Goal: Task Accomplishment & Management: Use online tool/utility

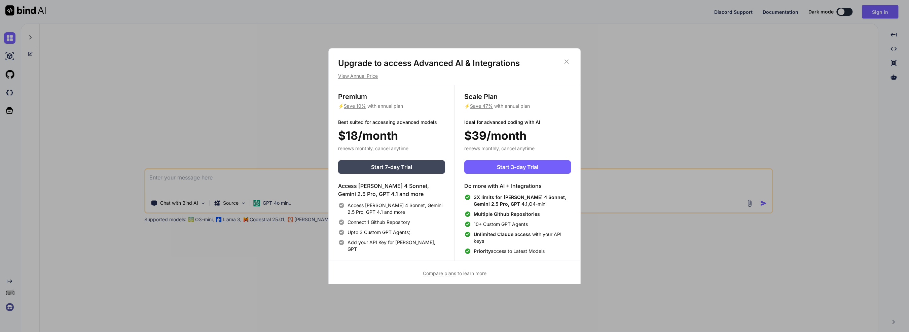
click at [364, 81] on div "Upgrade to access Advanced AI & Integrations View Annual Price Premium ⚡ Save 1…" at bounding box center [455, 167] width 252 height 219
click at [364, 79] on div "Upgrade to access Advanced AI & Integrations View Annual Price Premium ⚡ Save 1…" at bounding box center [455, 167] width 252 height 219
click at [362, 77] on p "View Annual Price" at bounding box center [454, 76] width 233 height 7
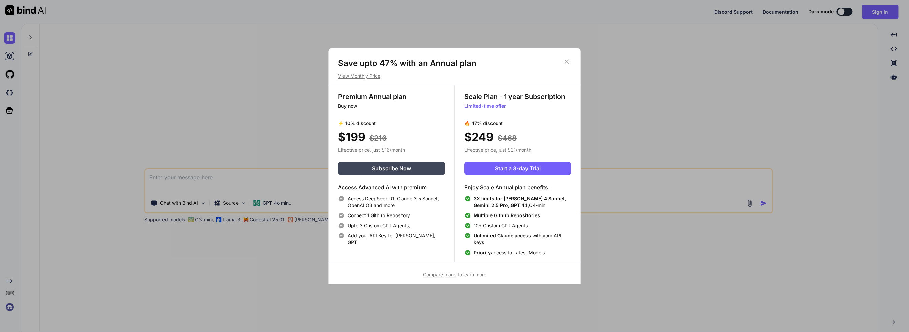
click at [362, 77] on p "View Monthly Price" at bounding box center [454, 76] width 233 height 7
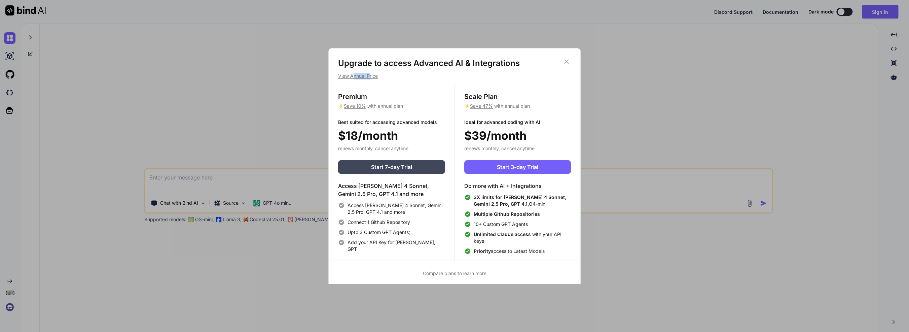
click at [362, 77] on p "View Annual Price" at bounding box center [454, 76] width 233 height 7
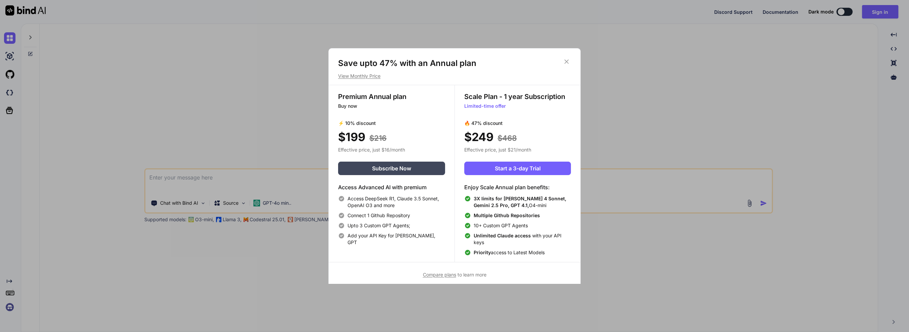
click at [155, 258] on div "Save upto 47% with an Annual plan View Monthly Price Premium Annual plan Buy no…" at bounding box center [454, 166] width 909 height 332
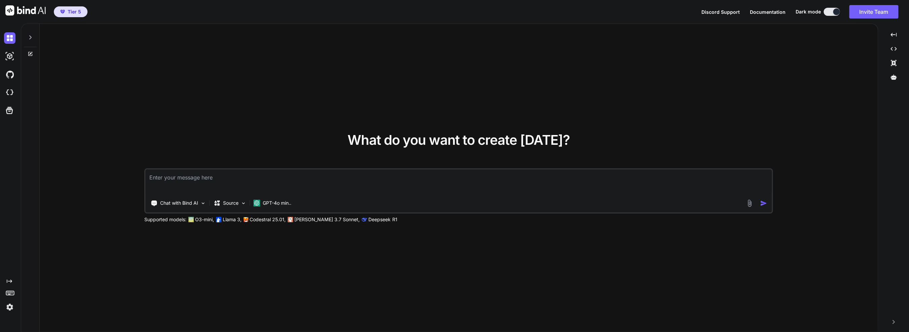
click at [12, 308] on img at bounding box center [9, 306] width 11 height 11
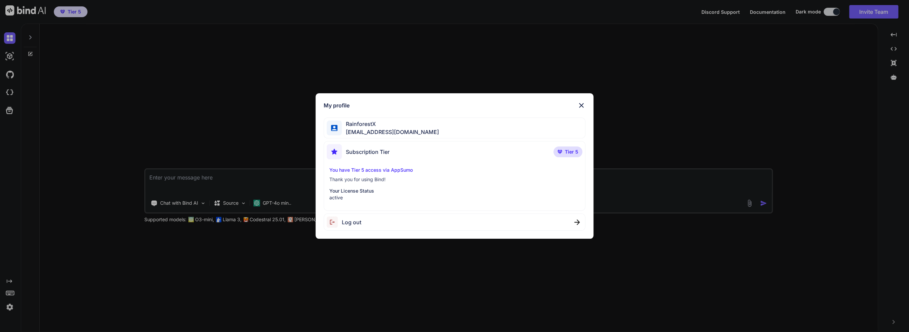
click at [12, 308] on div "My profile RainforestX [EMAIL_ADDRESS][DOMAIN_NAME] Subscription Tier Tier 5 Yo…" at bounding box center [454, 166] width 909 height 332
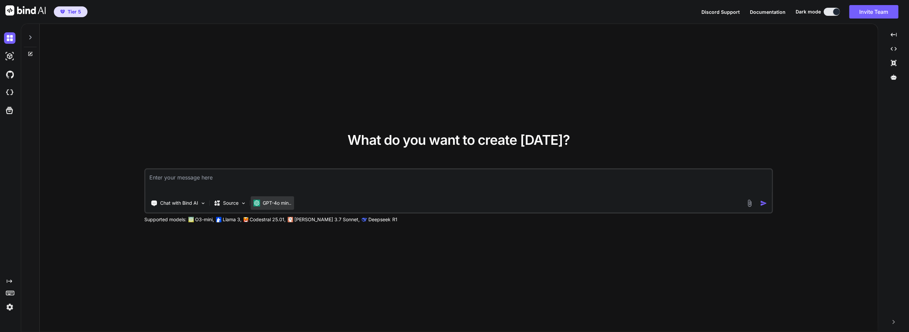
click at [271, 204] on p "GPT-4o min.." at bounding box center [277, 202] width 29 height 7
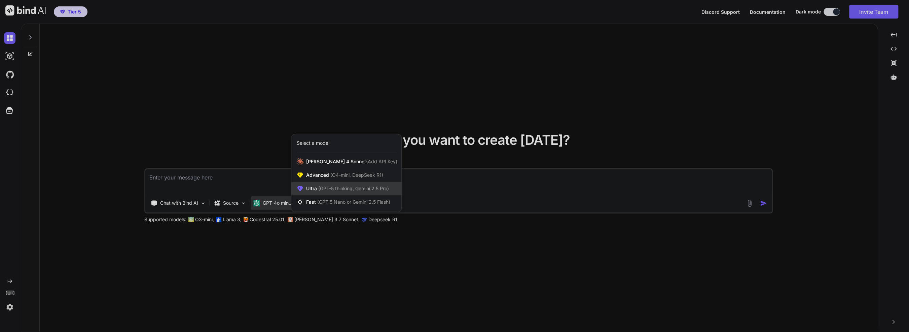
click at [339, 191] on span "Ultra (GPT-5 thinking, Gemini 2.5 Pro)" at bounding box center [347, 188] width 83 height 7
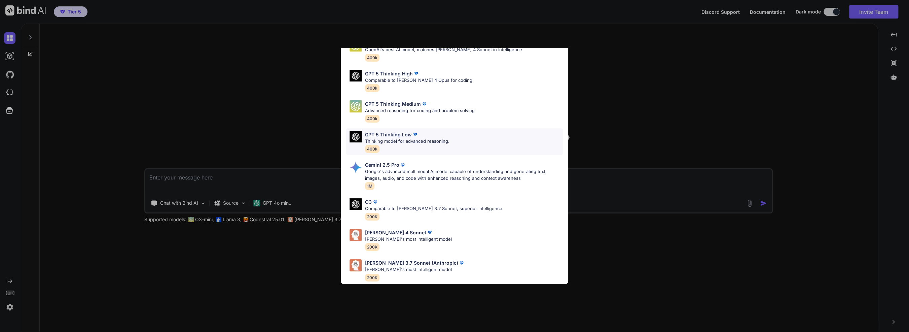
scroll to position [41, 0]
click at [401, 168] on p "Google's advanced multimodal AI model capable of understanding and generating t…" at bounding box center [464, 174] width 198 height 13
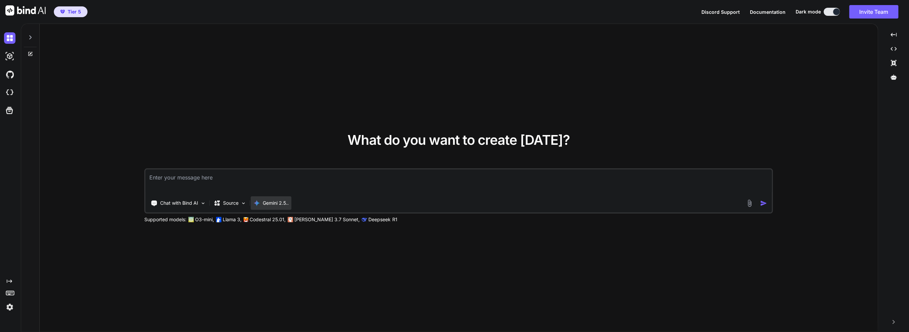
click at [262, 200] on div "Gemini 2.5.." at bounding box center [270, 202] width 35 height 7
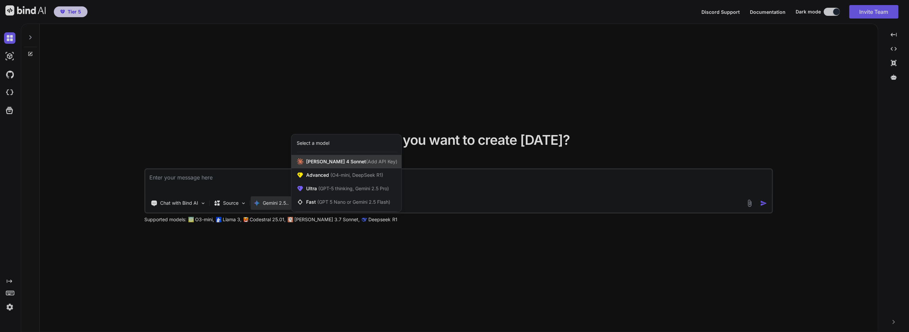
click at [340, 161] on span "Claude 4 Sonnet (Add API Key)" at bounding box center [351, 161] width 91 height 7
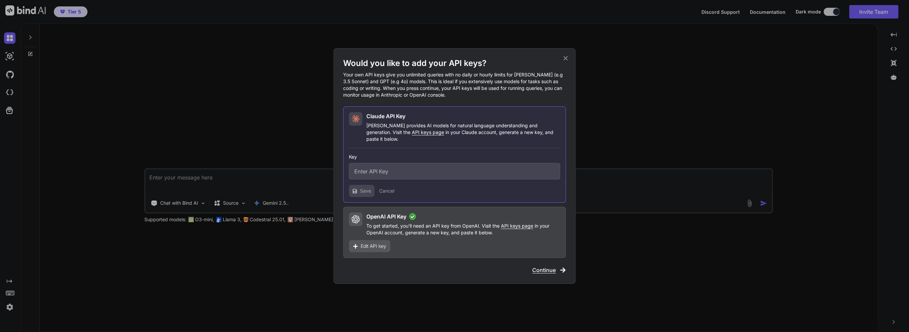
click at [372, 243] on span "Edit API key" at bounding box center [373, 245] width 26 height 7
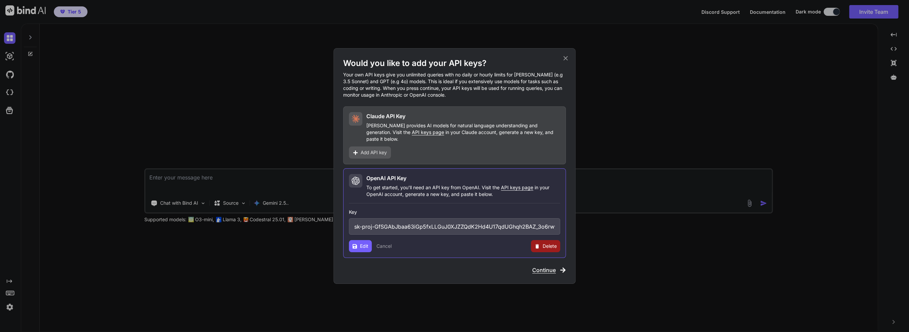
click at [389, 222] on input "sk-proj-GfSGAbJbaa63iGp5fxLLGuJ0XJZZQdK2Hd4U17qdUGhqh2BAZ_3o6rwyusL7FfTxINoqVew…" at bounding box center [454, 226] width 211 height 16
drag, startPoint x: 412, startPoint y: 224, endPoint x: 508, endPoint y: 225, distance: 96.5
click at [508, 225] on input "sk-proj-GfSGAbJbaa63iGp5fxLLGuJ0XJZZQdK2Hd4U17qdUGhqh2BAZ_3o6rwyusL7FfTxINoqVew…" at bounding box center [454, 226] width 211 height 16
click at [562, 61] on icon at bounding box center [565, 57] width 7 height 7
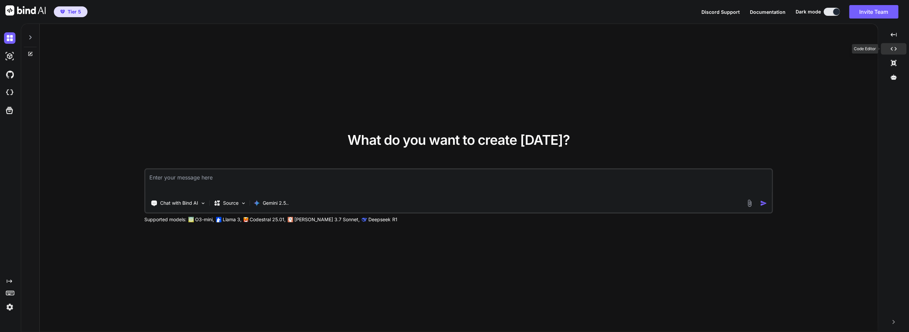
click at [890, 46] on icon "Created with Pixso." at bounding box center [893, 49] width 6 height 6
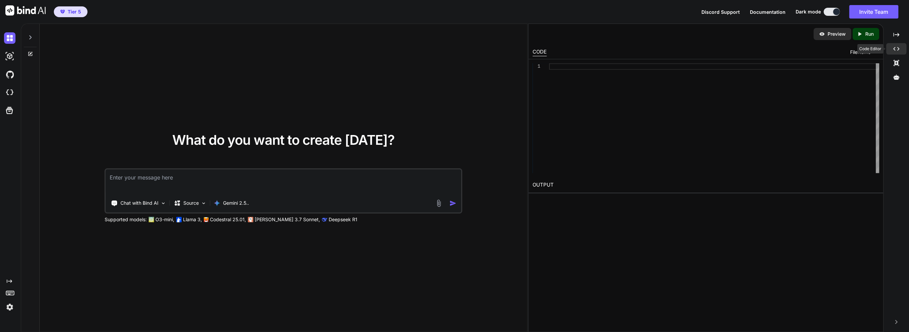
click at [889, 46] on div "Created with Pixso." at bounding box center [896, 48] width 20 height 11
type textarea "x"
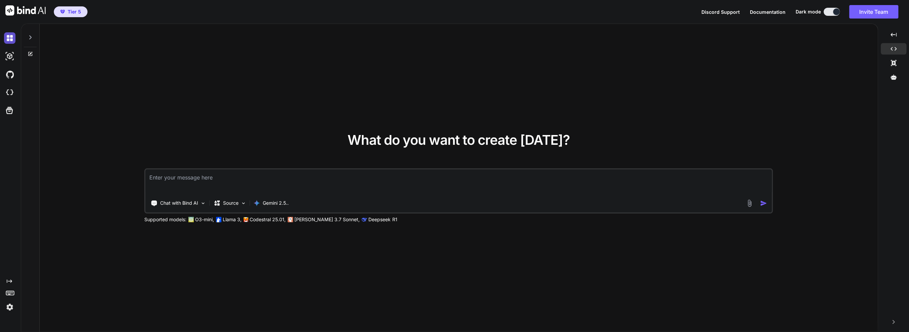
click at [9, 41] on img at bounding box center [9, 37] width 11 height 11
click at [9, 306] on img at bounding box center [9, 306] width 11 height 11
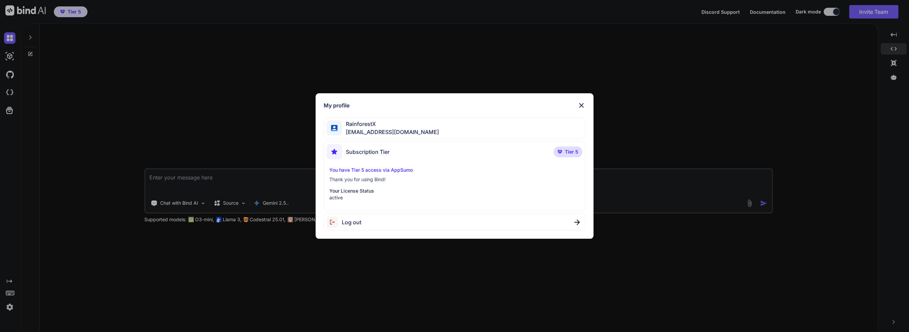
click at [202, 152] on div "My profile RainforestX [EMAIL_ADDRESS][DOMAIN_NAME] Subscription Tier Tier 5 Yo…" at bounding box center [454, 166] width 909 height 332
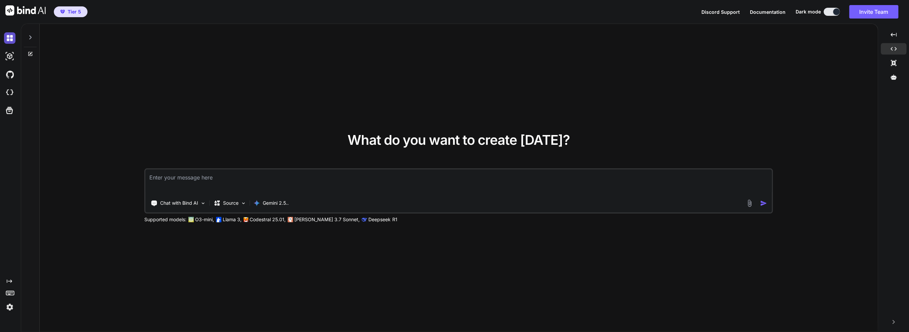
click at [10, 43] on img at bounding box center [9, 37] width 11 height 11
click at [12, 59] on img at bounding box center [9, 55] width 11 height 11
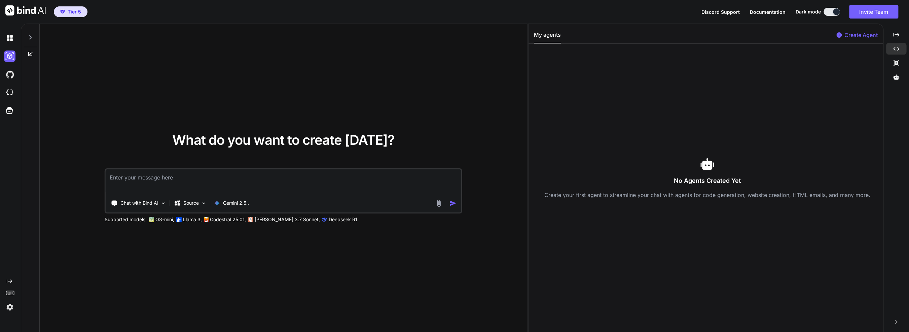
click at [16, 40] on div at bounding box center [11, 37] width 14 height 11
click at [10, 41] on img at bounding box center [9, 37] width 11 height 11
click at [26, 39] on div at bounding box center [30, 35] width 13 height 23
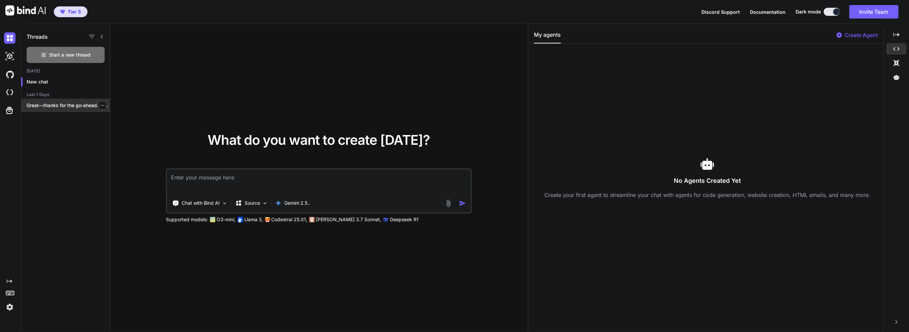
click at [59, 107] on p "Great—thanks for the go‑ahead. If you can..." at bounding box center [68, 105] width 83 height 7
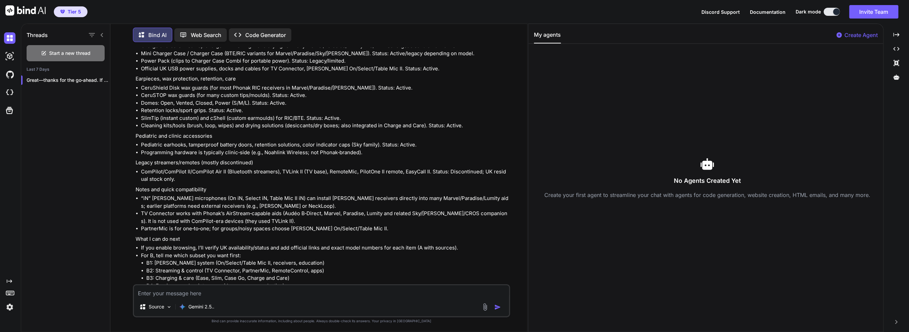
scroll to position [1247, 0]
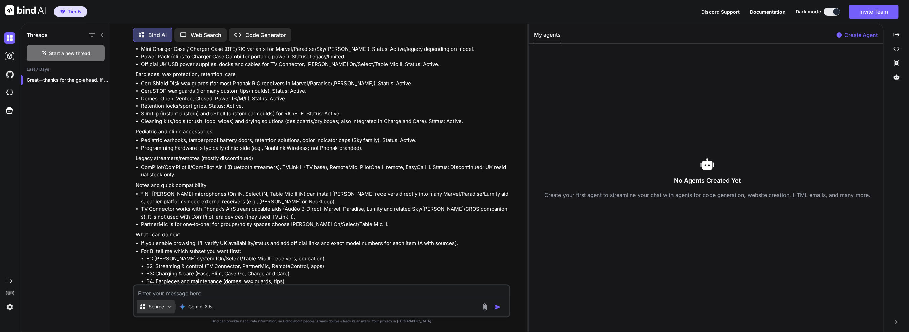
click at [156, 303] on div "Source" at bounding box center [156, 306] width 38 height 13
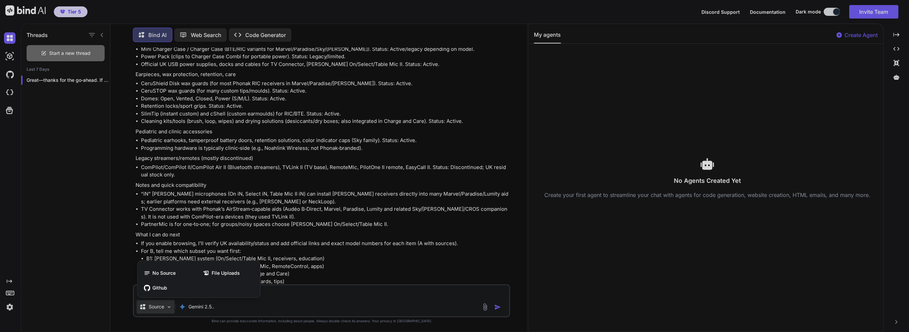
click at [192, 27] on div at bounding box center [454, 166] width 909 height 332
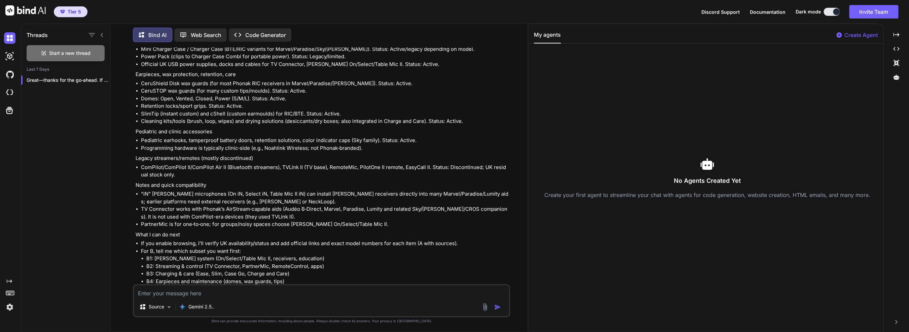
click at [194, 32] on p "Web Search" at bounding box center [206, 35] width 31 height 8
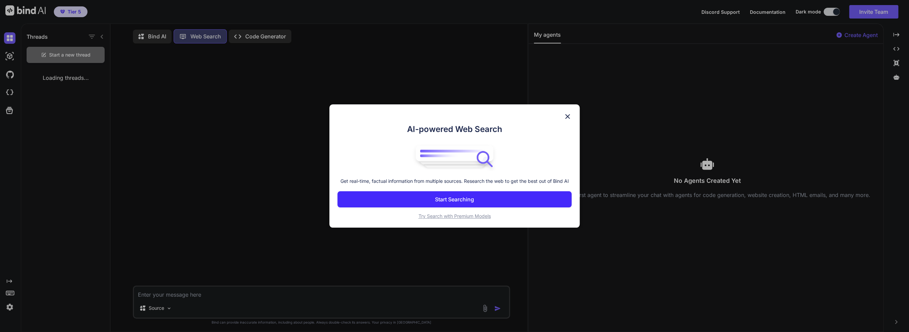
scroll to position [3, 0]
click at [431, 217] on span "Try Search with Premium Models" at bounding box center [454, 216] width 72 height 6
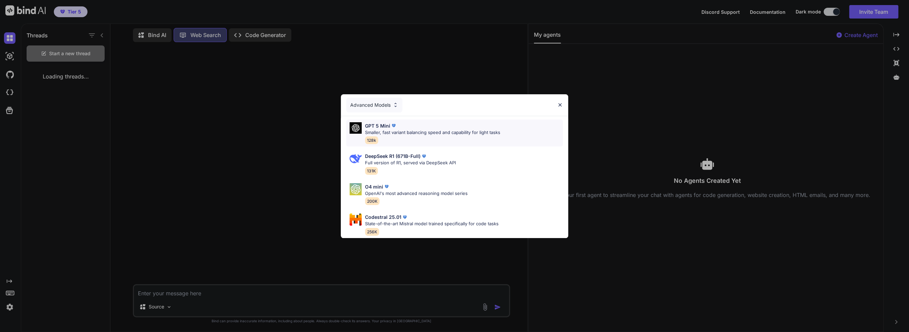
click at [404, 125] on div "GPT 5 Mini" at bounding box center [432, 125] width 135 height 7
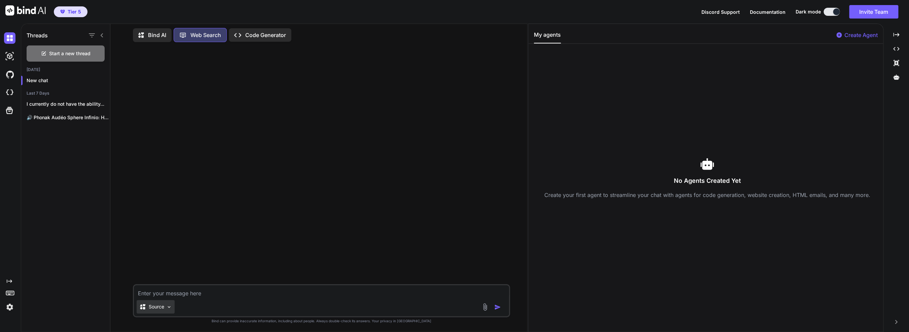
click at [160, 304] on p "Source" at bounding box center [156, 306] width 15 height 7
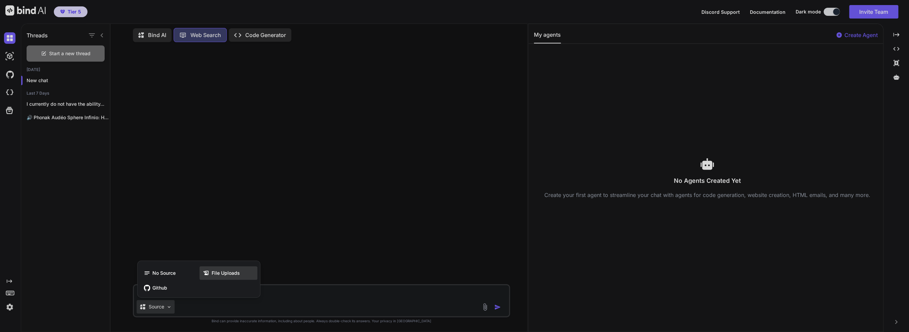
click at [235, 272] on span "File Uploads" at bounding box center [225, 272] width 28 height 7
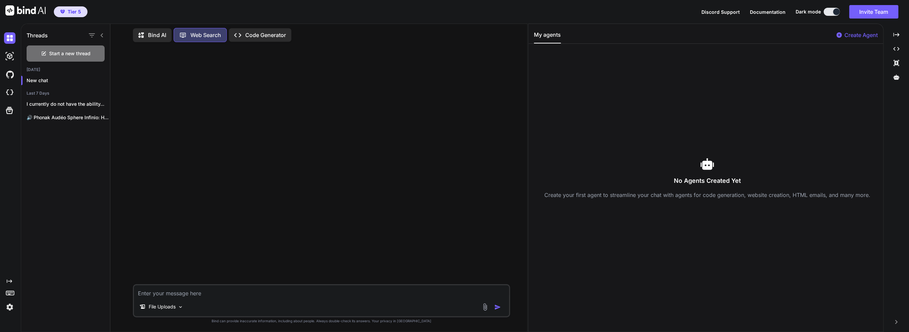
click at [17, 307] on div at bounding box center [11, 306] width 14 height 11
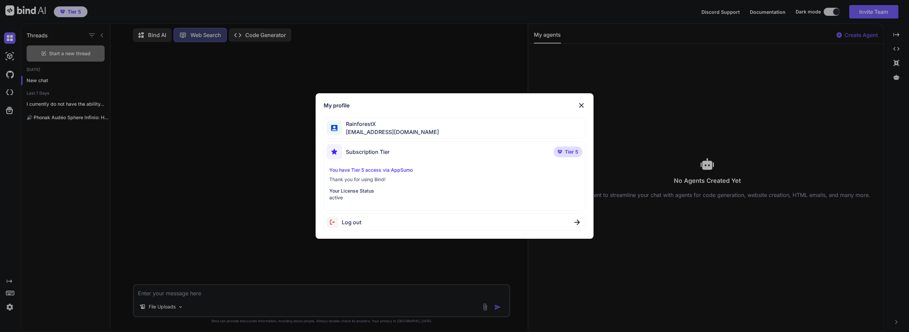
click at [14, 307] on div "My profile RainforestX [EMAIL_ADDRESS][DOMAIN_NAME] Subscription Tier Tier 5 Yo…" at bounding box center [454, 166] width 909 height 332
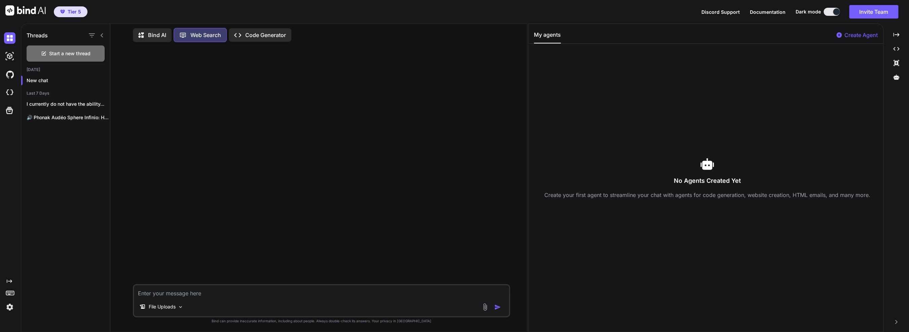
click at [15, 307] on img at bounding box center [9, 306] width 11 height 11
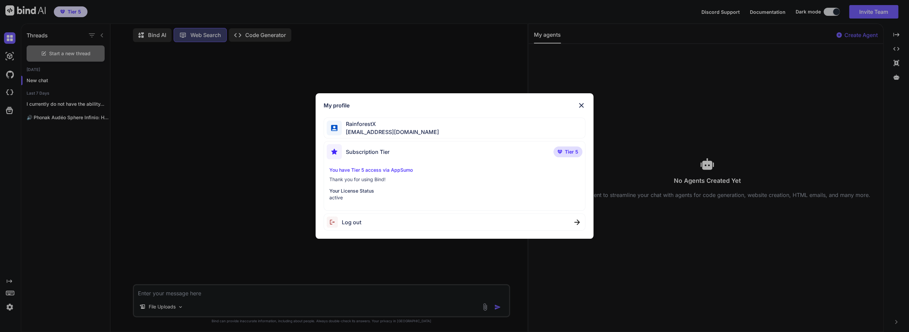
click at [382, 163] on div "Subscription Tier Tier 5 You have Tier 5 access via AppSumo Thank you for using…" at bounding box center [454, 176] width 262 height 70
click at [382, 169] on p "You have Tier 5 access via AppSumo" at bounding box center [454, 169] width 250 height 7
click at [263, 171] on div "My profile RainforestX [EMAIL_ADDRESS][DOMAIN_NAME] Subscription Tier Tier 5 Yo…" at bounding box center [454, 166] width 909 height 332
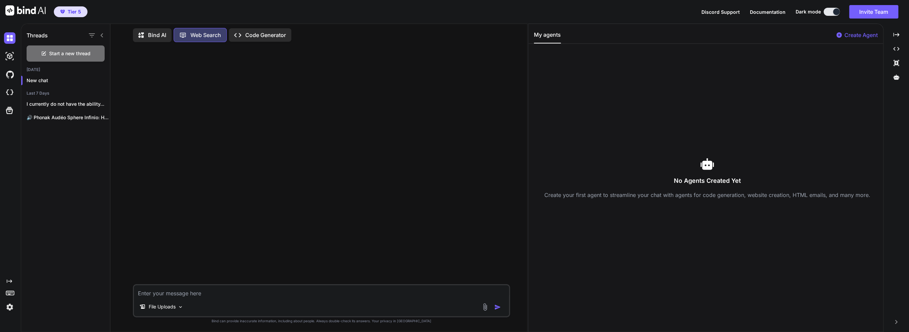
click at [865, 35] on p "Create Agent" at bounding box center [860, 35] width 33 height 8
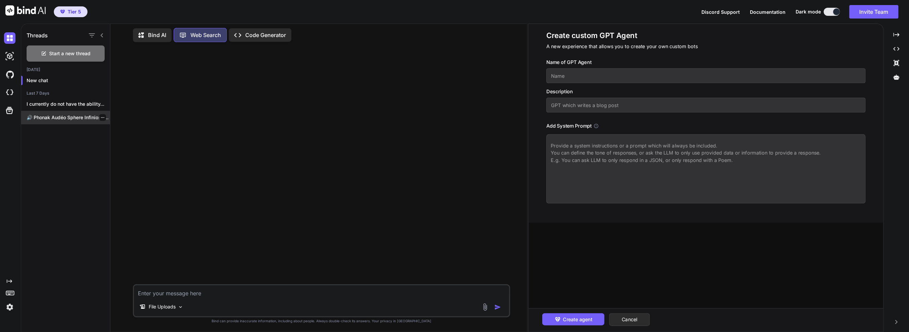
click at [67, 117] on p "🔊 Phonak Audéo Sphere Infinio: Hear Life's..." at bounding box center [68, 117] width 83 height 7
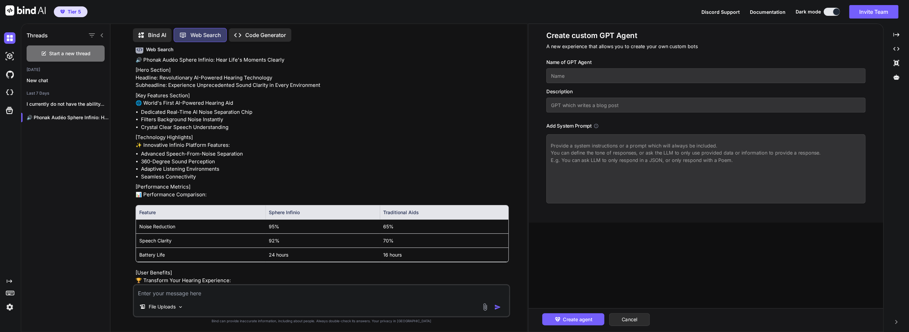
scroll to position [532, 0]
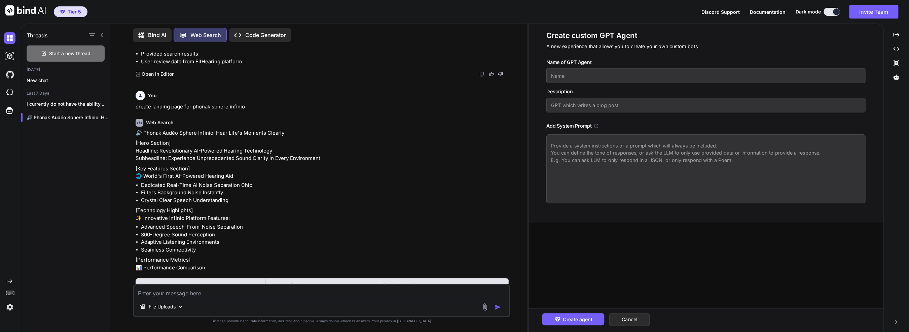
click at [210, 291] on textarea at bounding box center [321, 291] width 375 height 12
type textarea "create html for this searching online for additional context where needed"
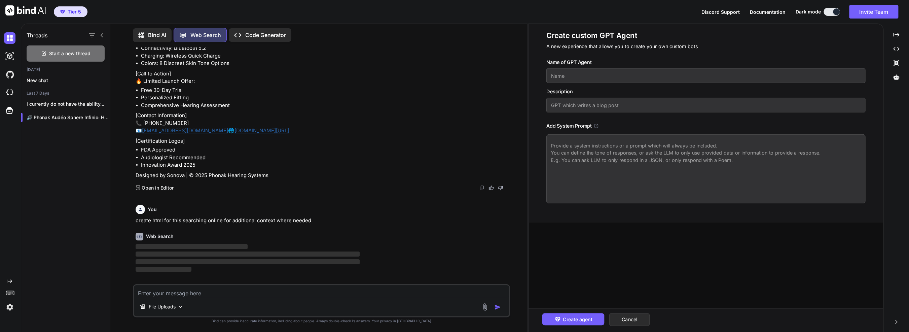
scroll to position [884, 0]
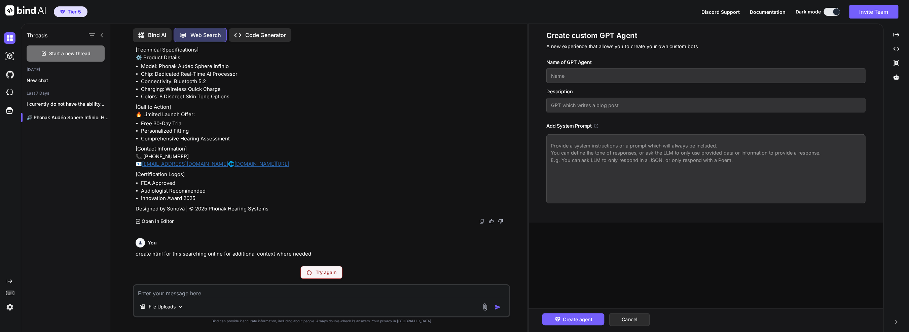
click at [315, 266] on div "You search hearing aid models latest Web Search Based on the provided search re…" at bounding box center [321, 189] width 377 height 284
click at [315, 273] on p "Try again" at bounding box center [325, 272] width 21 height 7
drag, startPoint x: 165, startPoint y: 254, endPoint x: 136, endPoint y: 256, distance: 28.9
click at [136, 256] on p "create html for this searching online for additional context where needed" at bounding box center [322, 254] width 373 height 8
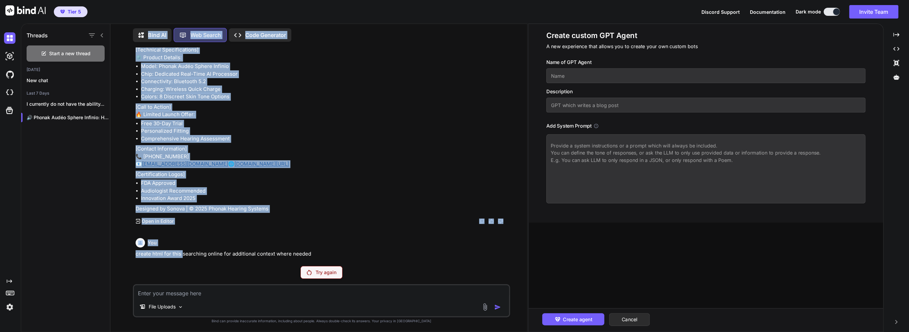
drag, startPoint x: 181, startPoint y: 254, endPoint x: 108, endPoint y: 255, distance: 73.6
click at [108, 255] on div "Threads Start a new thread Today New chat Last 7 Days I currently do not have t…" at bounding box center [274, 177] width 506 height 309
copy div "r Life's... Bind AI Web Search Created with Pixso. Code Generator You search he…"
click at [182, 297] on textarea at bounding box center [321, 291] width 375 height 12
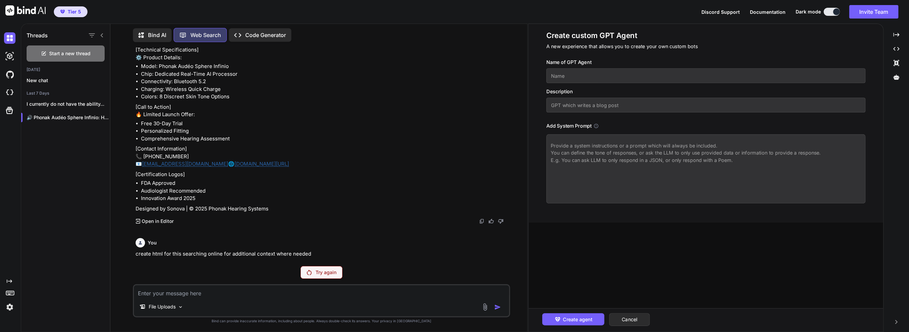
click at [185, 257] on p "create html for this searching online for additional context where needed" at bounding box center [322, 254] width 373 height 8
copy div "create html for this searching online for additional context where needed"
click at [208, 289] on textarea at bounding box center [321, 291] width 375 height 12
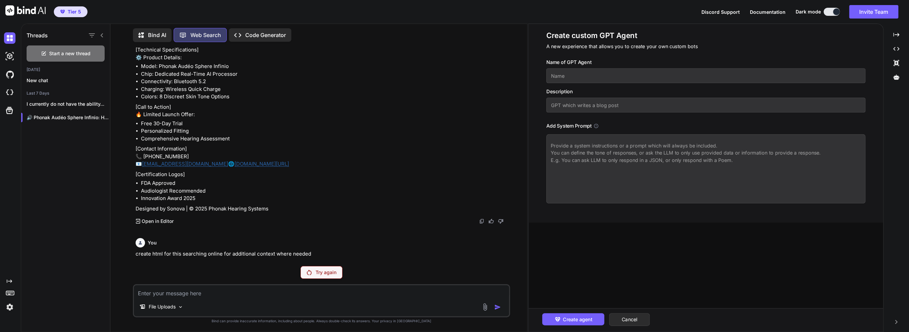
paste textarea "create html for this searching online for additional context where needed"
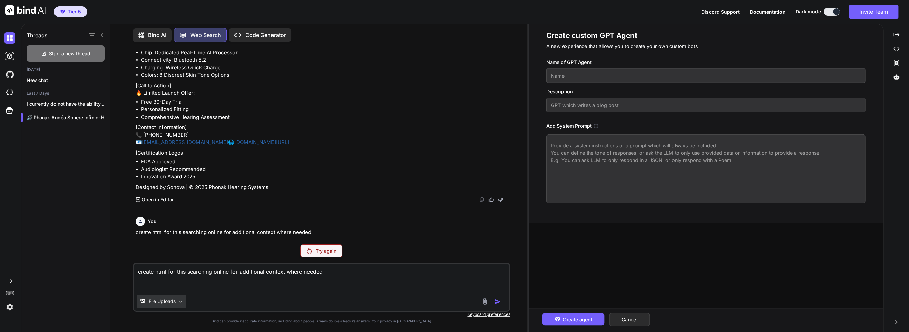
click at [176, 300] on div "File Uploads" at bounding box center [161, 300] width 49 height 13
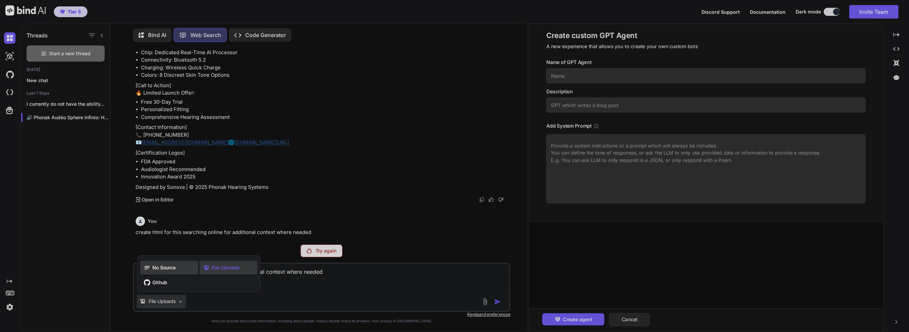
click at [172, 268] on span "No Source" at bounding box center [163, 267] width 23 height 7
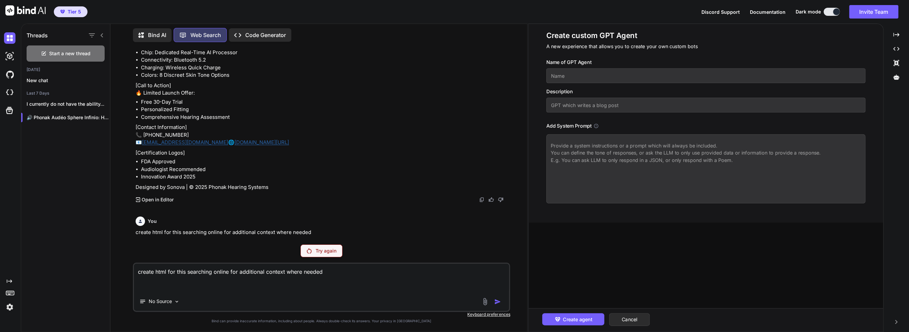
click at [310, 247] on div "Try again" at bounding box center [321, 250] width 42 height 13
click at [375, 284] on textarea "create html for this searching online for additional context where needed" at bounding box center [321, 277] width 375 height 28
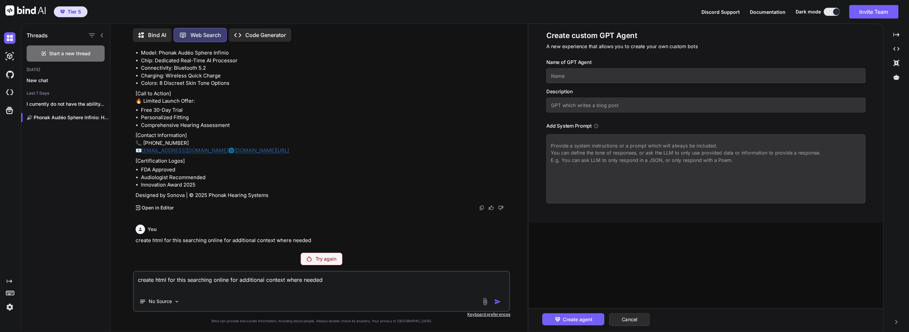
drag, startPoint x: 188, startPoint y: 279, endPoint x: 456, endPoint y: 267, distance: 268.3
click at [455, 267] on div "You search hearing aid models latest Web Search Based on the provided search re…" at bounding box center [321, 189] width 377 height 284
type textarea "create html for this"
click at [359, 281] on textarea "create html for this" at bounding box center [321, 281] width 375 height 20
click at [237, 28] on div "Bind AI Web Search Created with Pixso. Code Generator" at bounding box center [308, 35] width 351 height 14
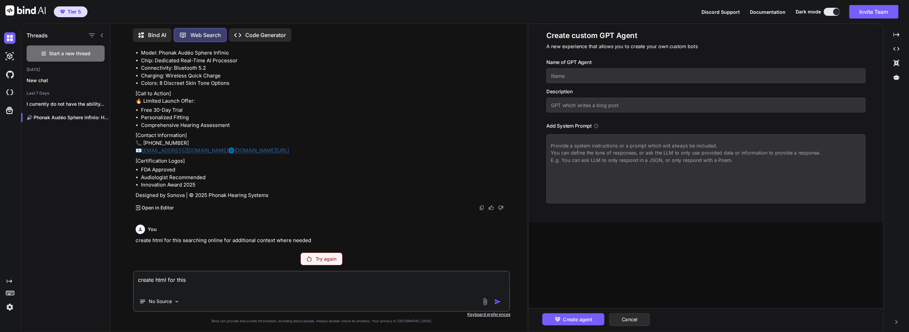
click at [239, 32] on icon "Created with Pixso." at bounding box center [237, 35] width 7 height 7
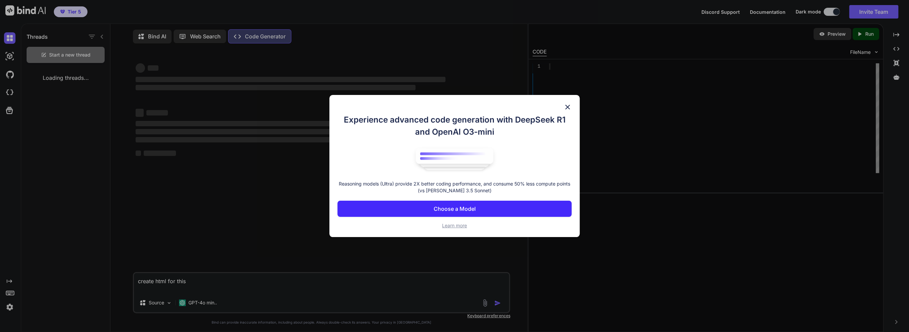
click at [179, 32] on div "Experience advanced code generation with DeepSeek R1 and OpenAI O3-mini Reasoni…" at bounding box center [454, 166] width 909 height 332
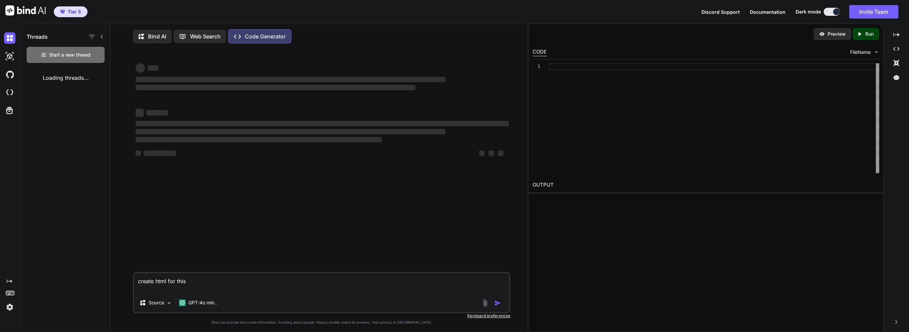
click at [242, 36] on icon "Created with Pixso." at bounding box center [239, 36] width 11 height 7
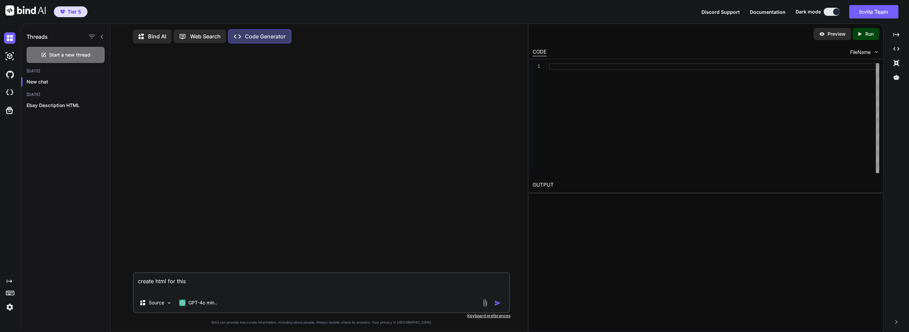
click at [240, 293] on textarea "create html for this" at bounding box center [321, 283] width 375 height 20
click at [67, 105] on p "Ebay Description HTML" at bounding box center [68, 105] width 83 height 7
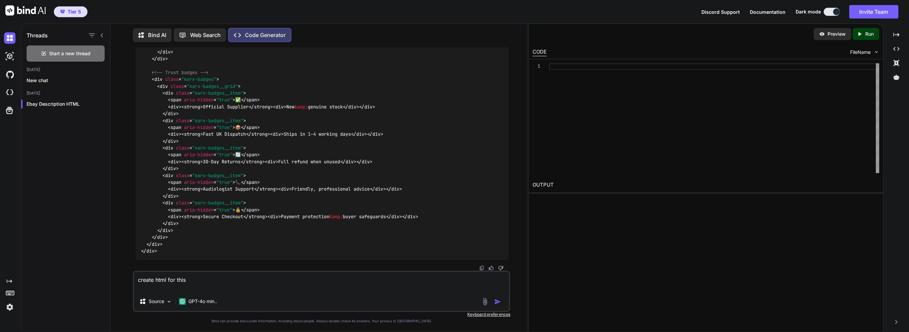
scroll to position [9350, 0]
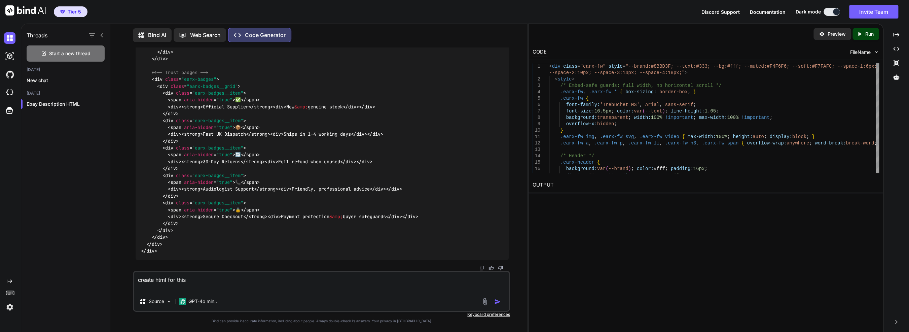
click at [865, 35] on p "Run" at bounding box center [869, 34] width 8 height 7
click at [587, 203] on link "https://app.onecompiler.com/43wf6s2e4_43wmsbrhv" at bounding box center [559, 200] width 54 height 6
click at [73, 107] on div "Ebay Description HTML" at bounding box center [65, 103] width 89 height 13
click at [217, 284] on textarea "create html for this" at bounding box center [321, 281] width 375 height 20
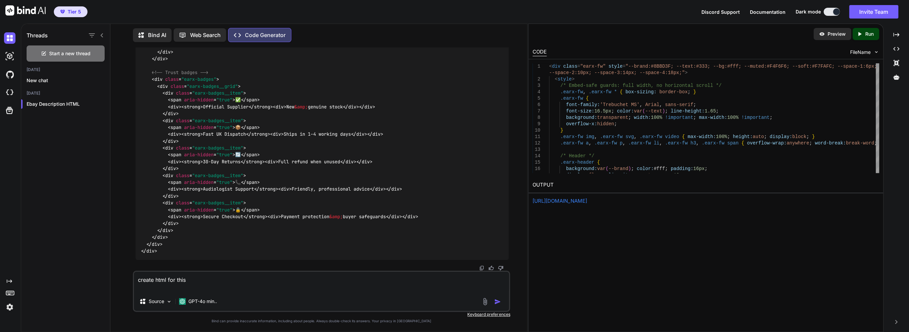
click at [581, 198] on link "https://app.onecompiler.com/43wf6s2e4_43wmsbrhv" at bounding box center [559, 200] width 54 height 6
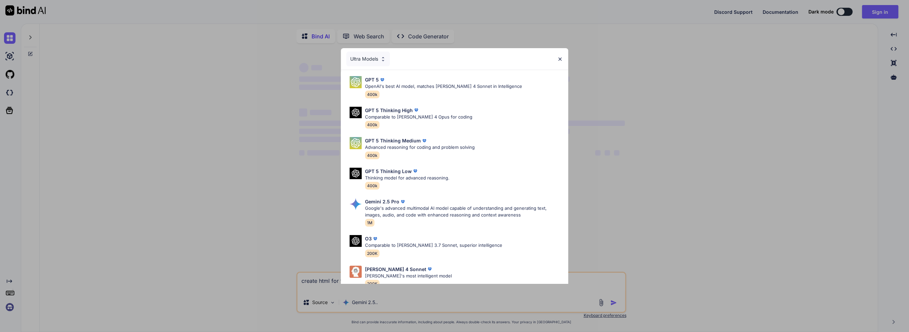
click at [560, 58] on img at bounding box center [560, 59] width 6 height 6
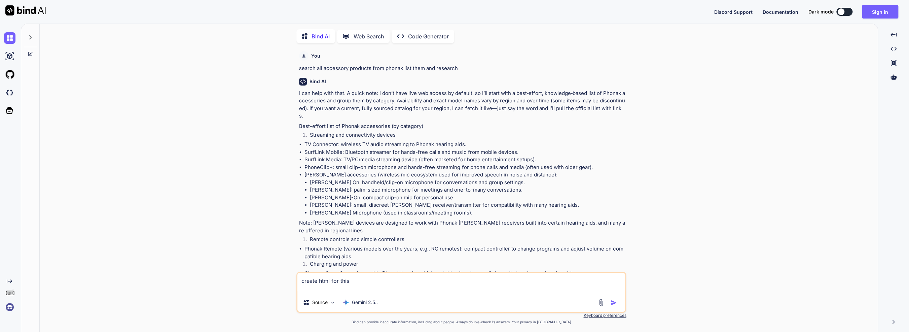
scroll to position [2, 0]
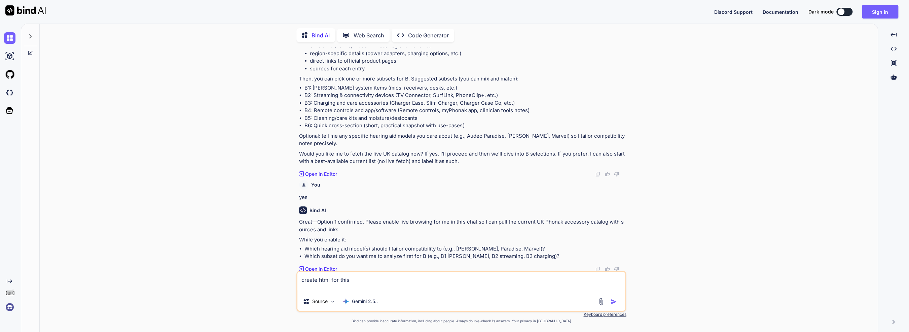
type textarea "x"
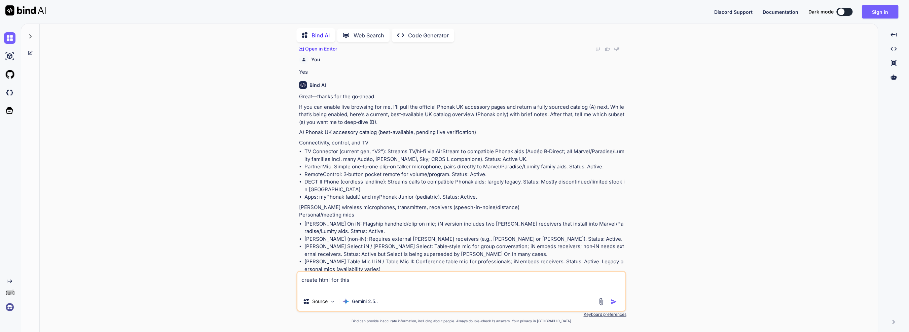
scroll to position [967, 0]
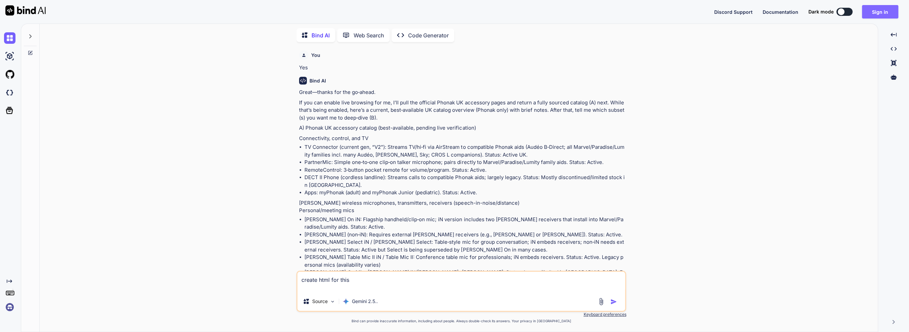
click at [876, 16] on button "Sign in" at bounding box center [879, 11] width 36 height 13
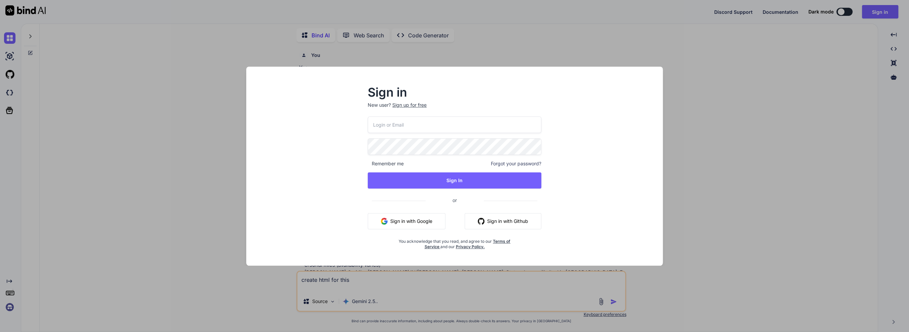
type input "[EMAIL_ADDRESS][DOMAIN_NAME]"
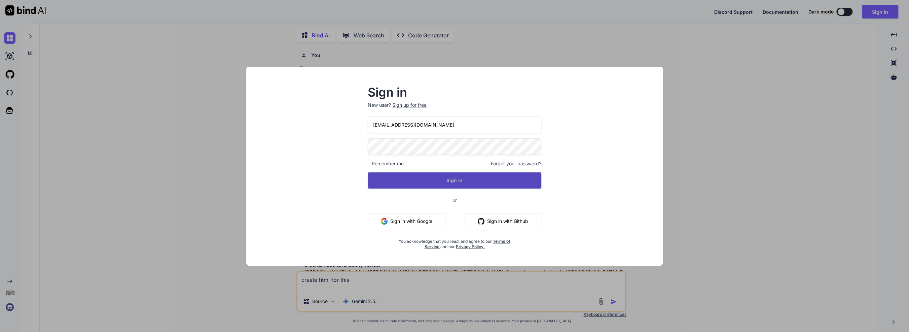
click at [453, 183] on button "Sign In" at bounding box center [454, 180] width 173 height 16
click at [584, 40] on div "Sign in New user? Sign up for free team@rainforestx.com Remember me Forgot your…" at bounding box center [454, 166] width 909 height 332
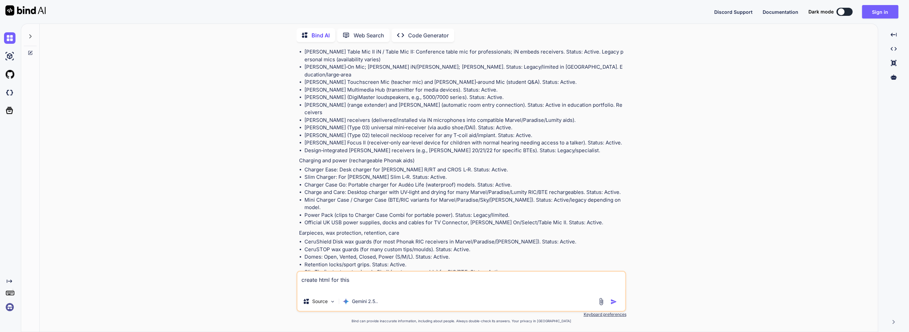
scroll to position [970, 0]
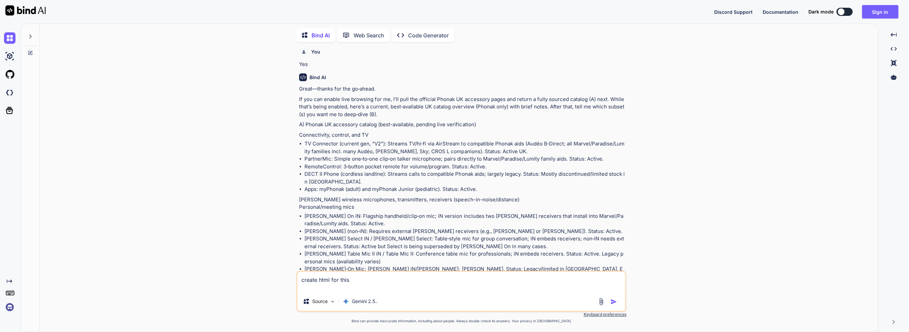
click at [368, 28] on div "Bind AI Web Search Created with Pixso. Code Generator" at bounding box center [375, 35] width 158 height 14
click at [885, 11] on button "Sign in" at bounding box center [879, 11] width 36 height 13
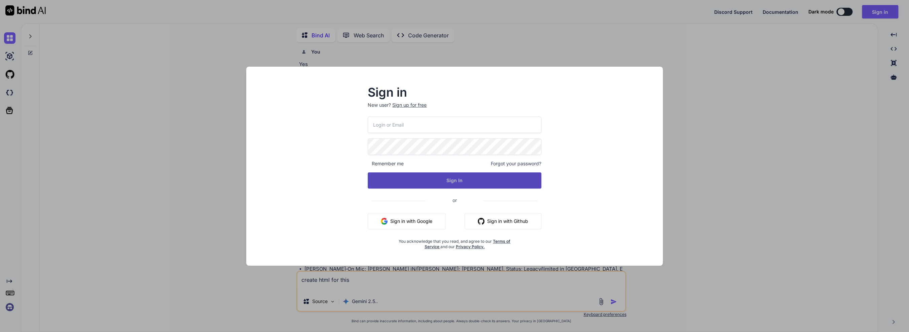
type input "[EMAIL_ADDRESS][DOMAIN_NAME]"
click at [462, 177] on button "Sign In" at bounding box center [454, 180] width 173 height 16
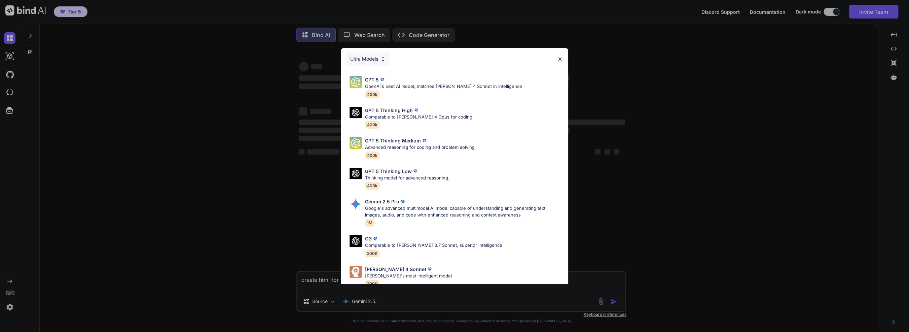
scroll to position [0, 0]
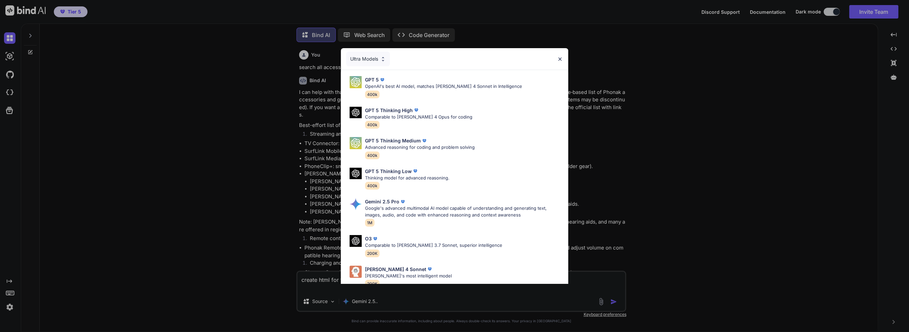
type textarea "x"
click at [704, 96] on div "Ultra Models GPT 5 OpenAI's best AI model, matches Claude 4 Sonnet in Intellige…" at bounding box center [454, 166] width 909 height 332
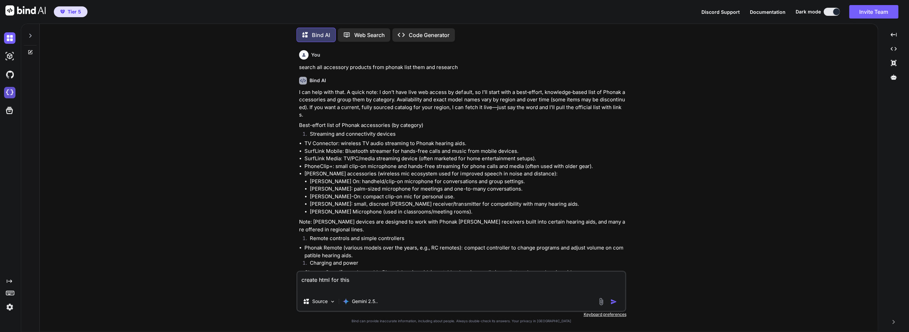
click at [12, 87] on div at bounding box center [11, 92] width 14 height 18
drag, startPoint x: 457, startPoint y: 68, endPoint x: 294, endPoint y: 66, distance: 163.8
click at [294, 66] on div "You search all accessory products from phonak list them and research Bind AI I …" at bounding box center [461, 189] width 832 height 284
copy p "search all accessory products from phonak list them and research"
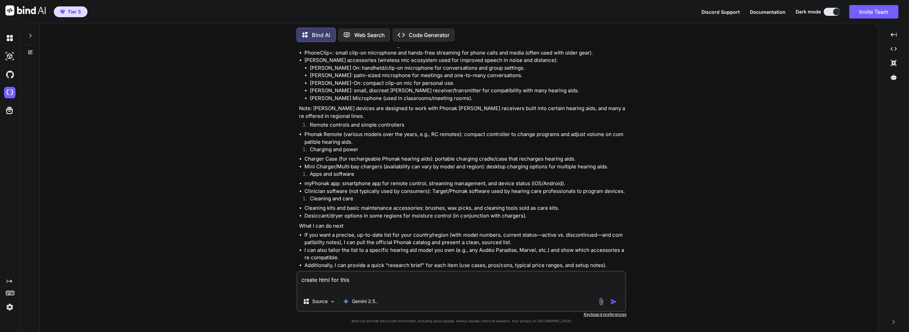
scroll to position [134, 0]
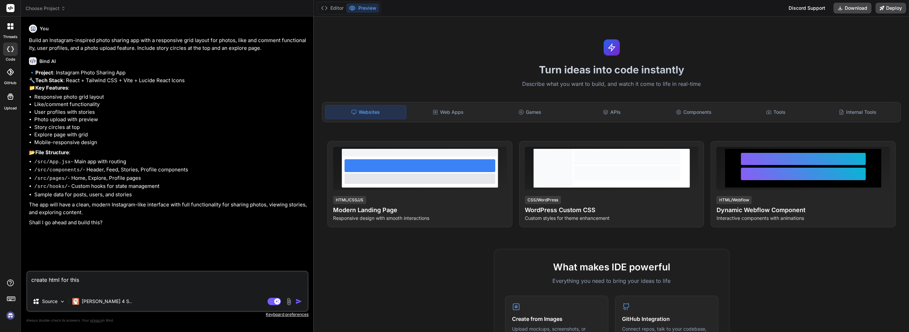
click at [16, 46] on div at bounding box center [10, 48] width 15 height 13
click at [15, 28] on div at bounding box center [10, 26] width 14 height 14
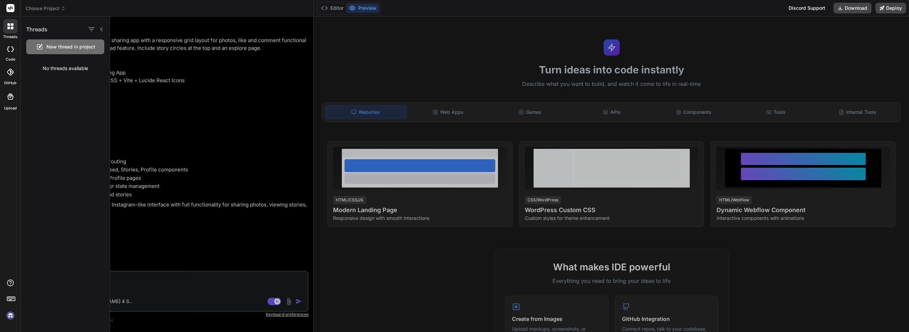
click at [9, 47] on icon at bounding box center [10, 48] width 7 height 5
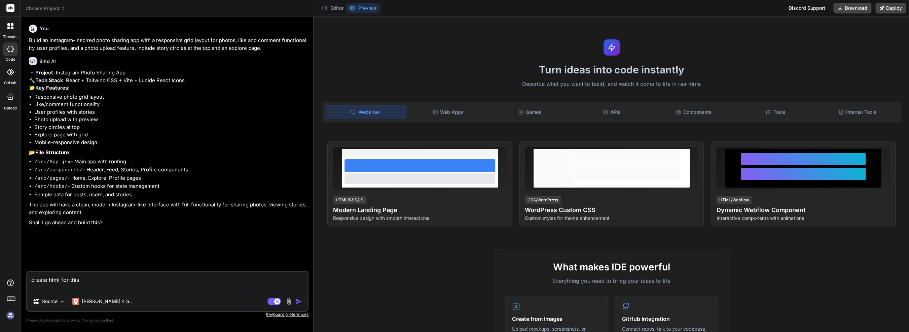
click at [34, 7] on span "Choose Project" at bounding box center [46, 8] width 40 height 7
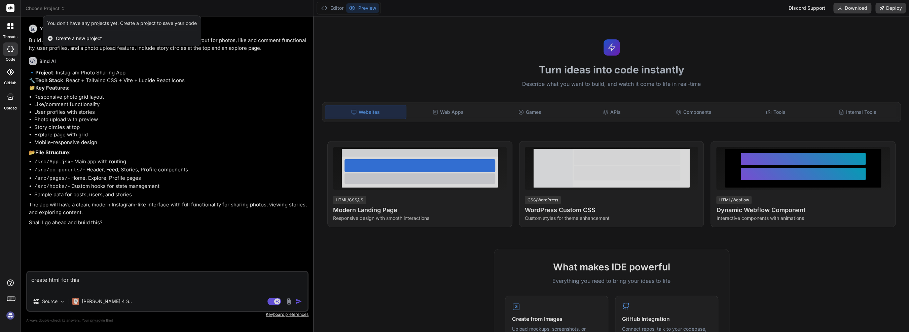
click at [81, 25] on div "You don't have any projects yet. Create a project to save your code" at bounding box center [122, 23] width 150 height 7
click at [76, 37] on span "Create a new project" at bounding box center [79, 38] width 46 height 7
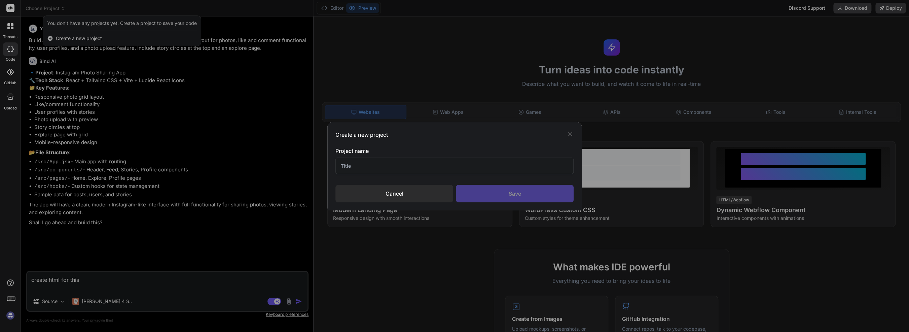
click at [367, 165] on input "text" at bounding box center [454, 165] width 238 height 16
click at [224, 175] on div "Create a new project Project name Cancel Save" at bounding box center [454, 166] width 909 height 332
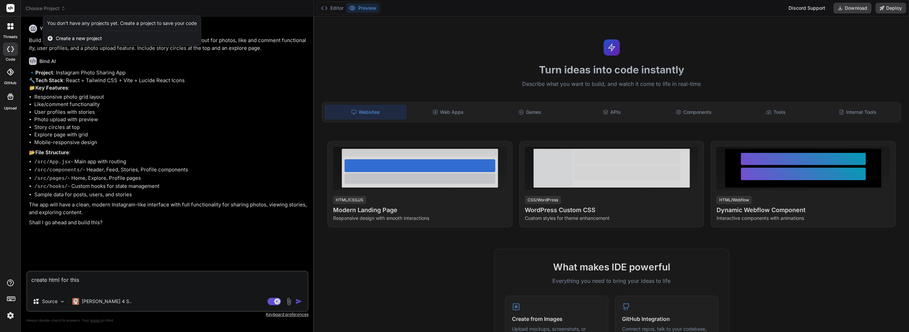
click at [11, 318] on img at bounding box center [10, 314] width 11 height 11
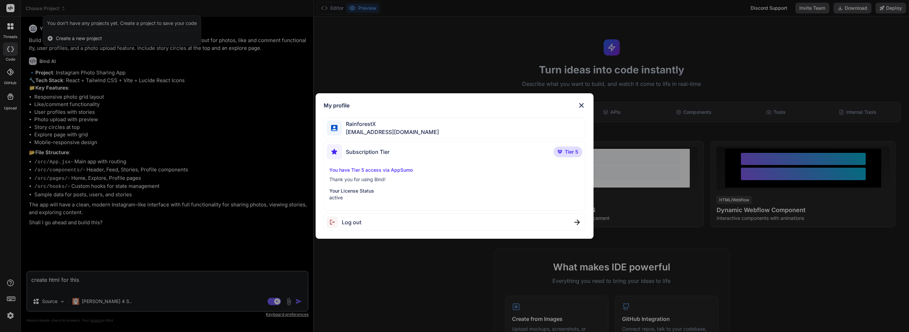
click at [11, 317] on div "My profile RainforestX [EMAIL_ADDRESS][DOMAIN_NAME] Subscription Tier Tier 5 Yo…" at bounding box center [454, 166] width 909 height 332
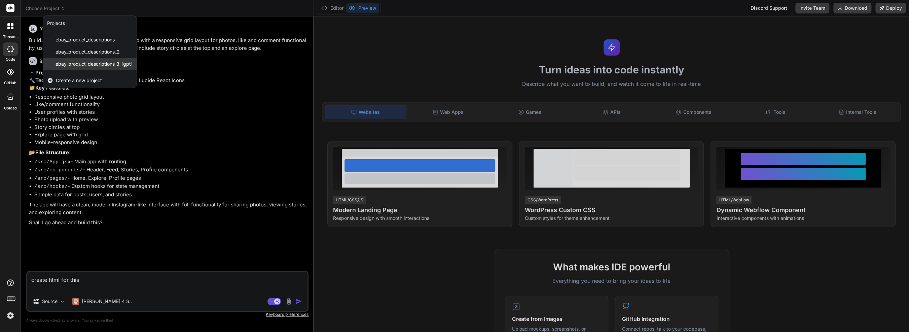
click at [93, 61] on span "ebay_product_descriptions_3_[gpt]" at bounding box center [93, 64] width 77 height 7
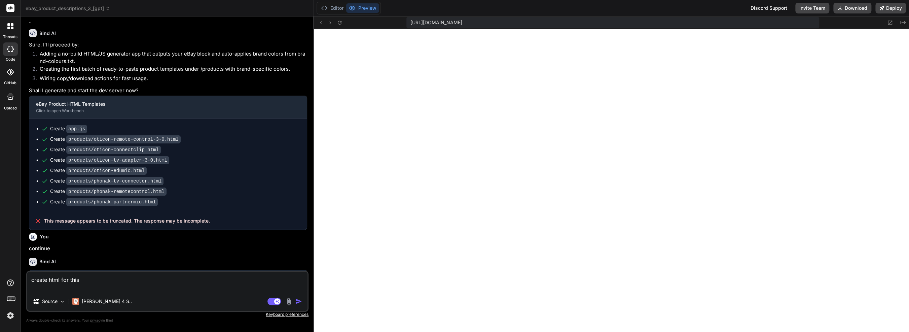
scroll to position [232, 0]
click at [102, 11] on span "ebay_product_descriptions_3_[gpt]" at bounding box center [68, 8] width 84 height 7
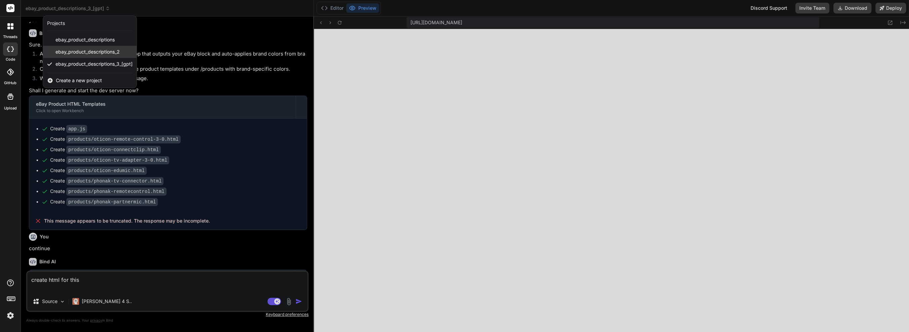
click at [97, 54] on span "ebay_product_descriptions_2" at bounding box center [87, 51] width 64 height 7
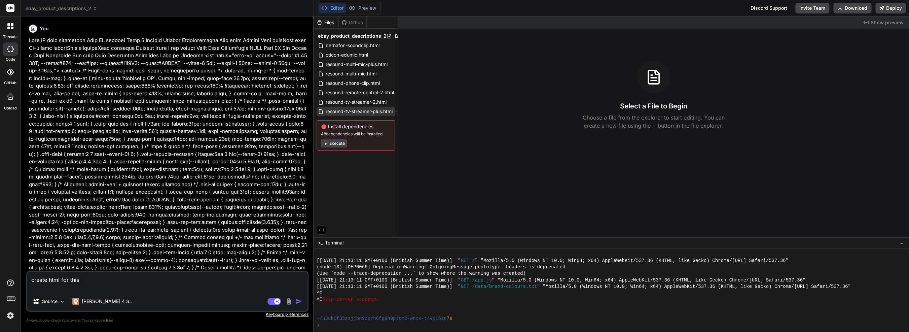
click at [365, 108] on span "resound-tv-streamer-plus.html" at bounding box center [359, 111] width 68 height 8
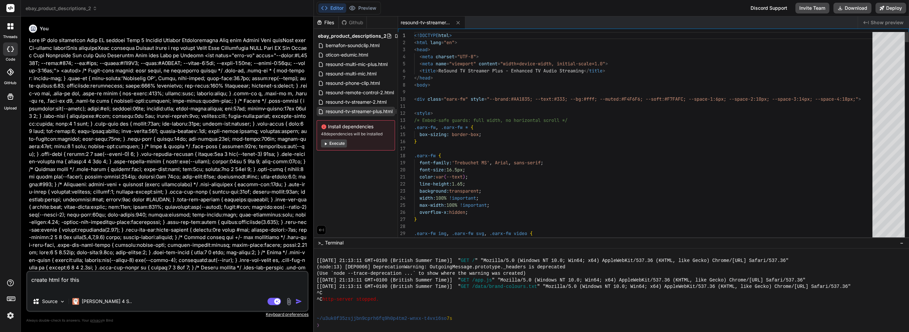
type textarea "x"
type textarea "<!DOCTYPE html> <html lang="en"> <head> <meta charset="UTF-8"> <meta name="view…"
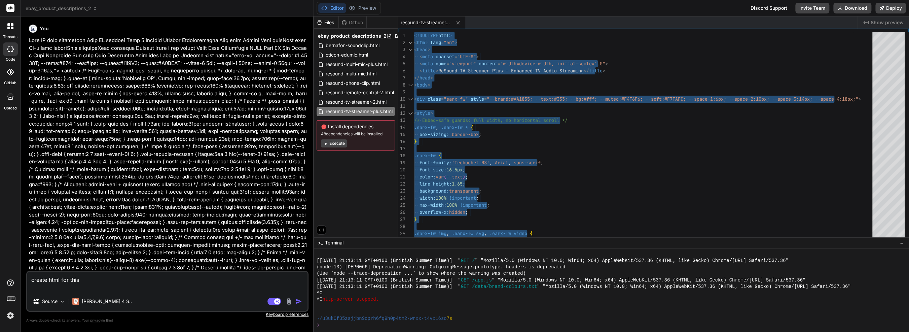
click at [340, 144] on button "Execute" at bounding box center [334, 143] width 26 height 8
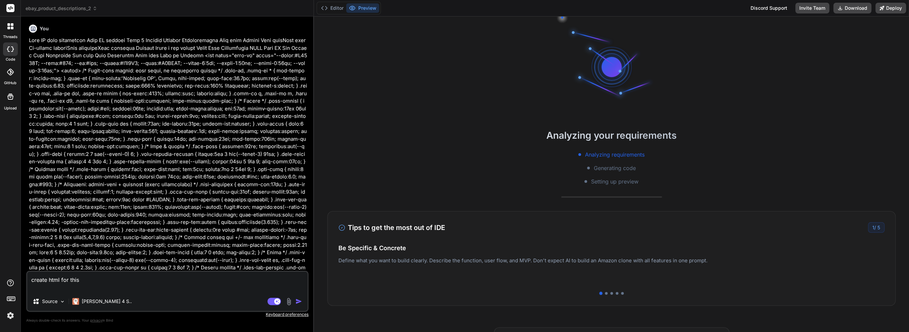
scroll to position [342, 0]
type textarea "x"
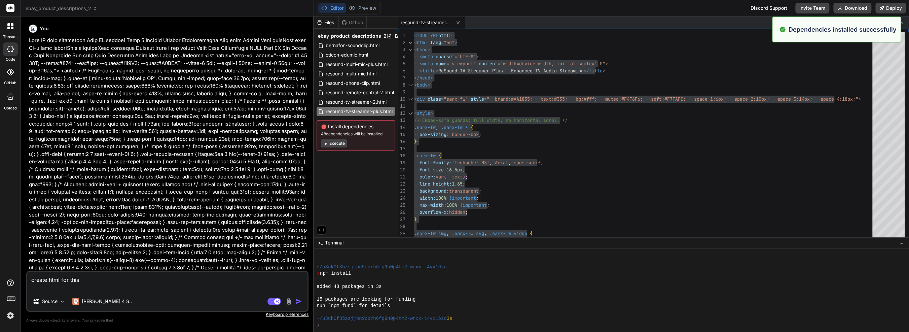
scroll to position [361, 0]
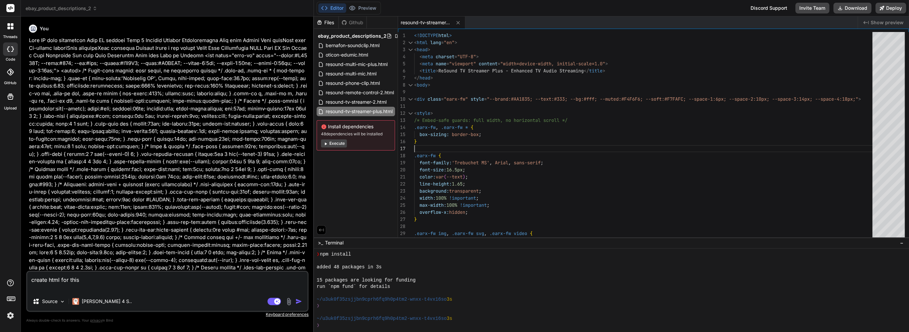
click at [886, 25] on span "Show preview" at bounding box center [886, 22] width 33 height 7
click at [883, 21] on span "Show preview" at bounding box center [886, 22] width 33 height 7
click at [869, 18] on div "Created with Pixso. Show preview" at bounding box center [882, 22] width 51 height 12
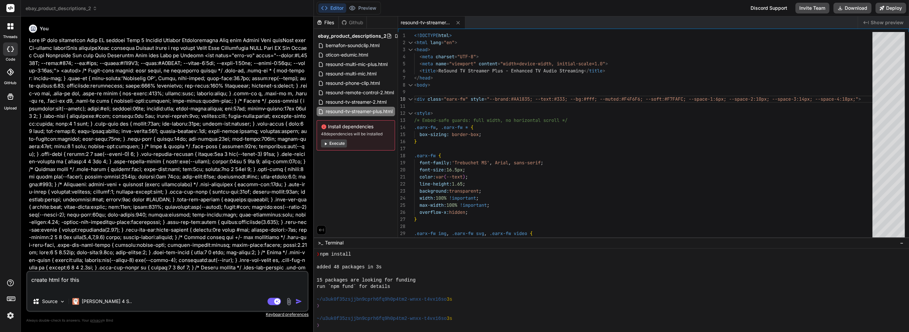
click at [869, 20] on div "Created with Pixso. Show preview" at bounding box center [882, 22] width 51 height 12
click at [182, 292] on div "create html for this Source Claude 4 S.. Agent Mode. When this toggle is activa…" at bounding box center [167, 290] width 282 height 41
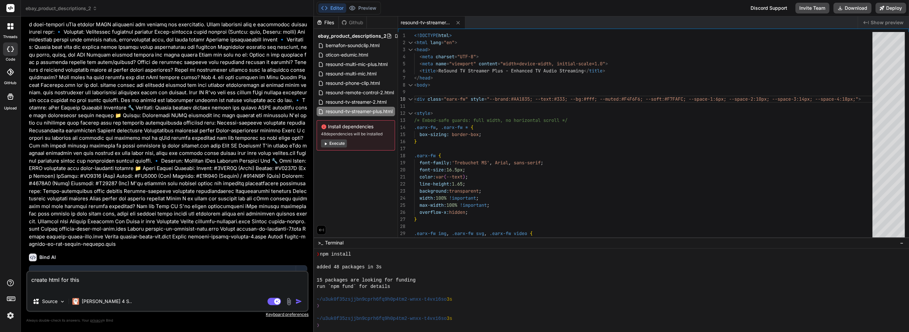
scroll to position [6135, 0]
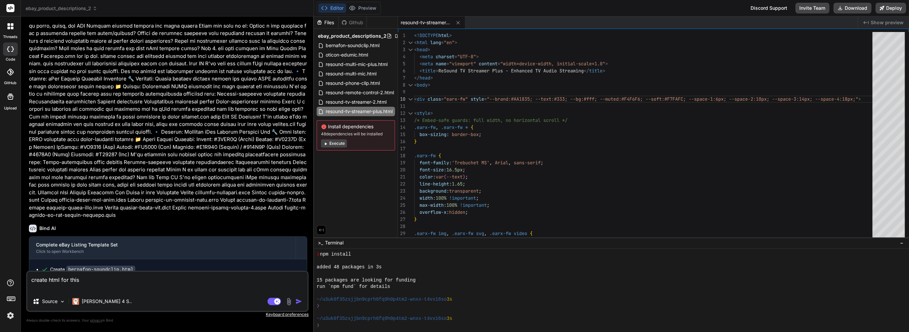
click at [358, 100] on span "resound-tv-streamer-2.html" at bounding box center [356, 102] width 62 height 8
type textarea "</body> </html>"
click at [363, 107] on div "resound-tv-streamer-plus.html" at bounding box center [355, 111] width 78 height 9
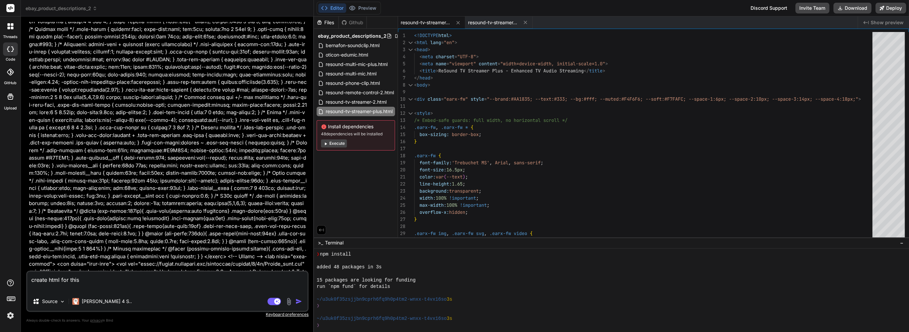
scroll to position [0, 0]
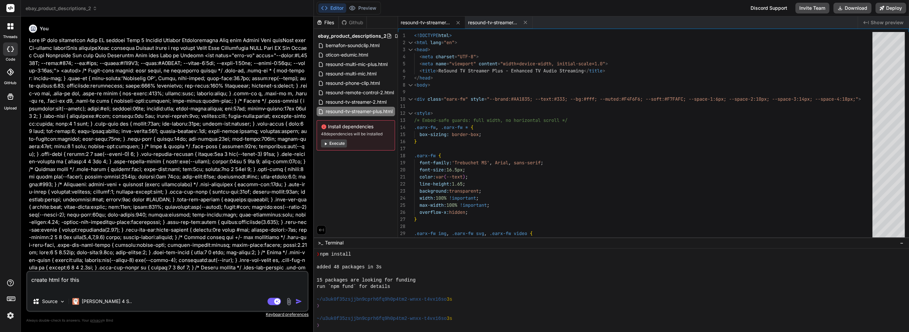
drag, startPoint x: 183, startPoint y: 134, endPoint x: 182, endPoint y: 70, distance: 63.9
click at [846, 9] on button "Download" at bounding box center [852, 8] width 38 height 11
click at [193, 285] on textarea "create html for this" at bounding box center [167, 281] width 280 height 20
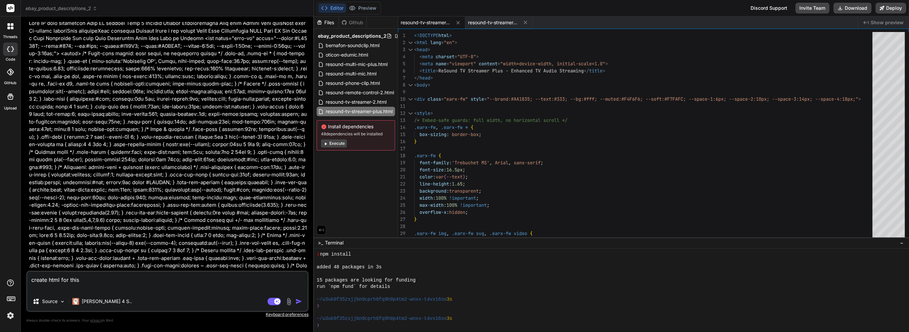
scroll to position [34, 0]
click at [286, 301] on img at bounding box center [289, 301] width 8 height 8
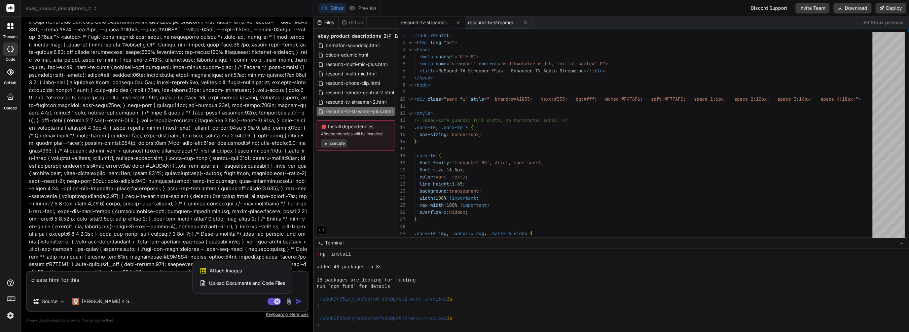
click at [227, 304] on div at bounding box center [454, 166] width 909 height 332
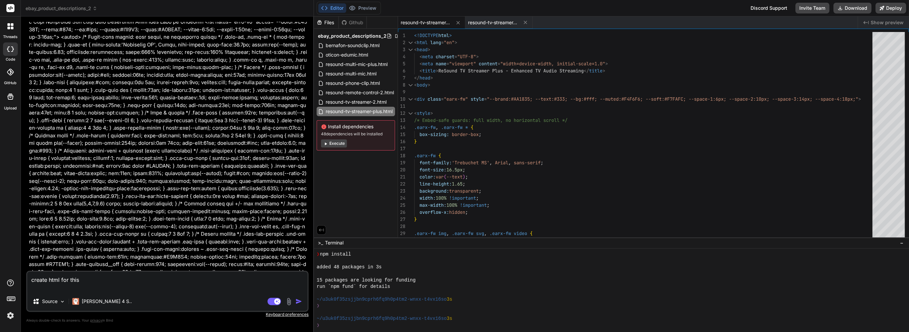
drag, startPoint x: 224, startPoint y: 283, endPoint x: 1, endPoint y: 288, distance: 222.6
click at [0, 275] on html "threads code GitHub Upload ebay_product_descriptions_2 Created with Pixso. Bind…" at bounding box center [454, 166] width 909 height 332
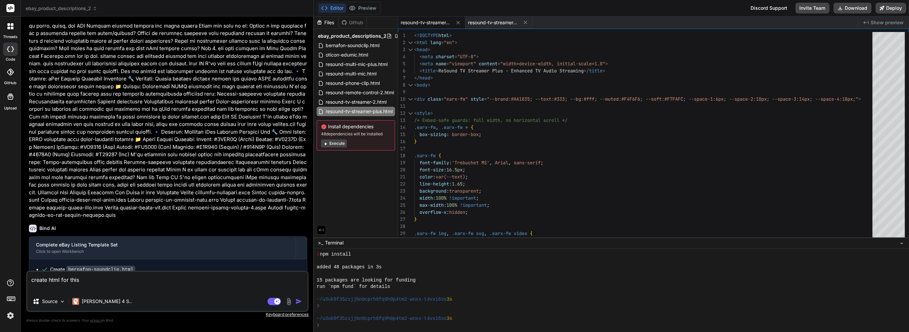
click at [87, 278] on textarea "create html for this" at bounding box center [167, 281] width 280 height 20
type textarea "x"
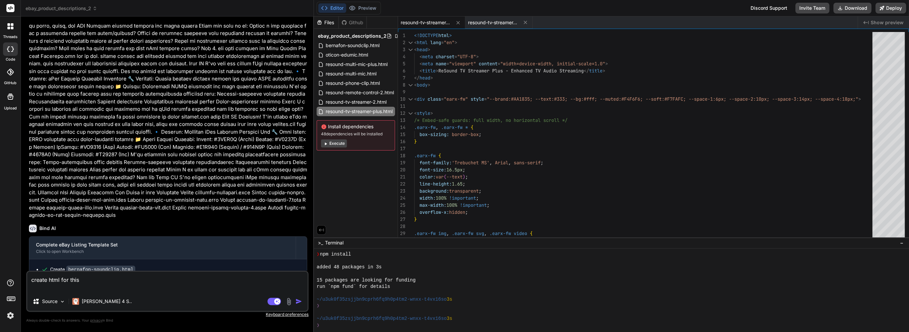
type textarea "c"
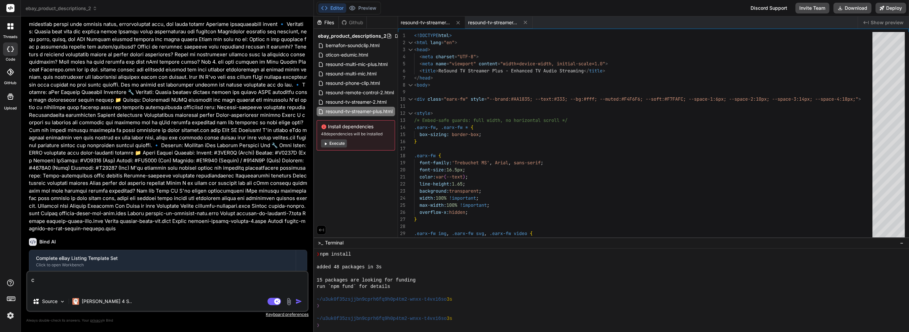
type textarea "x"
type textarea "co"
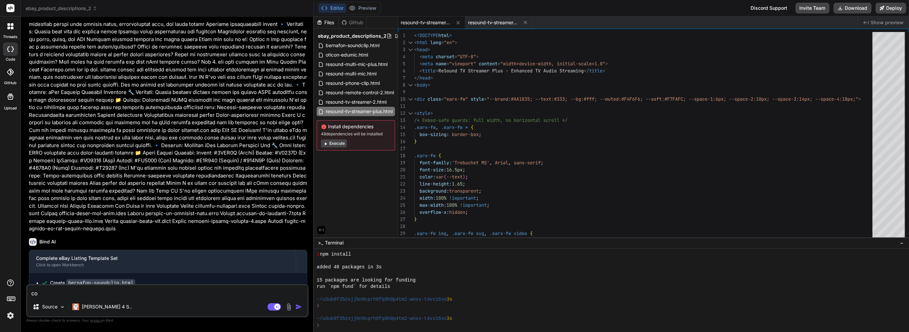
type textarea "x"
type textarea "con"
type textarea "x"
type textarea "cont"
type textarea "x"
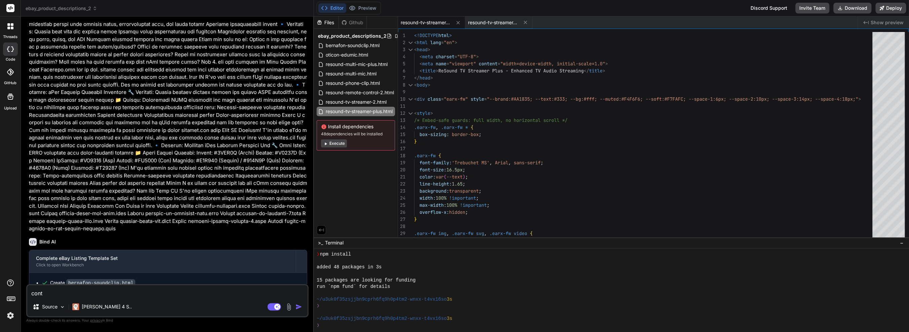
type textarea "conti"
type textarea "x"
type textarea "contin"
type textarea "x"
type textarea "continu"
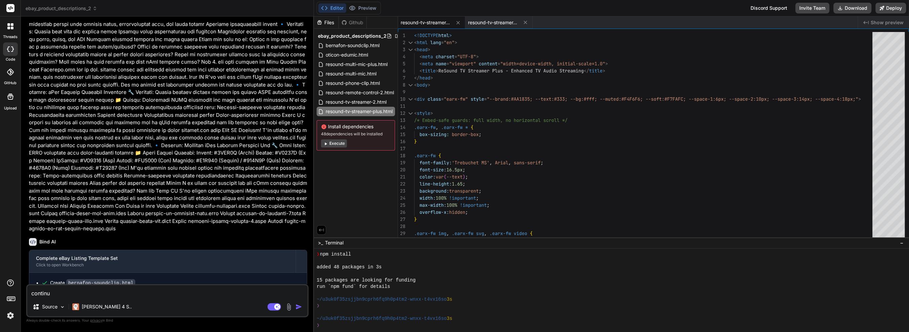
type textarea "x"
type textarea "continue"
type textarea "x"
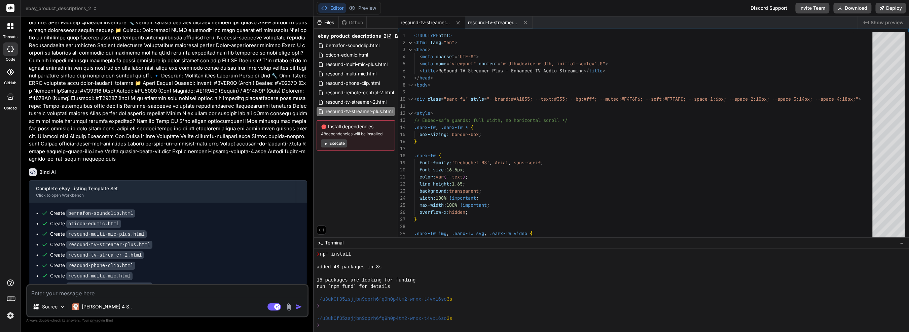
scroll to position [6191, 0]
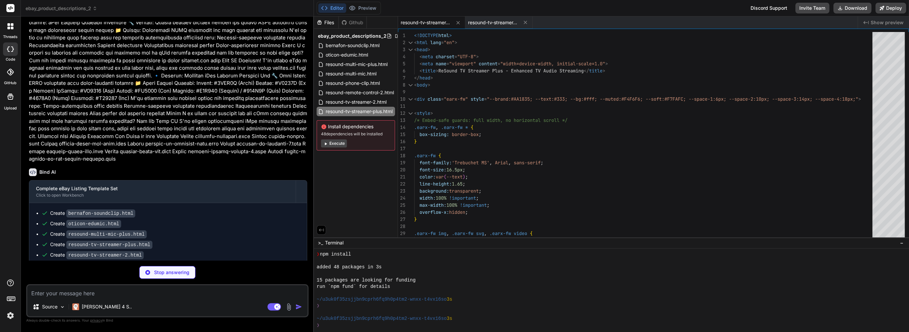
type textarea "x"
type textarea "</div> </body> </html>"
type textarea "x"
type textarea "</div> </div> </div> </div> </body> </html>"
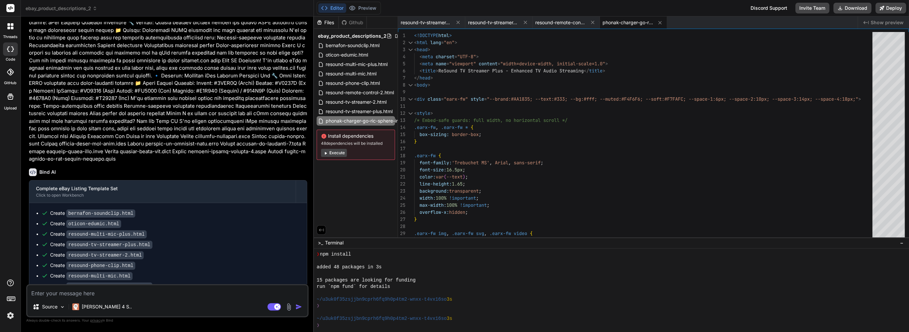
type textarea "x"
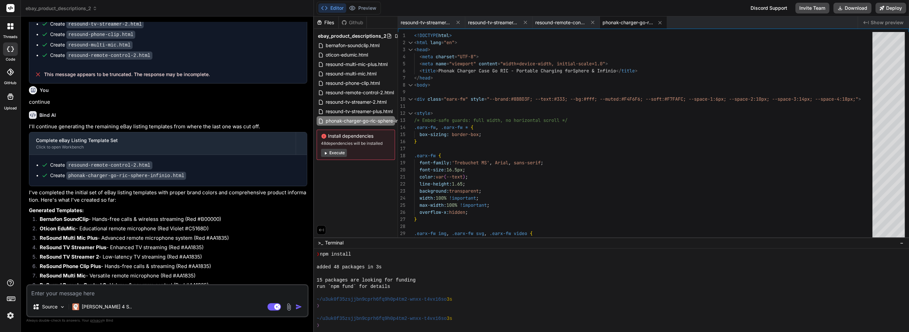
click at [136, 293] on textarea at bounding box center [167, 291] width 280 height 12
click at [216, 291] on textarea at bounding box center [167, 291] width 280 height 12
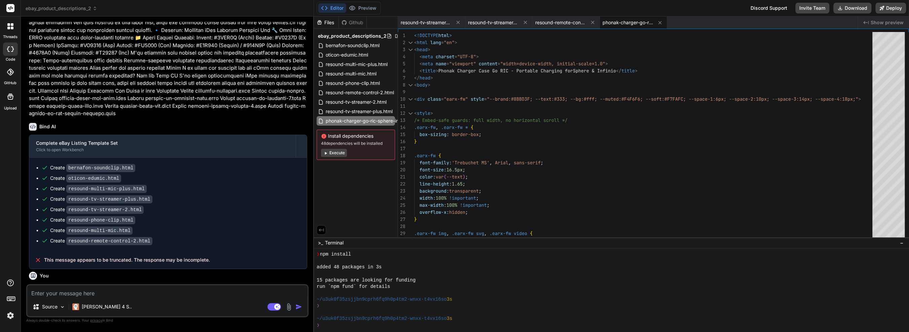
scroll to position [6254, 0]
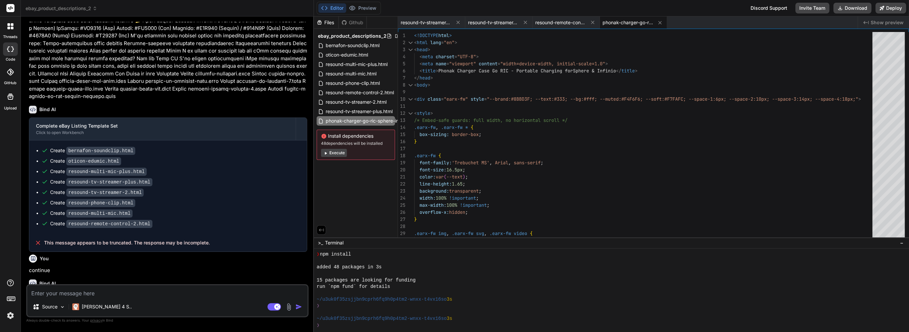
click at [106, 329] on code "resound-remote-control-2.html" at bounding box center [109, 333] width 86 height 8
click at [380, 113] on span "resound-tv-streamer-plus.html" at bounding box center [359, 111] width 68 height 8
type textarea "</body> </html>"
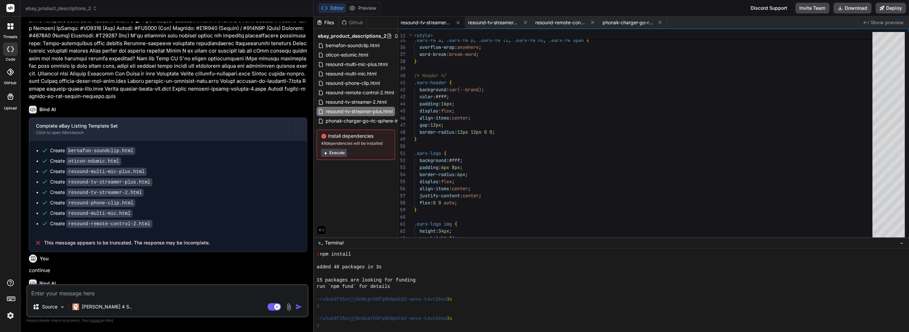
click at [95, 298] on div "Source Claude 4 S.. Agent Mode. When this toggle is activated, AI automatically…" at bounding box center [167, 300] width 282 height 33
click at [99, 294] on textarea at bounding box center [167, 291] width 280 height 12
type textarea "x"
type textarea "ye"
type textarea "x"
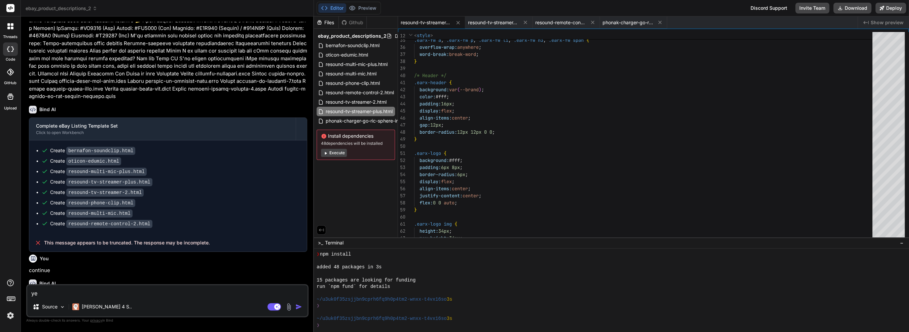
type textarea "yes"
type textarea "x"
type textarea "yes"
type textarea "x"
type textarea "yes o"
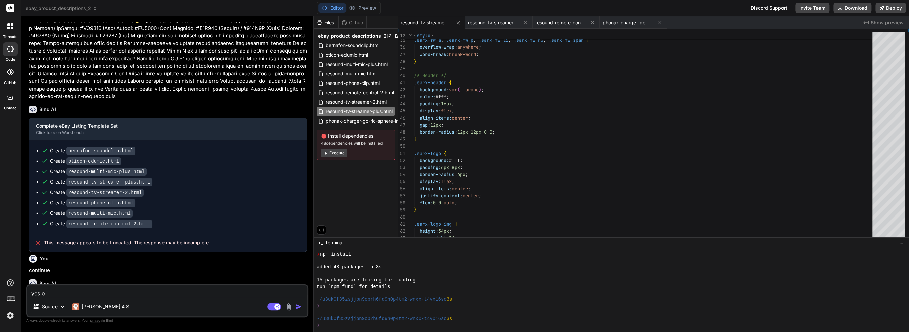
type textarea "x"
type textarea "yes"
type textarea "x"
type textarea "yes p"
type textarea "x"
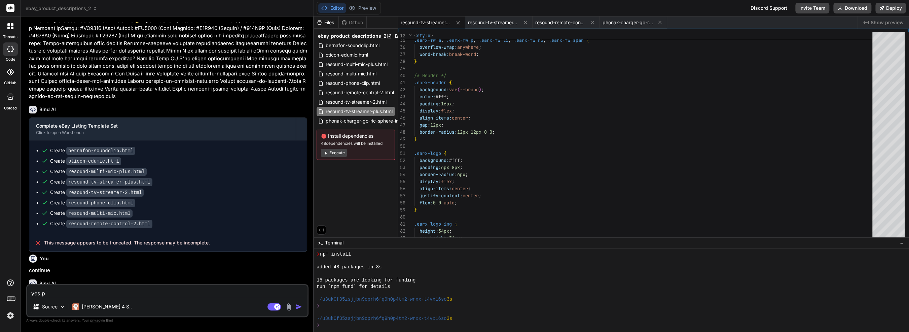
type textarea "yes pl"
type textarea "x"
type textarea "yes ple"
type textarea "x"
type textarea "yes plea"
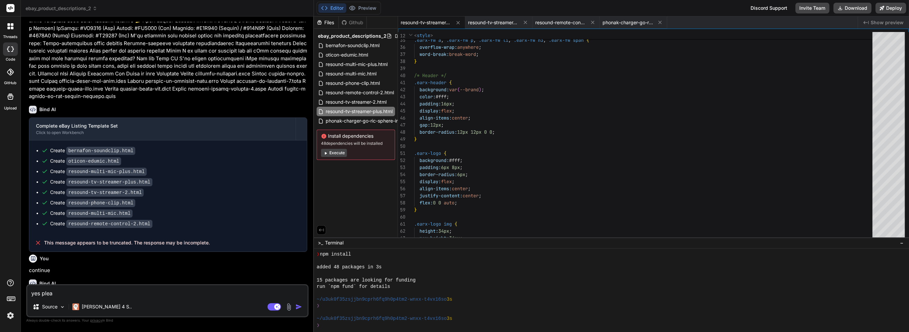
type textarea "x"
type textarea "yes pleas"
type textarea "x"
type textarea "yes please"
type textarea "x"
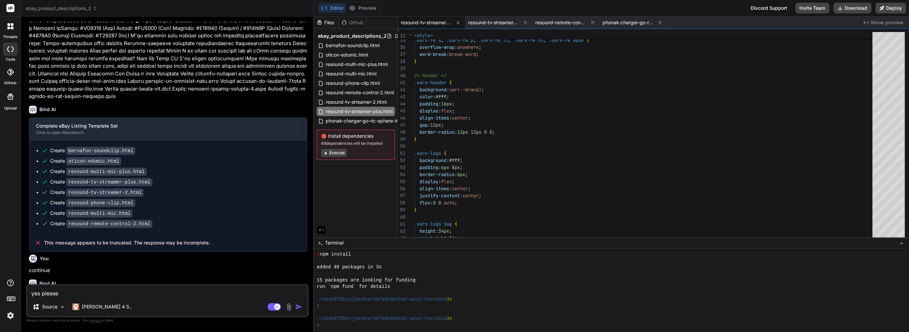
type textarea "yes please"
type textarea "x"
type textarea "yes please c"
type textarea "x"
type textarea "yes please co"
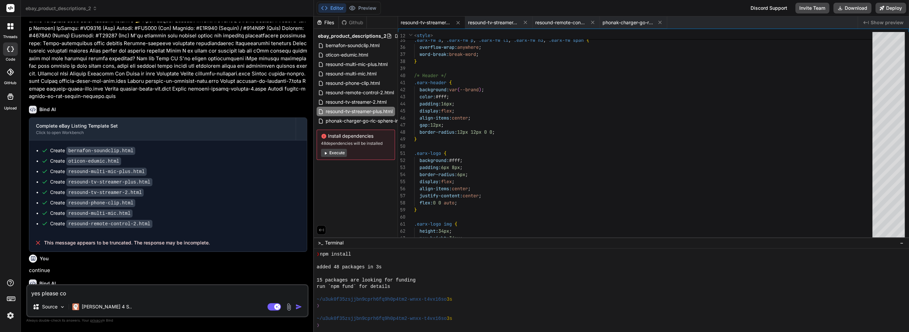
type textarea "x"
type textarea "yes please con"
type textarea "x"
type textarea "yes please cont"
type textarea "x"
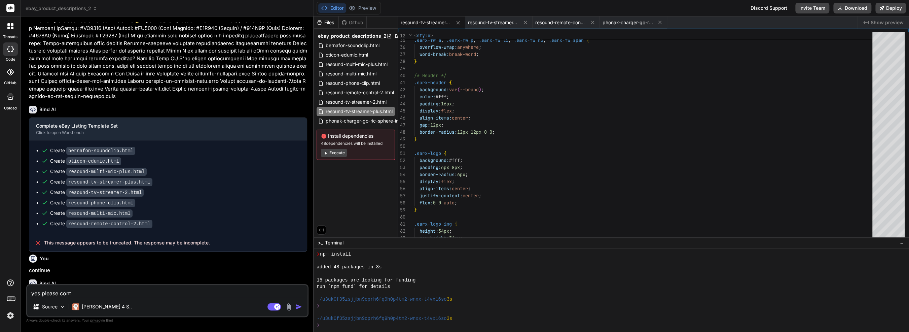
type textarea "yes please conti"
type textarea "x"
type textarea "yes please contin"
type textarea "x"
type textarea "yes please continu"
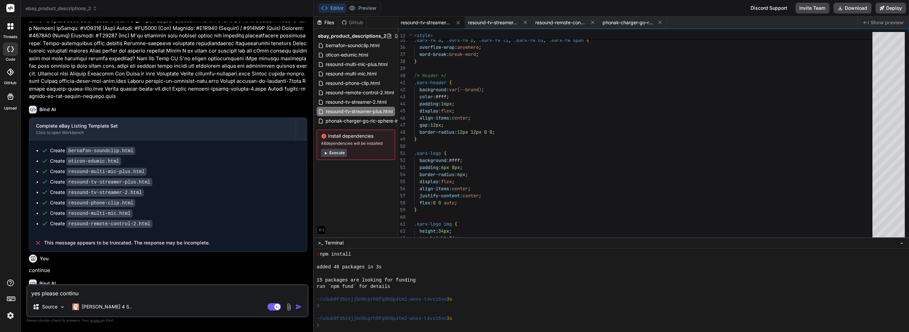
type textarea "x"
type textarea "yes please continue"
type textarea "x"
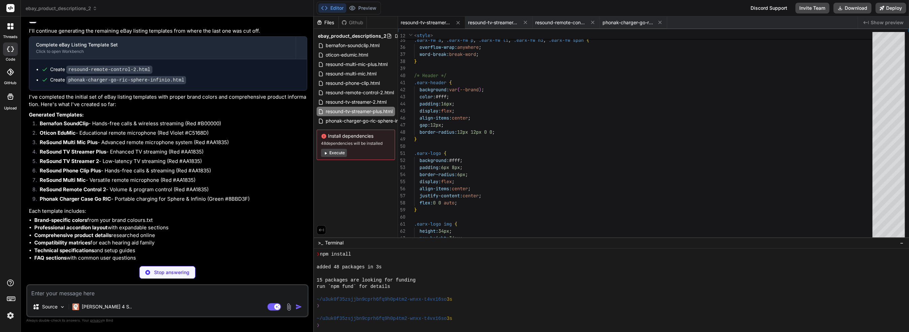
scroll to position [6537, 0]
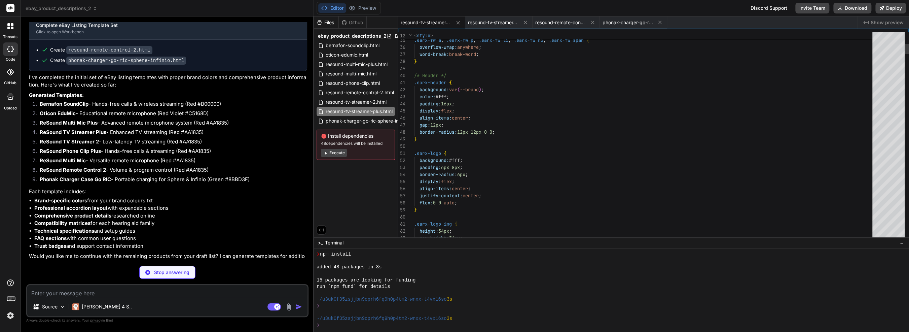
type textarea "x"
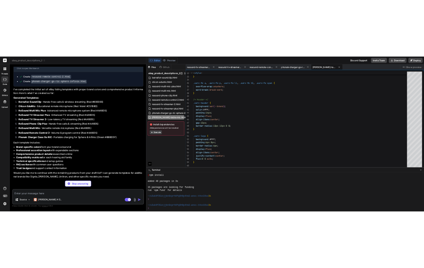
scroll to position [6547, 0]
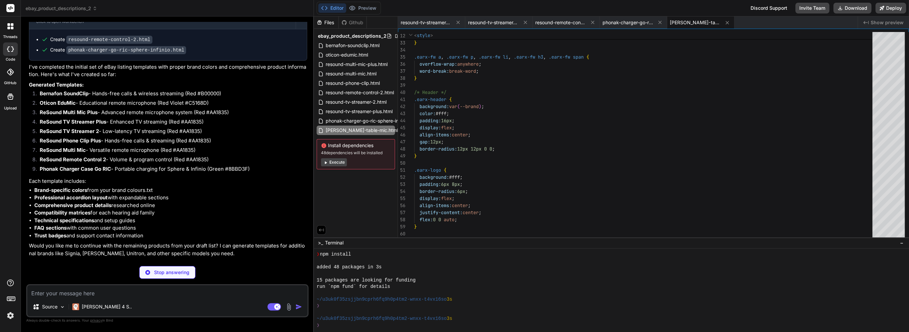
type textarea "x"
type textarea "</body> </html>"
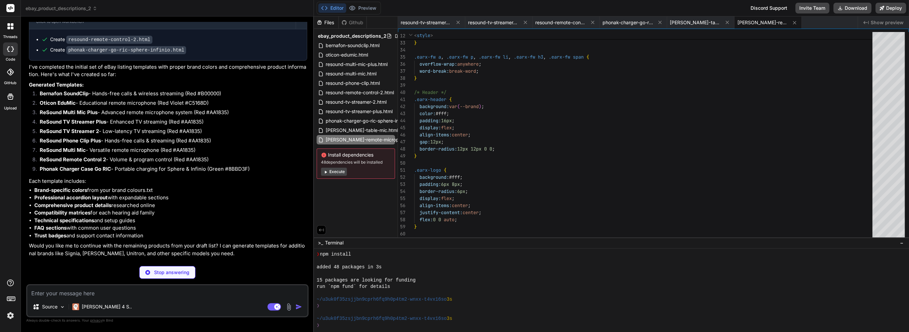
type textarea "x"
type textarea "</body> </html>"
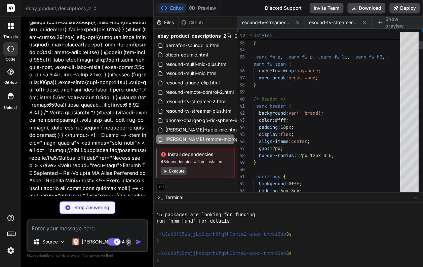
scroll to position [413, 0]
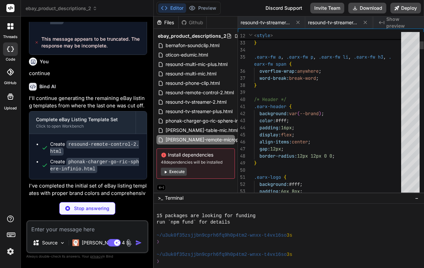
type textarea "x"
type textarea "</body> </html>"
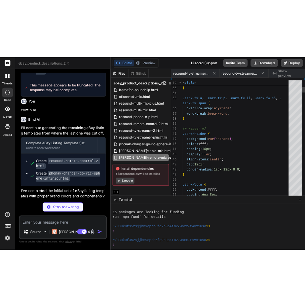
scroll to position [413, 0]
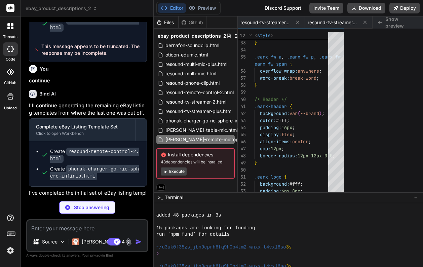
type textarea "x"
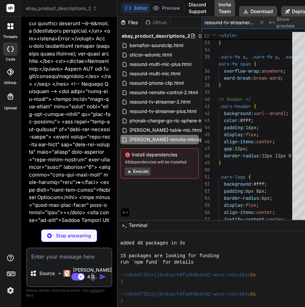
scroll to position [22730, 0]
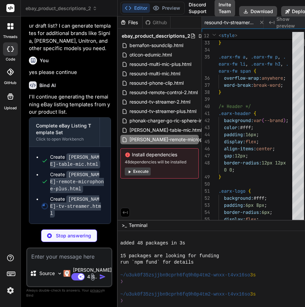
type textarea "x"
type textarea "</body> </html>"
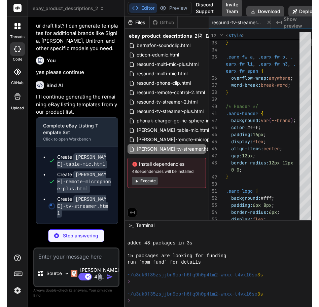
scroll to position [0, 415]
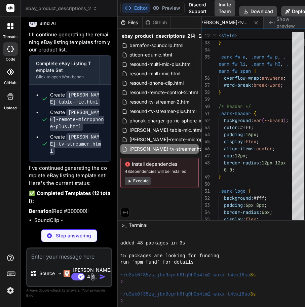
type textarea "x"
type textarea "</body> </html>"
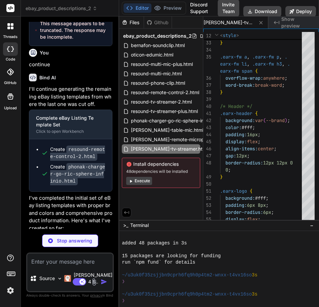
scroll to position [21531, 0]
type textarea "x"
type textarea "</body> </html>"
type textarea "x"
type textarea "</body> </html>"
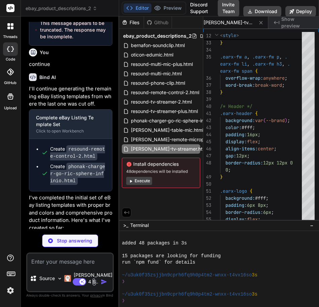
type textarea "x"
type textarea "</html>"
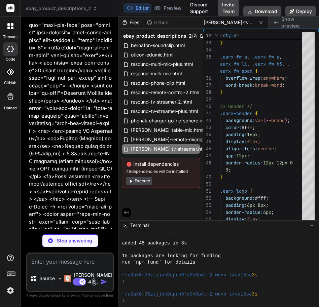
type textarea "x"
type textarea "html>"
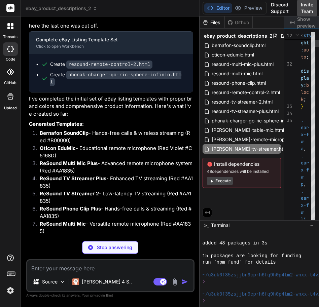
drag, startPoint x: 119, startPoint y: 171, endPoint x: 310, endPoint y: 168, distance: 191.0
click at [310, 168] on div "ebay_product_descriptions_2 Created with Pixso. Bind AI Web Search Created with…" at bounding box center [170, 153] width 298 height 307
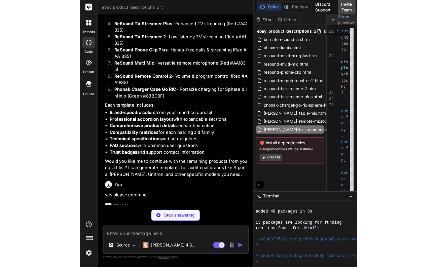
scroll to position [11146, 0]
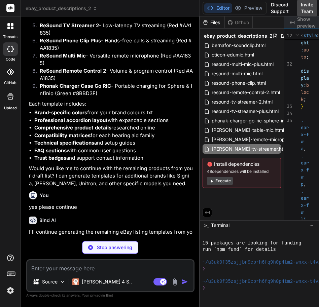
type textarea "x"
type textarea "</div> </div> </div> </body> </html>"
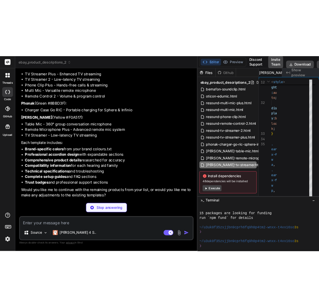
scroll to position [447, 0]
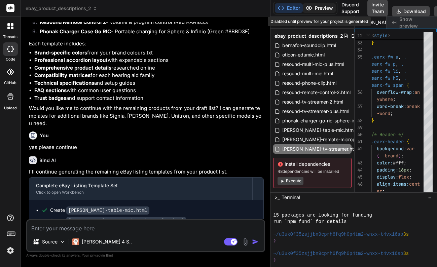
type textarea "x"
type textarea "html>"
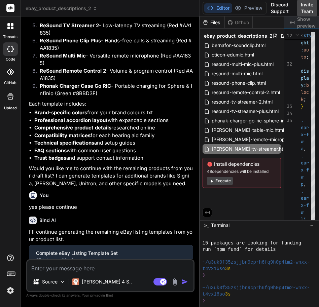
type textarea "x"
type textarea "</div> </div> </div> </body> </html>"
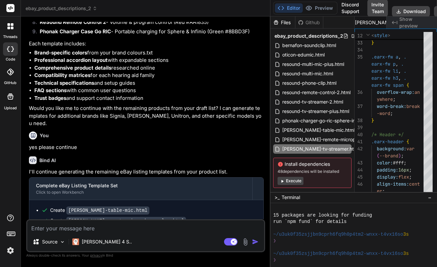
type textarea "x"
type textarea "html>"
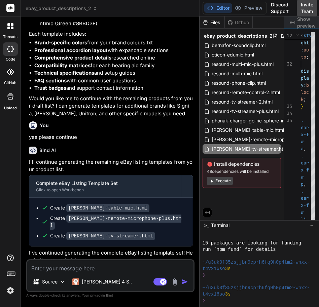
scroll to position [11283, 0]
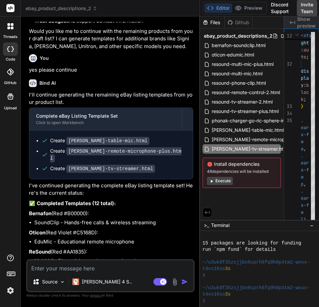
click at [97, 267] on textarea at bounding box center [110, 266] width 166 height 12
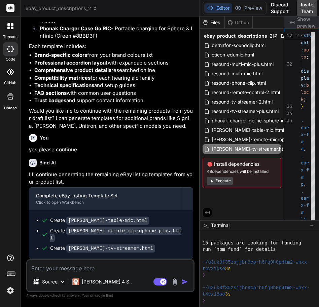
scroll to position [11115, 0]
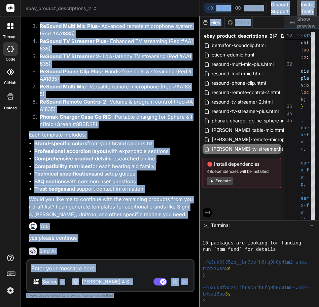
click at [199, 33] on div "ebay_product_descriptions_2 Created with Pixso. Bind AI Web Search Created with…" at bounding box center [170, 153] width 298 height 307
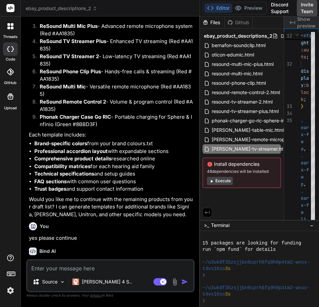
type textarea "x"
type textarea "</html>"
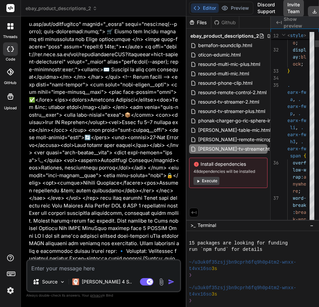
type textarea "x"
type textarea "</body> </html>"
type textarea "x"
type textarea "</div> </div> </div> </body> </html>"
type textarea "x"
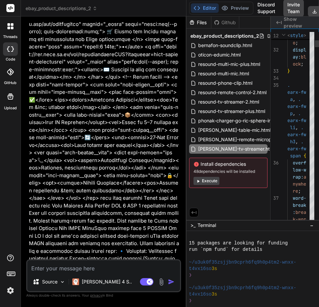
type textarea "</div> </div> </div> </div> </body> </html>"
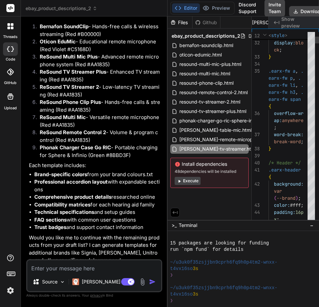
type textarea "x"
type textarea "</body> </html>"
type textarea "x"
type textarea "</div> </div> </div> </body> </html>"
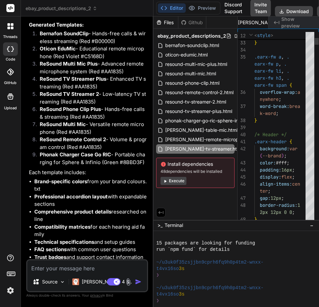
type textarea "x"
type textarea "</div> </div> </body> </html>"
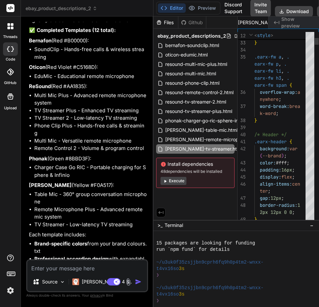
type textarea "x"
type textarea "</body> </html>"
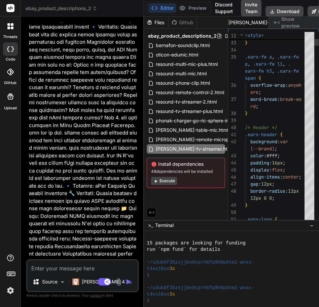
type textarea "x"
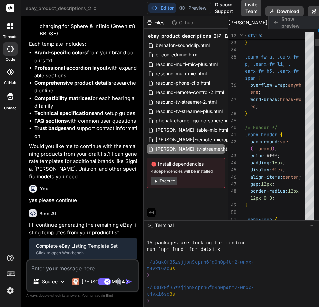
drag, startPoint x: 199, startPoint y: 33, endPoint x: 131, endPoint y: 42, distance: 68.6
click at [131, 42] on div "Bind AI Web Search Created with Pixso. Code Generator You Bind AI Complete eBay…" at bounding box center [82, 161] width 123 height 291
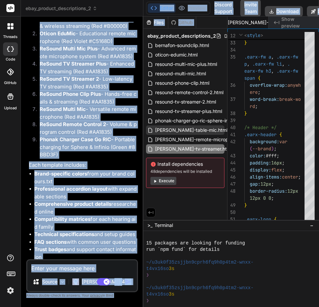
click at [187, 130] on span "[PERSON_NAME]-table-mic.html" at bounding box center [191, 130] width 74 height 8
type textarea "</div> </body> </html>"
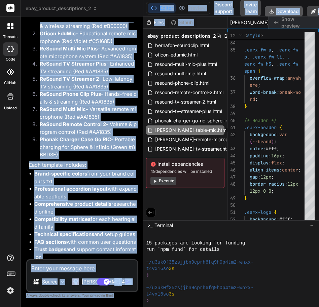
click at [275, 11] on button "Download" at bounding box center [284, 11] width 38 height 11
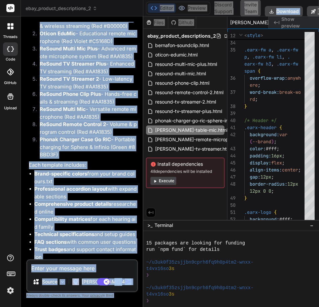
click at [118, 269] on textarea at bounding box center [82, 266] width 110 height 12
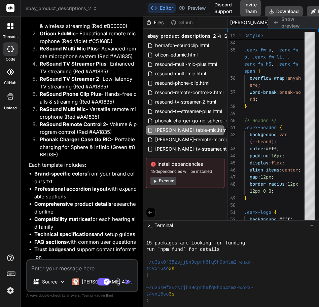
click at [118, 282] on img at bounding box center [118, 282] width 8 height 8
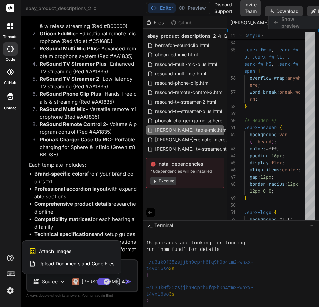
click at [98, 263] on span "Upload Documents and Code Files" at bounding box center [76, 263] width 76 height 7
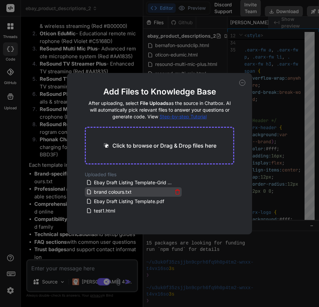
click at [104, 193] on span "brand colours.txt" at bounding box center [112, 192] width 39 height 8
click at [89, 192] on icon at bounding box center [89, 192] width 6 height 6
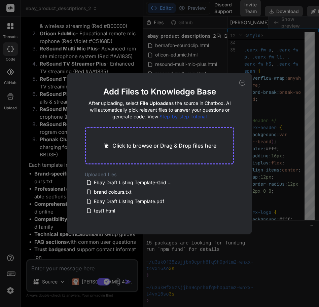
click at [243, 81] on icon at bounding box center [242, 83] width 6 height 6
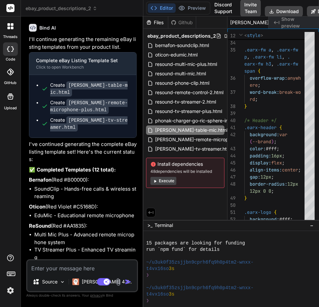
scroll to position [17179, 0]
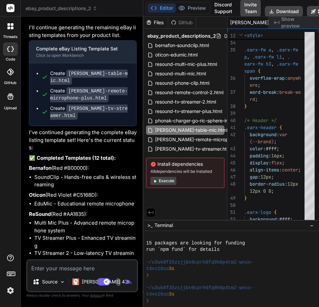
click at [99, 271] on textarea at bounding box center [82, 266] width 110 height 12
type textarea "x"
type textarea "U"
type textarea "x"
type textarea "Us"
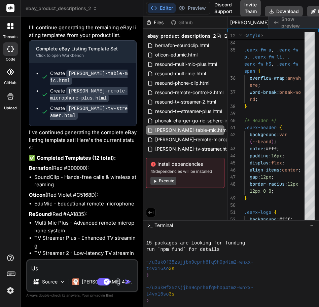
type textarea "x"
type textarea "Use"
type textarea "x"
type textarea "Use"
paste textarea "Starkey Blue #003E6F"
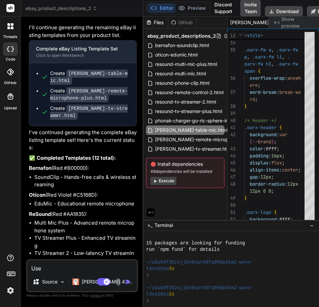
type textarea "x"
type textarea "Use Starkey Blue #003E6F"
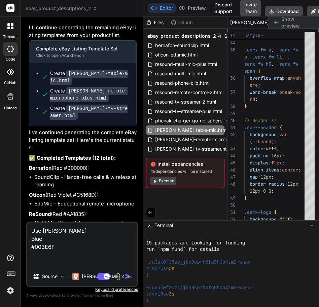
type textarea "x"
type textarea "Use StarkeyBlue #003E6F"
type textarea "x"
type textarea "Use Starkey Blue #003E6F"
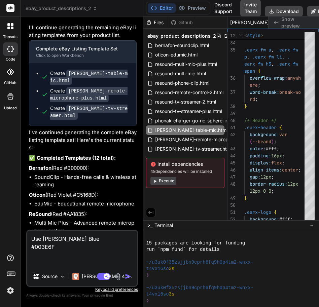
type textarea "x"
type textarea "Use Starkey Blue#003E6F"
type textarea "x"
type textarea "Use Starkey Blue #003E6F"
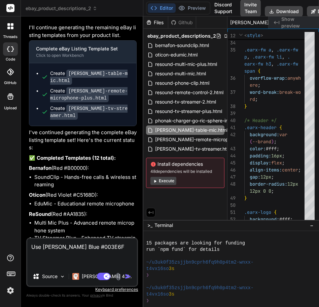
type textarea "x"
type textarea "Use Starkey Blue #003E6F"
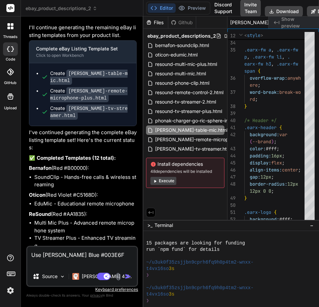
type textarea "x"
type textarea "Use Starkey Blue #003E6F"
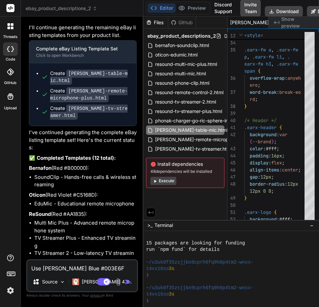
type textarea "x"
type textarea "Use Starkey Blue #003E6F"
type textarea "x"
type textarea "Use Starkey Blue #003E6F f"
type textarea "x"
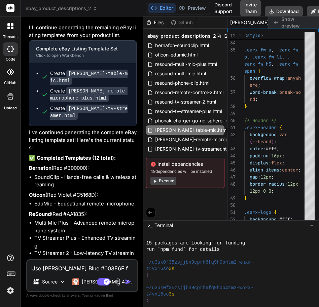
type textarea "Use Starkey Blue #003E6F fi"
type textarea "x"
type textarea "Use Starkey Blue #003E6F fir"
type textarea "x"
type textarea "Use Starkey Blue #003E6F fi"
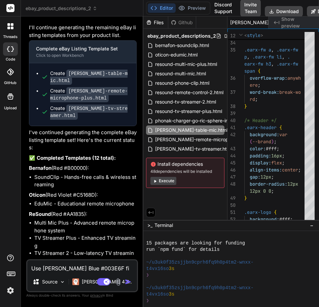
type textarea "x"
type textarea "Use Starkey Blue #003E6F f"
type textarea "x"
type textarea "Use Starkey Blue #003E6F fo"
type textarea "x"
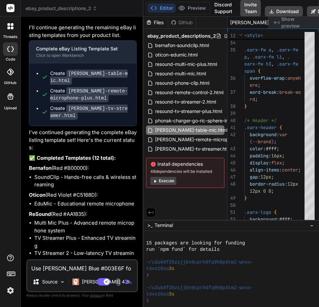
type textarea "Use Starkey Blue #003E6F for"
type textarea "x"
type textarea "Use Starkey Blue #003E6F for"
type textarea "x"
type textarea "Use Starkey Blue #003E6F for s"
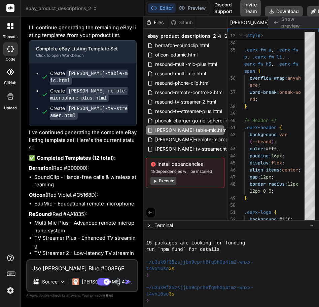
type textarea "x"
type textarea "Use Starkey Blue #003E6F for se"
type textarea "x"
type textarea "Use Starkey Blue #003E6F for sec"
type textarea "x"
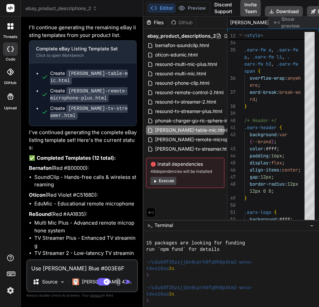
type textarea "Use Starkey Blue #003E6F for sect"
type textarea "x"
type textarea "Use Starkey Blue #003E6F for secti"
type textarea "x"
type textarea "Use Starkey Blue #003E6F for sectio"
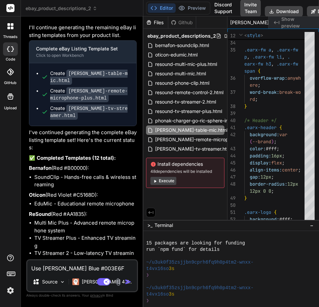
type textarea "x"
type textarea "Use Starkey Blue #003E6F for section"
type textarea "x"
type textarea "Use Starkey Blue #003E6F for section"
type textarea "x"
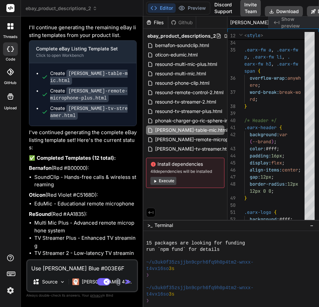
type textarea "Use Starkey Blue #003E6F for section h"
type textarea "x"
type textarea "Use Starkey Blue #003E6F for section he"
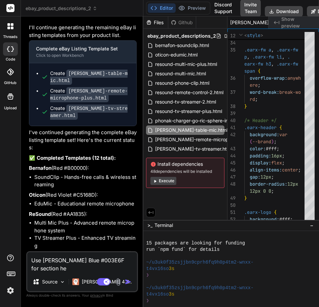
type textarea "x"
type textarea "Use Starkey Blue #003E6F for section hea"
type textarea "x"
type textarea "Use Starkey Blue #003E6F for section head"
type textarea "x"
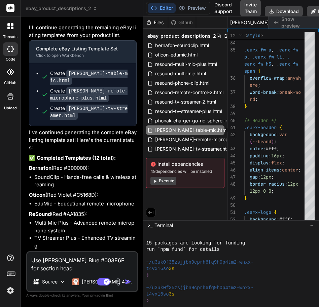
type textarea "Use Starkey Blue #003E6F for section heade"
type textarea "x"
type textarea "Use Starkey Blue #003E6F for section header"
type textarea "x"
type textarea "Use Starkey Blue #003E6F for section header"
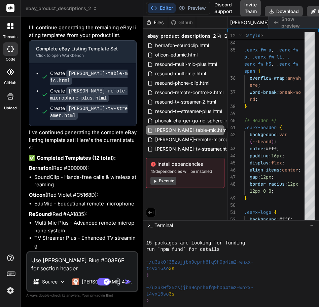
type textarea "x"
type textarea "Use Starkey Blue #003E6F for section header b"
type textarea "x"
type textarea "Use Starkey Blue #003E6F for section header ba"
type textarea "x"
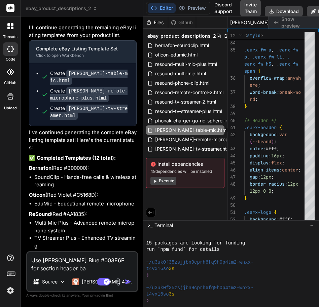
type textarea "Use Starkey Blue #003E6F for section header bac"
type textarea "x"
type textarea "Use Starkey Blue #003E6F for section header back"
type textarea "x"
type textarea "Use Starkey Blue #003E6F for section header backg"
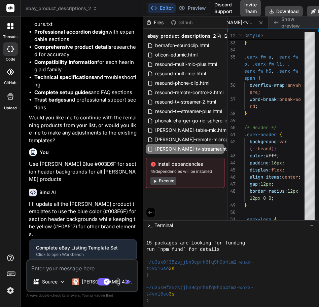
scroll to position [17559, 0]
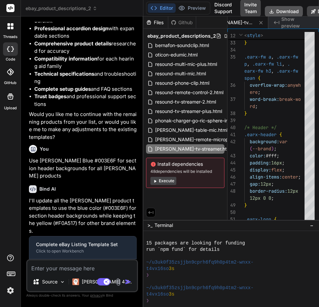
click at [274, 9] on icon at bounding box center [271, 11] width 5 height 5
click at [83, 267] on textarea at bounding box center [82, 266] width 110 height 12
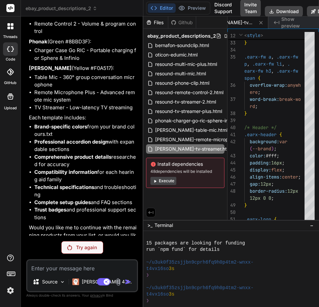
scroll to position [17620, 0]
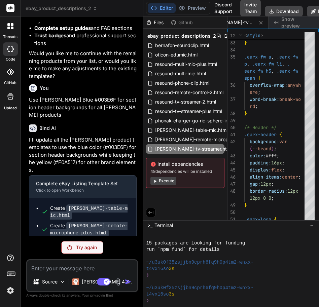
click at [84, 247] on p "Try again" at bounding box center [86, 247] width 21 height 7
copy p "not dual colour. just [PERSON_NAME] blue. if you are going to use the the yello…"
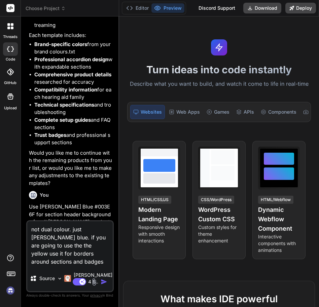
scroll to position [22467, 0]
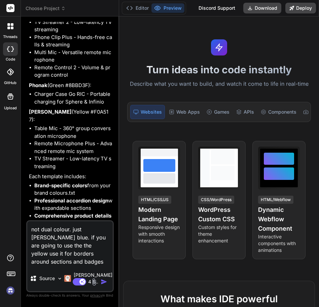
scroll to position [22332, 0]
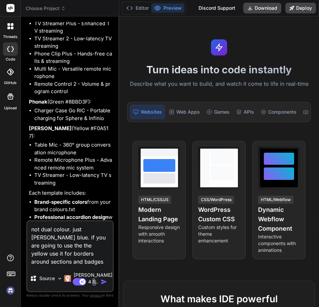
click at [107, 281] on img "button" at bounding box center [104, 281] width 7 height 7
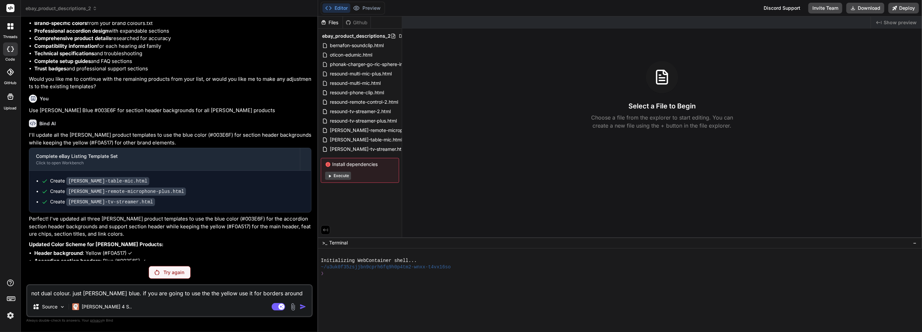
scroll to position [6976, 0]
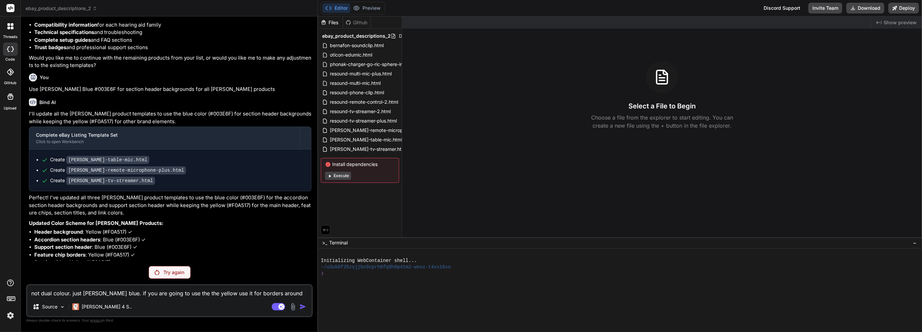
click at [7, 307] on img at bounding box center [10, 314] width 11 height 11
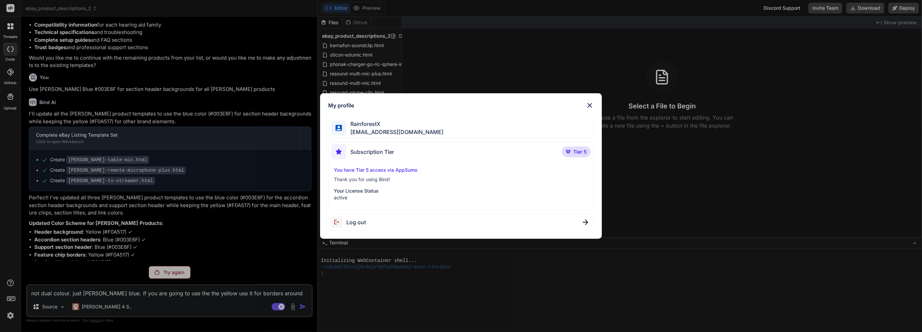
click at [8, 307] on div "My profile RainforestX [EMAIL_ADDRESS][DOMAIN_NAME] Subscription Tier Tier 5 Yo…" at bounding box center [461, 166] width 922 height 332
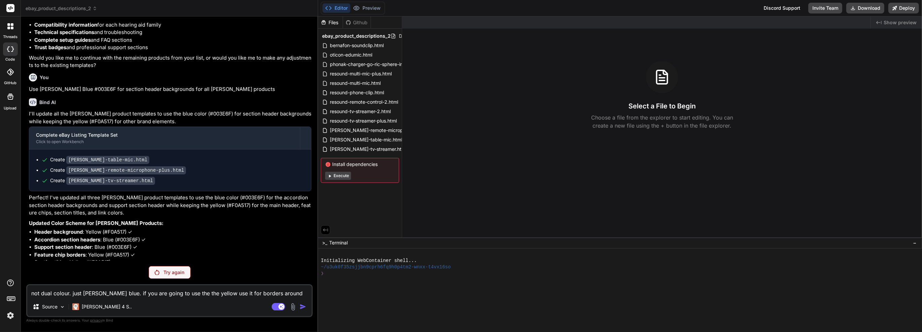
click at [8, 307] on img at bounding box center [10, 314] width 11 height 11
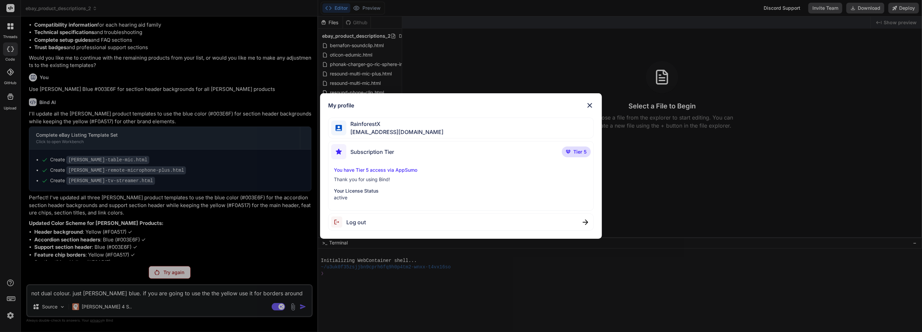
click at [95, 265] on div "My profile RainforestX [EMAIL_ADDRESS][DOMAIN_NAME] Subscription Tier Tier 5 Yo…" at bounding box center [461, 166] width 922 height 332
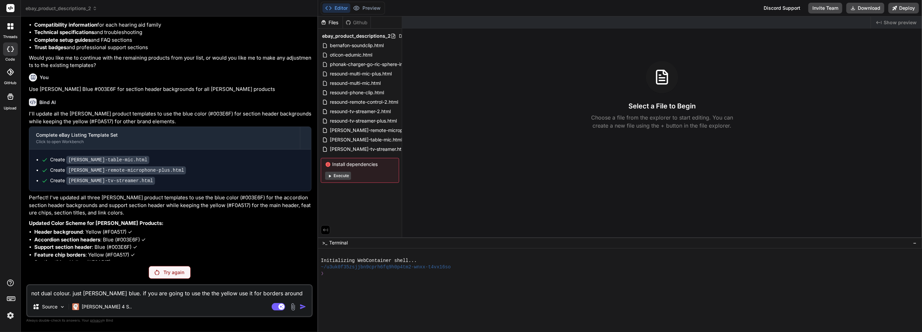
click at [167, 282] on div "You Bind AI Complete eBay Listing Template Set Click to open Workbench Create b…" at bounding box center [169, 176] width 286 height 309
click at [166, 277] on div "Try again" at bounding box center [170, 272] width 42 height 13
click at [318, 7] on div "Discord Support" at bounding box center [782, 8] width 45 height 11
click at [318, 9] on div "Discord Support" at bounding box center [782, 8] width 45 height 11
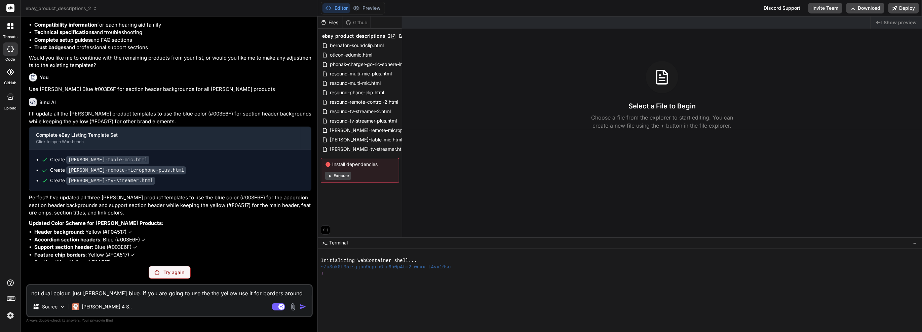
copy p "not dual colour. just [PERSON_NAME] blue. if you are going to use the the yello…"
click at [318, 175] on button "Execute" at bounding box center [338, 175] width 26 height 8
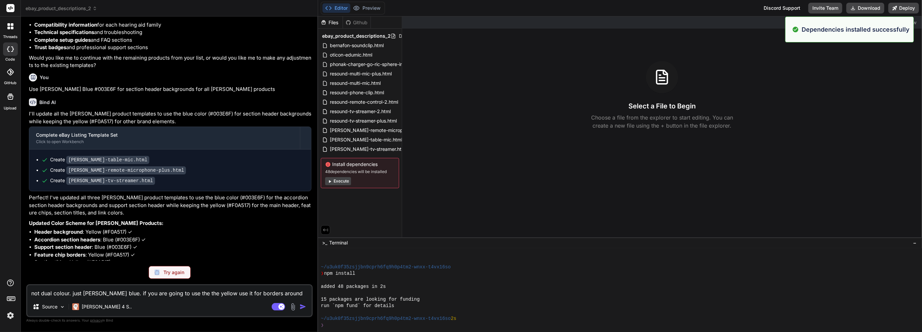
scroll to position [45, 0]
click at [185, 270] on div "Try again" at bounding box center [170, 272] width 42 height 13
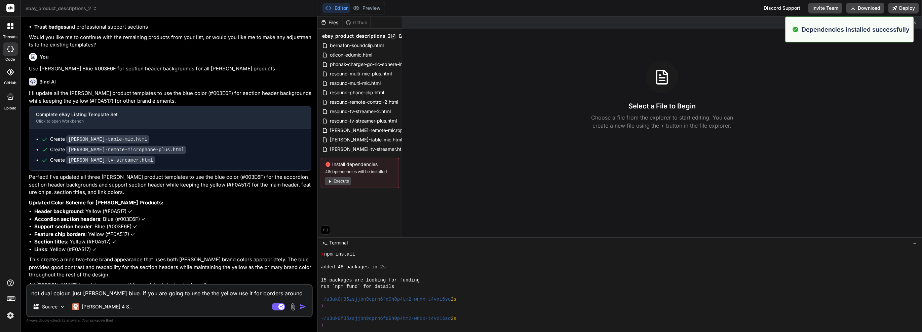
scroll to position [7000, 0]
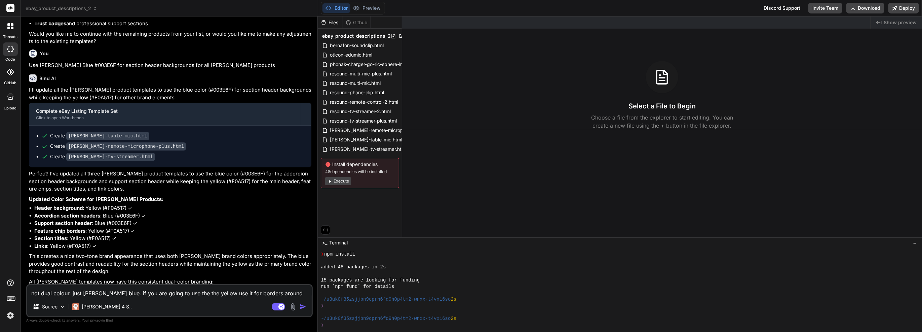
click at [177, 307] on div "You not dual colour. just starkey blue. if you are going to use the the yellow …" at bounding box center [170, 330] width 282 height 30
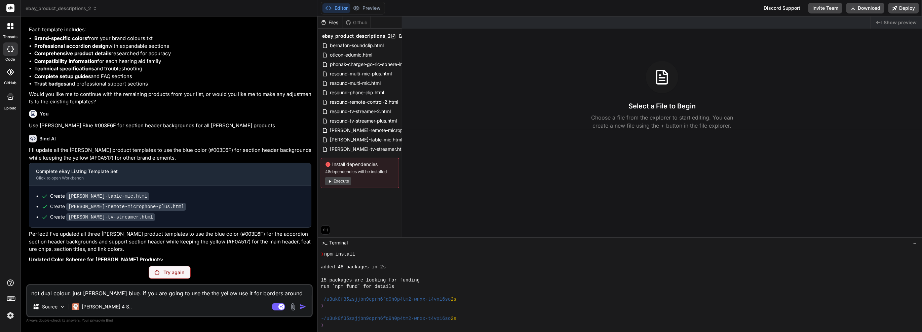
copy div "You"
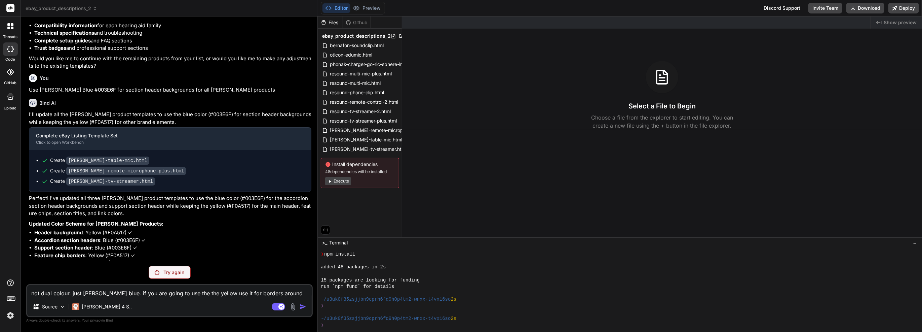
scroll to position [6976, 0]
click at [135, 295] on textarea "not dual colour. just [PERSON_NAME] blue. if you are going to use the the yello…" at bounding box center [169, 291] width 284 height 12
drag, startPoint x: 139, startPoint y: 289, endPoint x: 99, endPoint y: 306, distance: 43.4
click at [99, 306] on p "Claude 4 S.." at bounding box center [107, 306] width 50 height 7
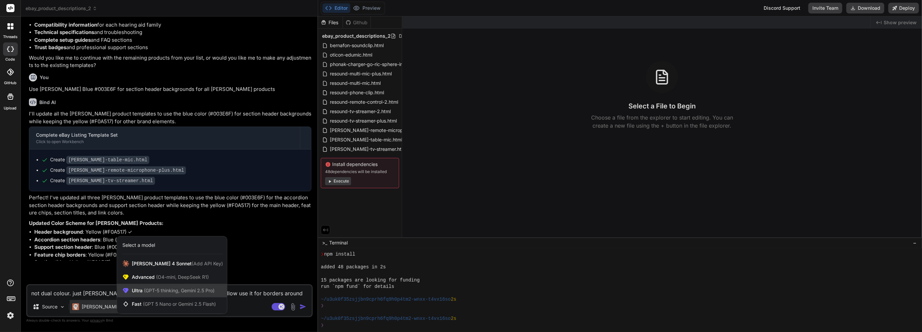
click at [161, 293] on span "(GPT-5 thinking, Gemini 2.5 Pro)" at bounding box center [179, 290] width 72 height 6
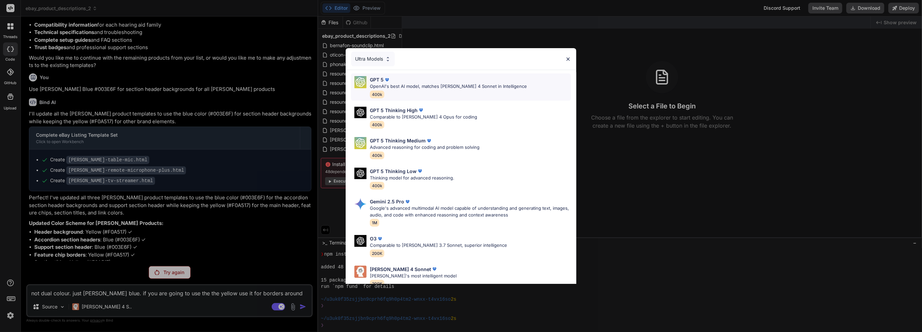
click at [318, 78] on p "GPT 5" at bounding box center [377, 79] width 14 height 7
type textarea "x"
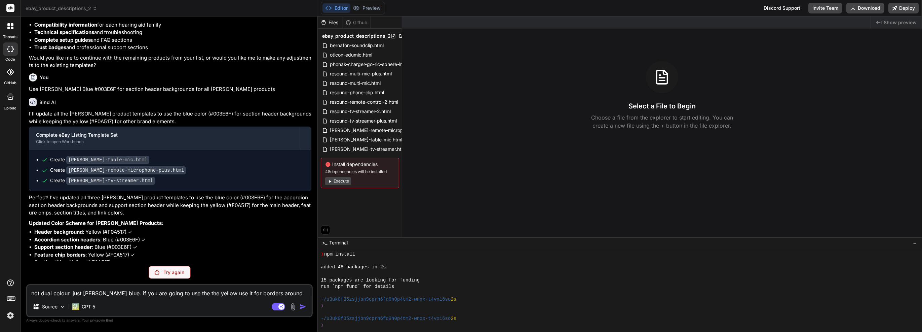
click at [144, 299] on div "not dual colour. just starkey blue. if you are going to use the the yellow use …" at bounding box center [169, 300] width 286 height 33
click at [144, 294] on textarea "not dual colour. just starkey blue. if you are going to use the the yellow use …" at bounding box center [169, 291] width 284 height 12
paste textarea "not dual colour. just starkey blue. if you are going to use the the yellow use …"
type textarea "not dual colour. just starkey blue. if you are going to use the the yellow use …"
type textarea "x"
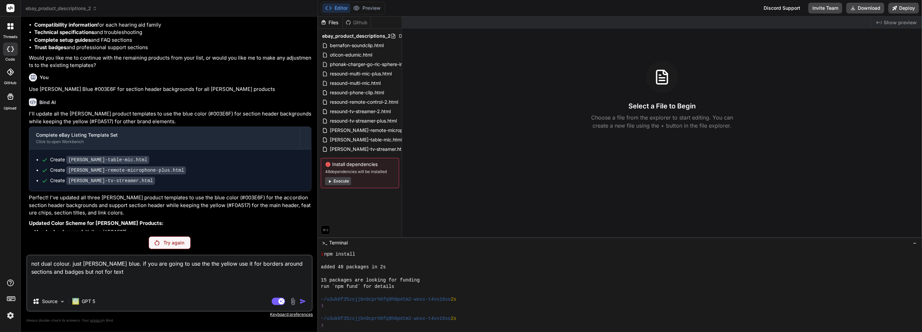
type textarea "not dual colour. just starkey blue. if you are going to use the the yellow use …"
type textarea "x"
type textarea "not dual colour. just starkey blue. if you are going to use the the yellow use …"
type textarea "x"
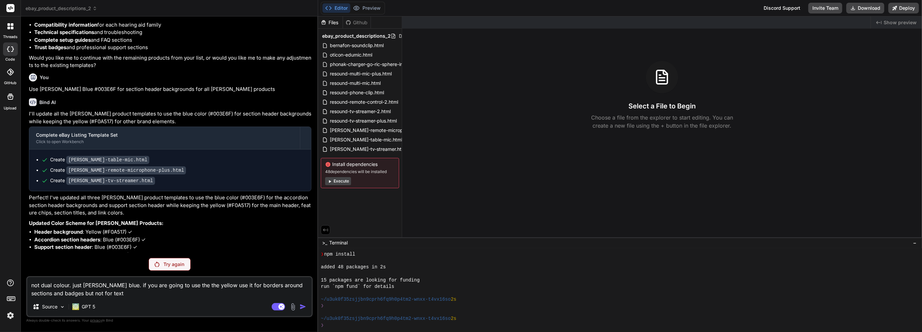
type textarea "not dual colour. just starkey blue. if you are going to use the the yellow use …"
click at [279, 285] on textarea "not dual colour. just starkey blue. if you are going to use the the yellow use …" at bounding box center [169, 287] width 284 height 20
click at [280, 291] on textarea "not dual colour. just starkey blue. if you are going to use the the yellow use …" at bounding box center [169, 287] width 284 height 20
click at [122, 296] on textarea "not dual colour. just starkey blue. if you are going to use the the yellow use …" at bounding box center [169, 287] width 284 height 20
click at [161, 295] on textarea "not dual colour. just starkey blue. if you are going to use the the yellow use …" at bounding box center [169, 287] width 284 height 20
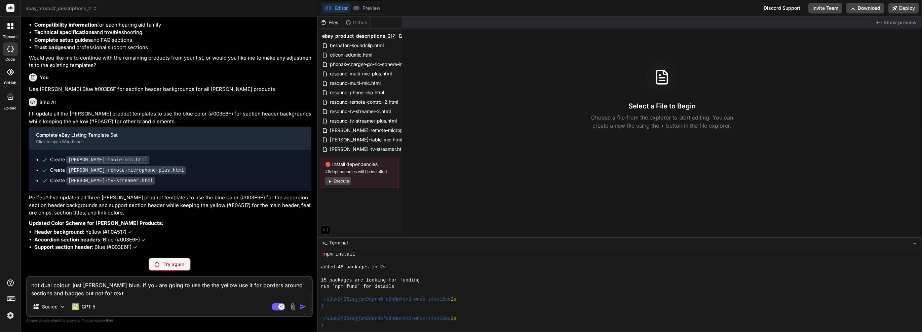
click at [161, 295] on textarea "not dual colour. just starkey blue. if you are going to use the the yellow use …" at bounding box center [169, 287] width 284 height 20
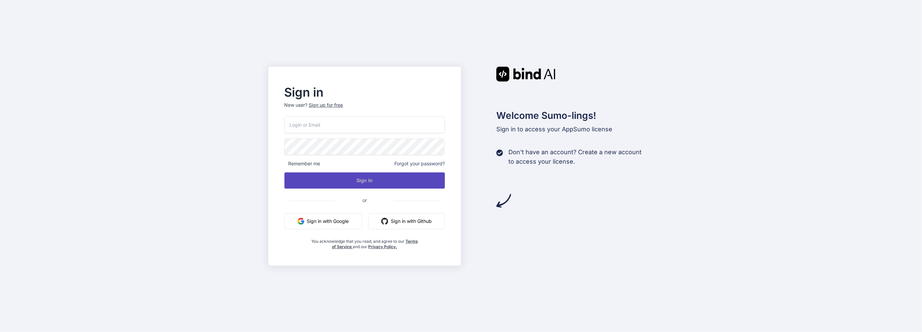
type input "team@rainforestx.com"
click at [353, 181] on button "Sign In" at bounding box center [364, 180] width 161 height 16
click at [368, 181] on button "Sign In" at bounding box center [364, 180] width 161 height 16
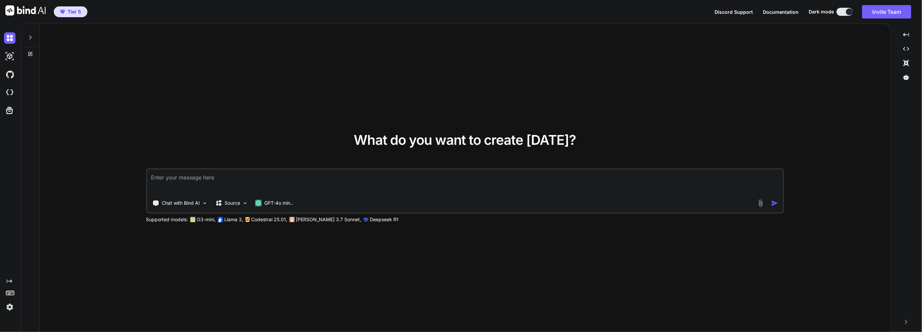
click at [4, 303] on div "Created with Pixso." at bounding box center [9, 295] width 18 height 34
click at [15, 307] on img at bounding box center [9, 306] width 11 height 11
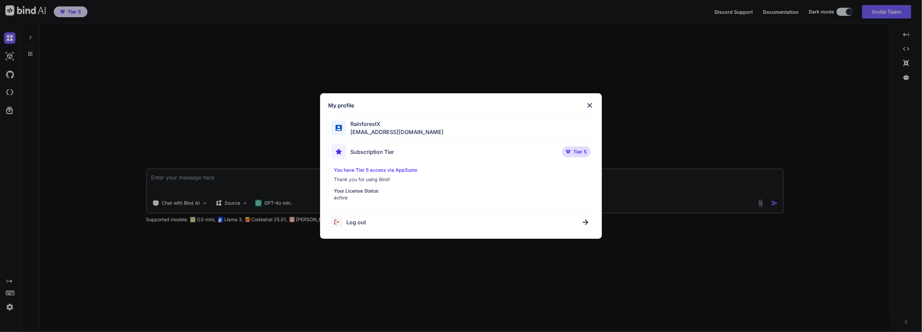
click at [12, 307] on div "My profile RainforestX team@rainforestx.com Subscription Tier Tier 5 You have T…" at bounding box center [461, 166] width 922 height 332
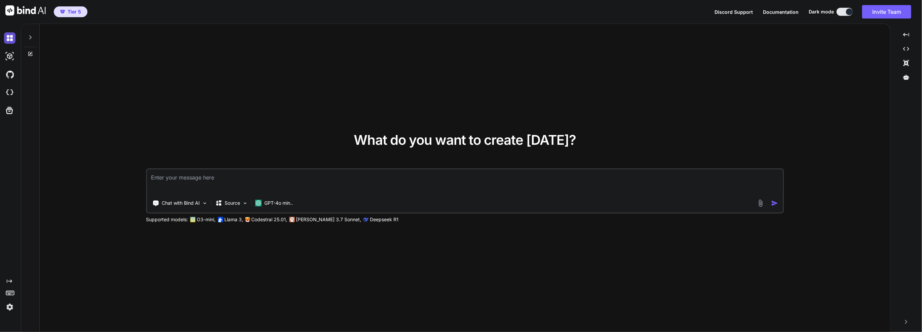
click at [13, 38] on img at bounding box center [9, 37] width 11 height 11
click at [24, 32] on div at bounding box center [30, 40] width 18 height 33
click at [25, 33] on div at bounding box center [30, 35] width 13 height 23
type textarea "x"
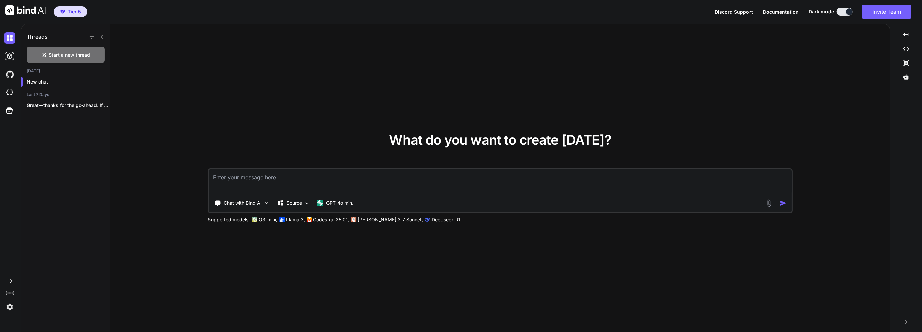
click at [25, 33] on div "Threads" at bounding box center [65, 35] width 89 height 23
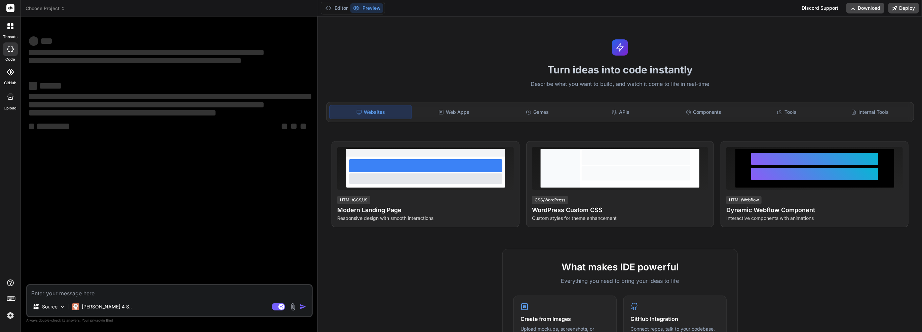
click at [8, 23] on icon at bounding box center [10, 26] width 6 height 6
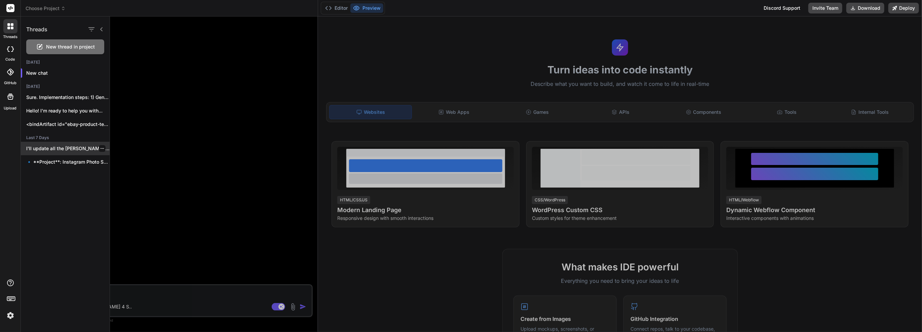
click at [71, 150] on p "I'll update all the [PERSON_NAME] product templates..." at bounding box center [67, 148] width 83 height 7
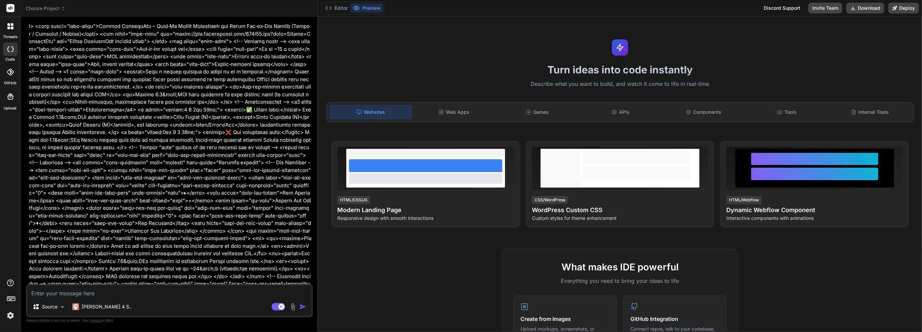
scroll to position [6715, 0]
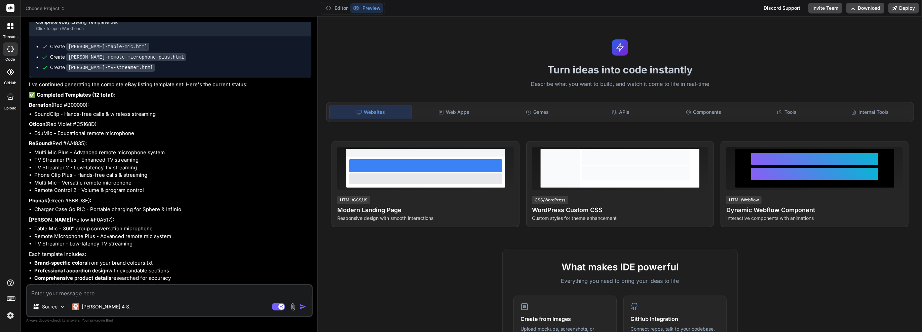
click at [50, 9] on span "Choose Project" at bounding box center [46, 8] width 40 height 7
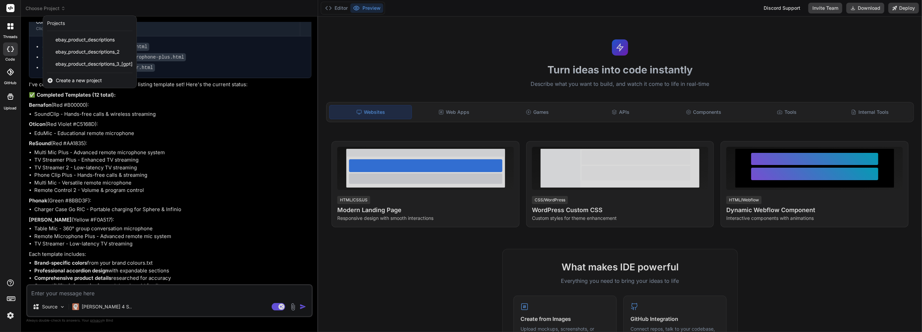
click at [50, 9] on div at bounding box center [461, 166] width 922 height 332
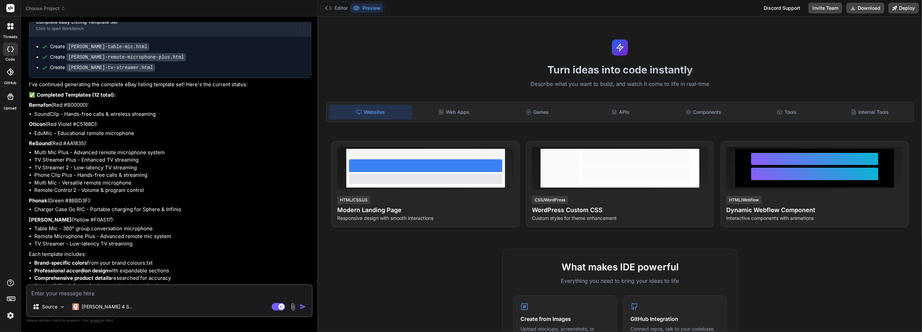
type textarea "x"
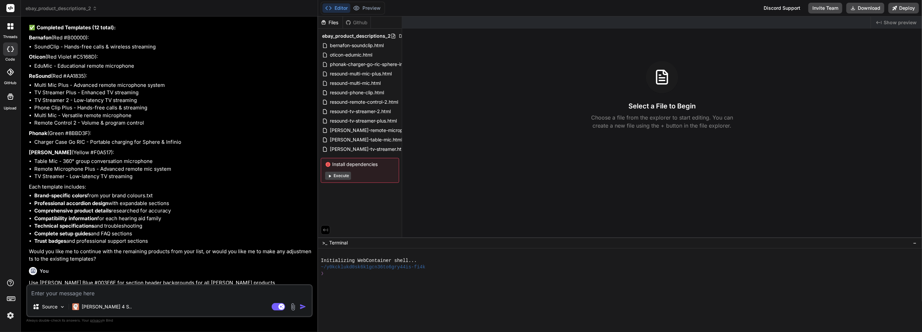
scroll to position [6922, 0]
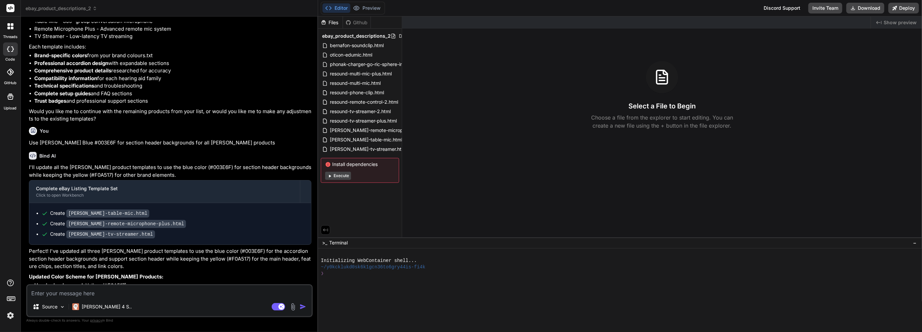
click at [129, 292] on textarea at bounding box center [169, 291] width 284 height 12
paste textarea "not dual colour. just [PERSON_NAME] blue. if you are going to use the the yello…"
type textarea "not dual colour. just [PERSON_NAME] blue. if you are going to use the the yello…"
type textarea "x"
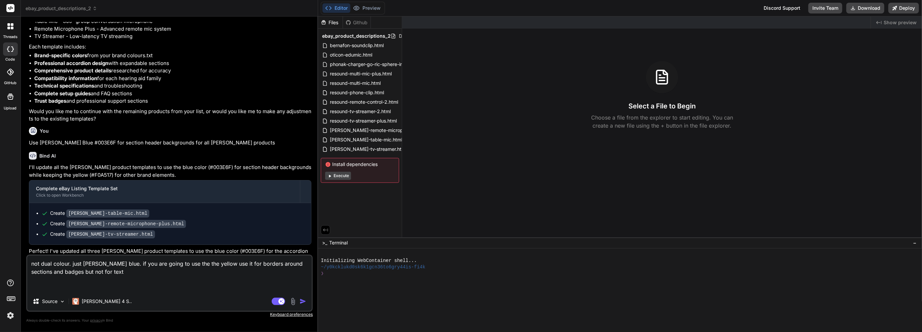
type textarea "not dual colour. just [PERSON_NAME] blue. if you are going to use the the yello…"
type textarea "x"
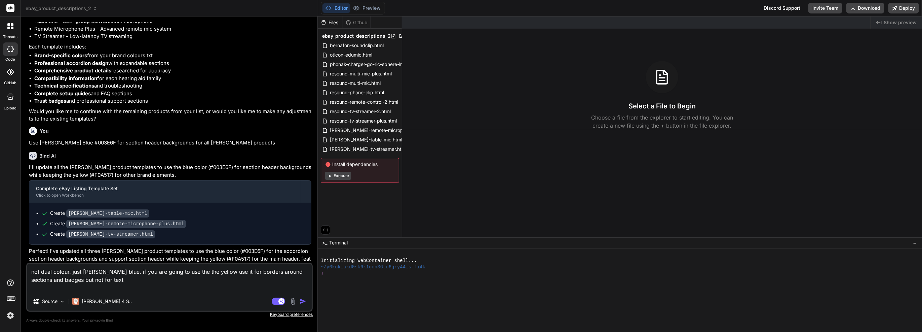
type textarea "not dual colour. just [PERSON_NAME] blue. if you are going to use the the yello…"
type textarea "x"
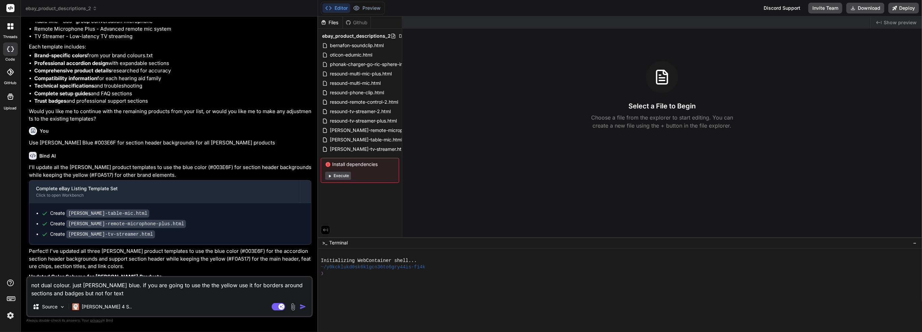
type textarea "not dual colour. just [PERSON_NAME] blue. if you are going to use the the yello…"
click at [299, 305] on div "Agent Mode. When this toggle is activated, AI automatically makes decisions, re…" at bounding box center [289, 306] width 39 height 8
click at [300, 306] on img "button" at bounding box center [303, 306] width 7 height 7
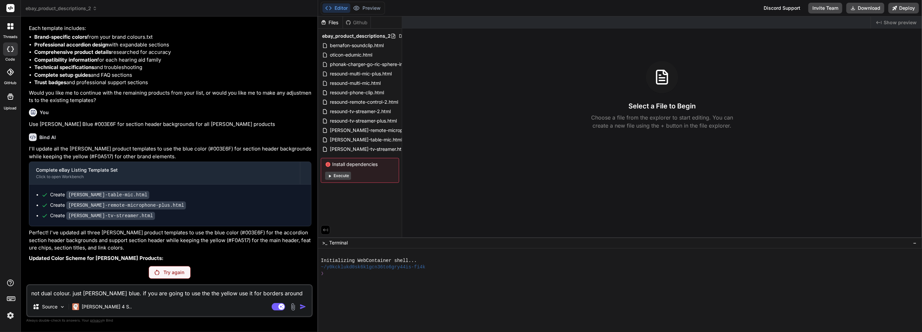
scroll to position [6940, 0]
click at [175, 271] on p "Try again" at bounding box center [173, 272] width 21 height 7
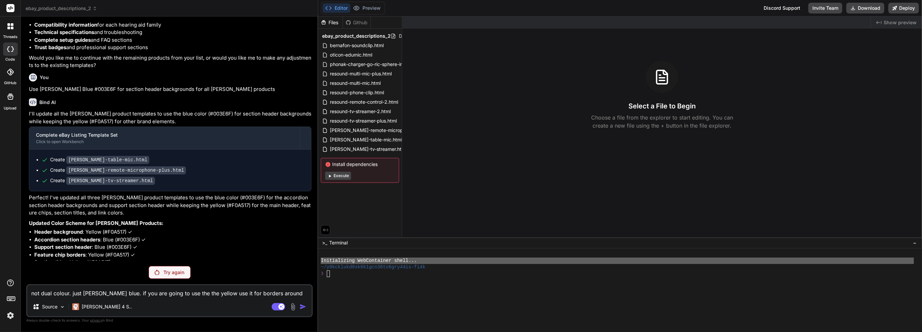
click at [338, 172] on button "Execute" at bounding box center [338, 175] width 26 height 8
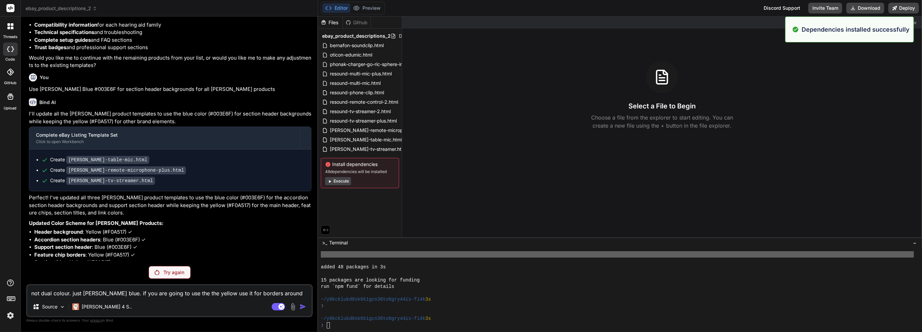
scroll to position [45, 0]
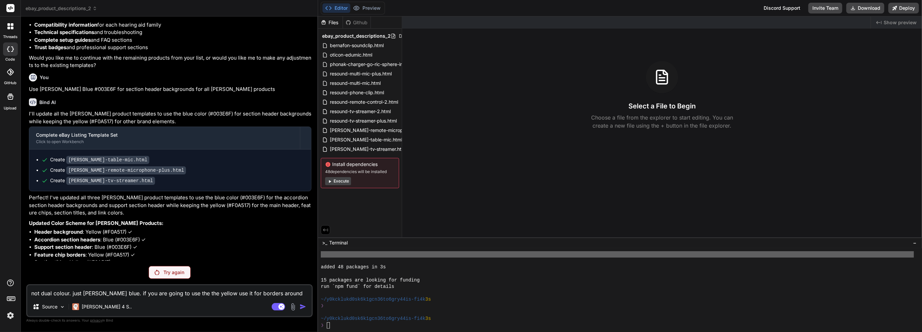
click at [150, 268] on div "Try again" at bounding box center [170, 272] width 42 height 13
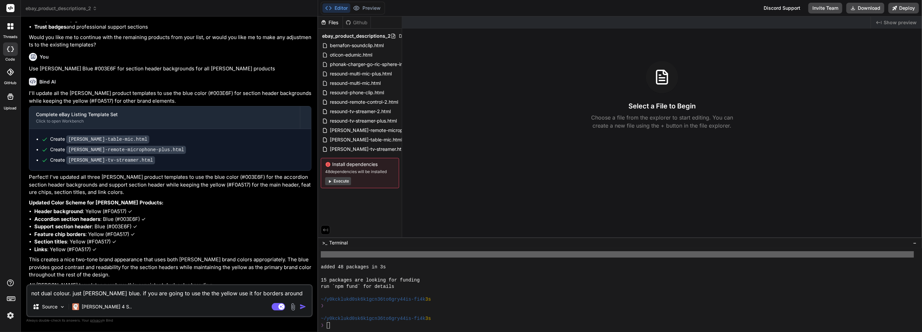
scroll to position [7000, 0]
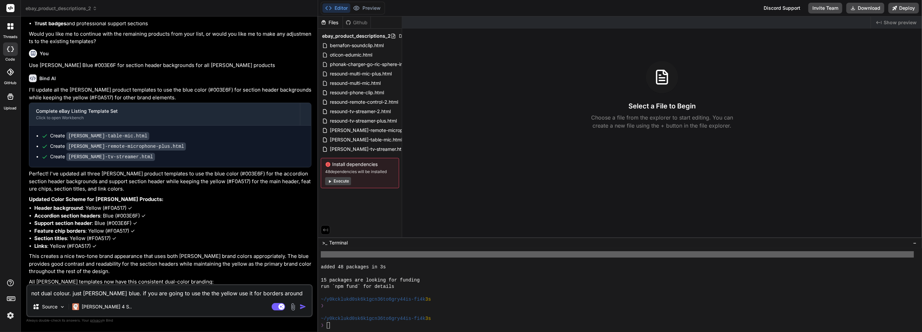
type textarea "x"
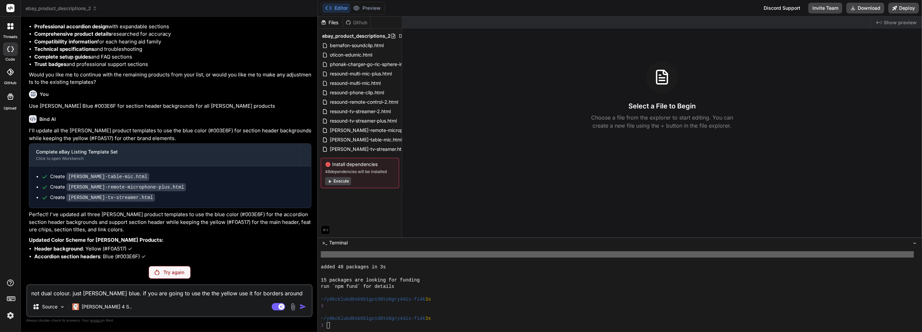
scroll to position [6976, 0]
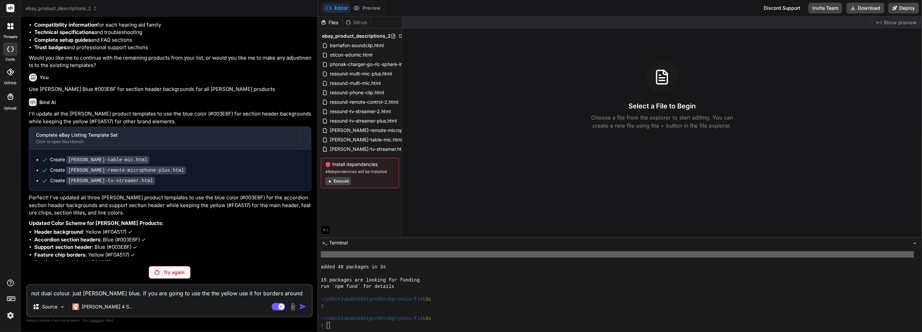
click at [145, 285] on textarea "not dual colour. just [PERSON_NAME] blue. if you are going to use the the yello…" at bounding box center [169, 291] width 284 height 12
click at [141, 288] on textarea "not dual colour. just [PERSON_NAME] blue. if you are going to use the the yello…" at bounding box center [169, 291] width 284 height 12
type textarea "h"
type textarea "x"
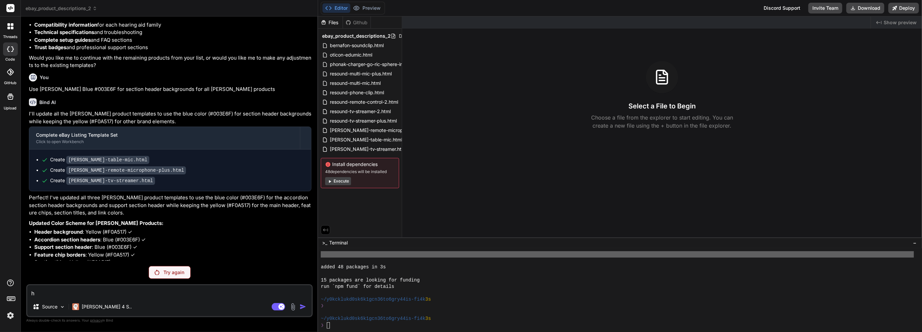
type textarea "hi"
type textarea "x"
type textarea "hi"
type textarea "x"
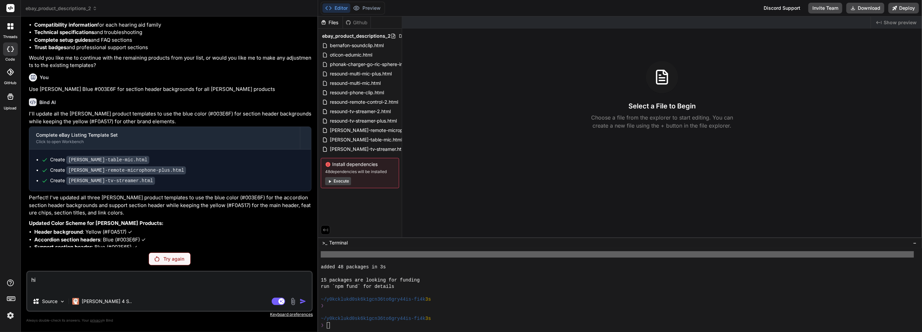
click at [230, 280] on textarea "hi" at bounding box center [169, 281] width 284 height 20
type textarea "hi"
type textarea "x"
type textarea "hi w"
type textarea "x"
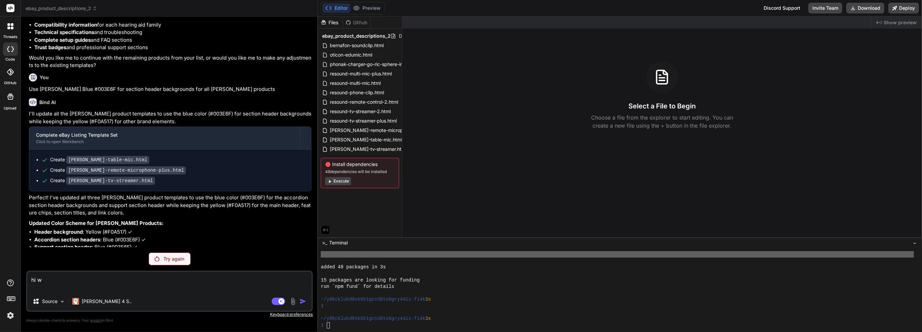
type textarea "hi wa"
type textarea "x"
type textarea "hi waa"
type textarea "x"
type textarea "hi wa"
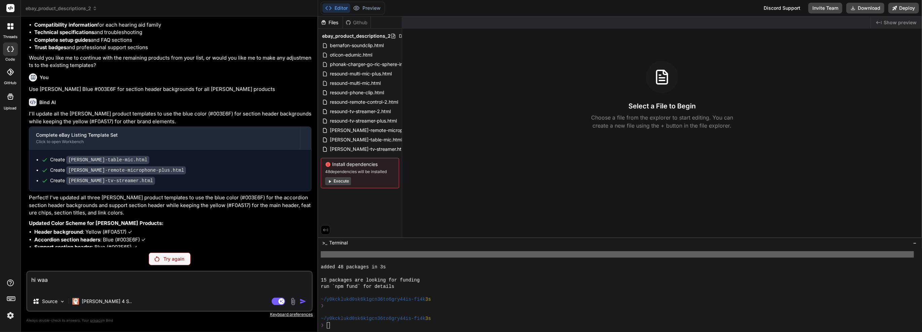
type textarea "x"
type textarea "hi was"
type textarea "x"
type textarea "hi [PERSON_NAME]"
type textarea "x"
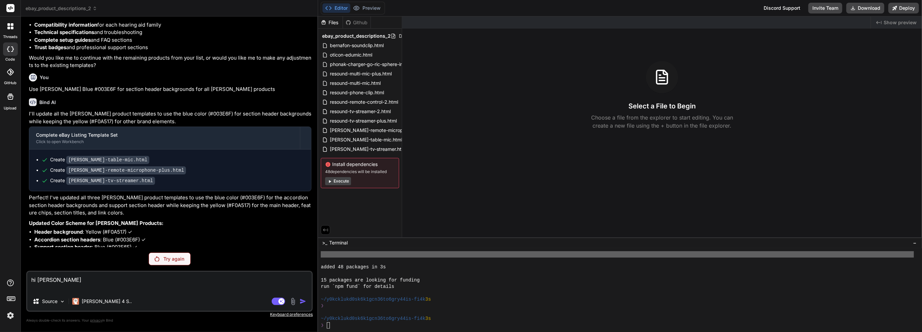
type textarea "hi [PERSON_NAME]"
type textarea "x"
type textarea "hi [PERSON_NAME]"
type textarea "x"
type textarea "hi [PERSON_NAME]"
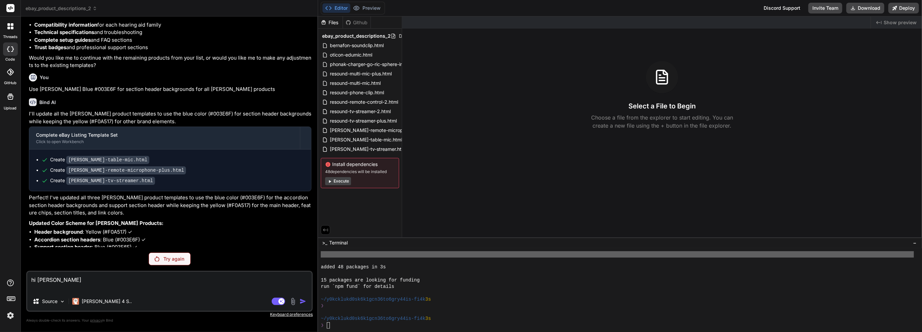
type textarea "x"
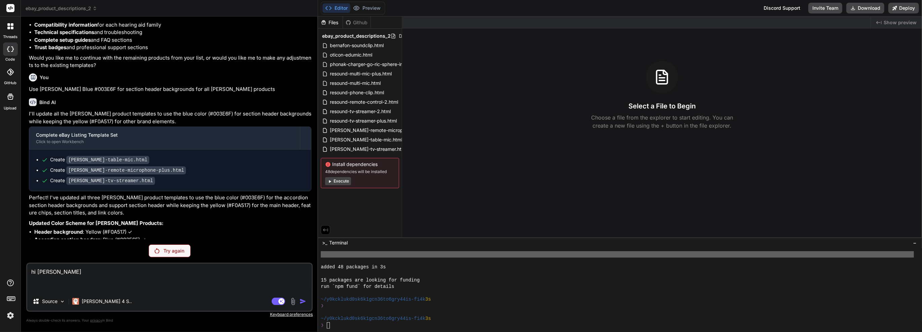
type textarea "hi [PERSON_NAME]"
type textarea "x"
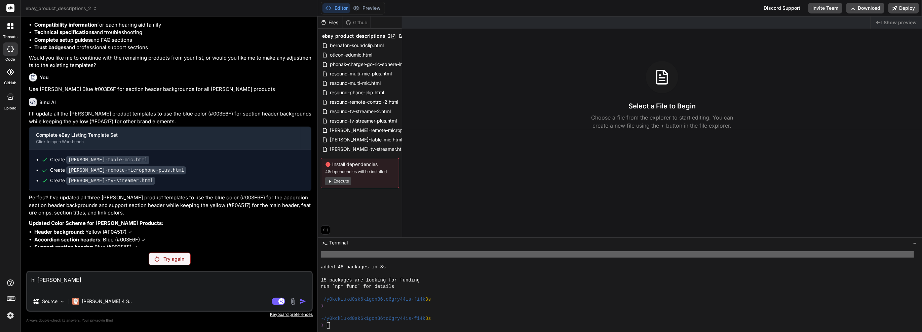
click at [146, 268] on div "You Bind AI Complete eBay Listing Template Set Click to open Workbench Create b…" at bounding box center [169, 176] width 286 height 309
click at [143, 274] on textarea "hi [PERSON_NAME]" at bounding box center [169, 281] width 284 height 20
type textarea "hi [PERSON_NAME]"
type textarea "x"
type textarea "hi [PERSON_NAME] b"
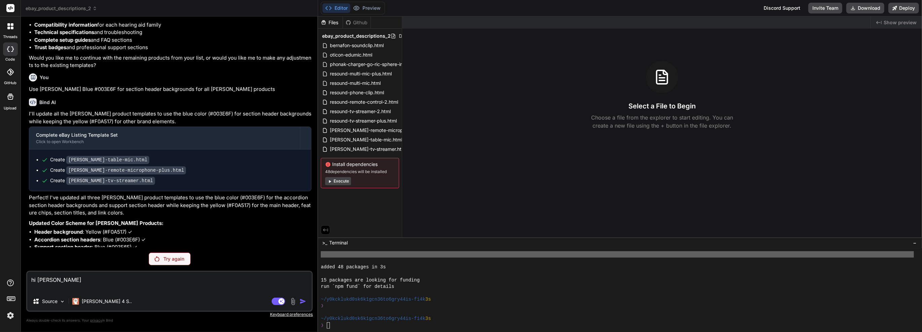
type textarea "x"
type textarea "hi [PERSON_NAME]"
type textarea "x"
type textarea "hi [PERSON_NAME] boo"
type textarea "x"
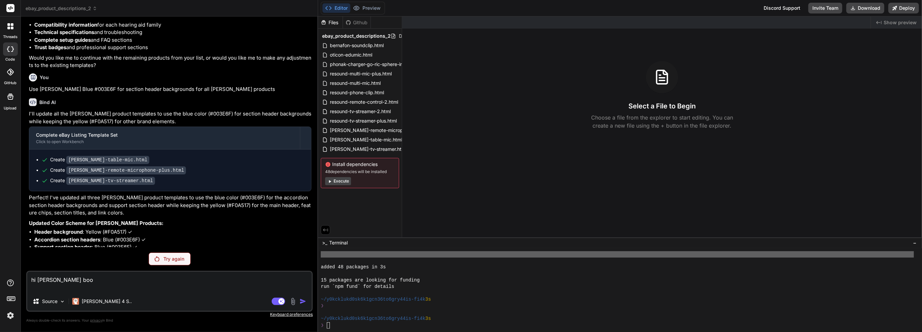
type textarea "hi wassup boom"
type textarea "x"
type textarea "hi wassup boom"
click at [300, 302] on div "Agent Mode. When this toggle is activated, AI automatically makes decisions, re…" at bounding box center [289, 301] width 39 height 8
click at [182, 254] on div "Try again" at bounding box center [170, 258] width 42 height 13
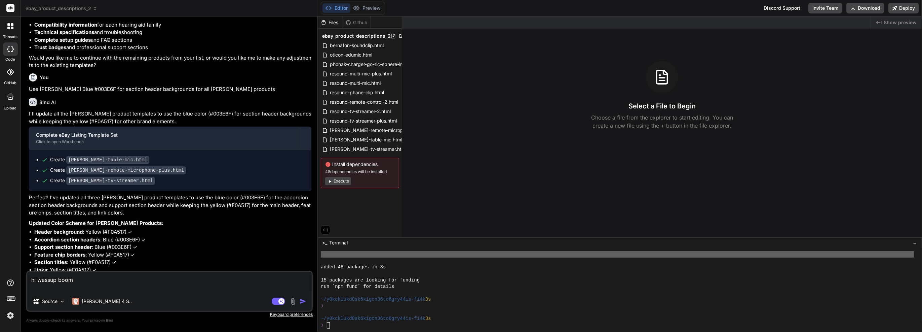
scroll to position [7013, 0]
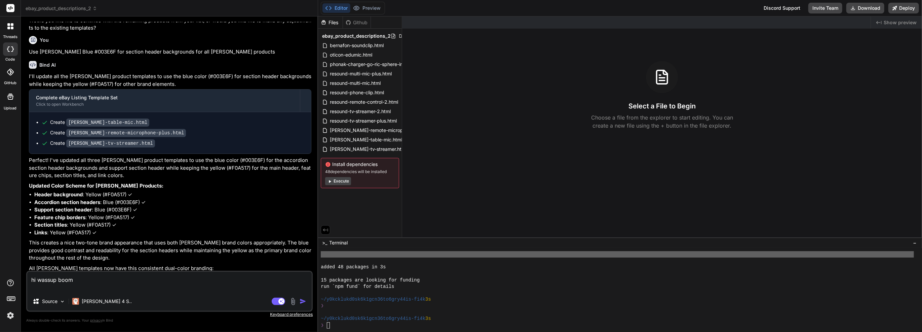
type textarea "x"
click at [129, 210] on div "You Bind AI Complete eBay Listing Template Set Click to open Workbench Create b…" at bounding box center [170, 146] width 285 height 248
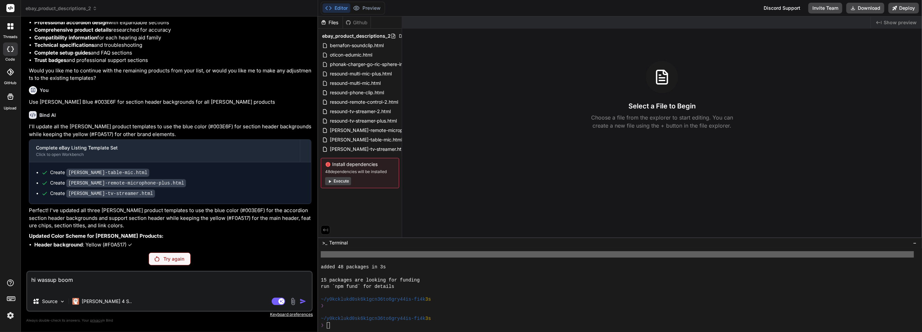
click at [129, 210] on div "I'll update all the [PERSON_NAME] product templates to use the blue color (#003…" at bounding box center [170, 237] width 282 height 229
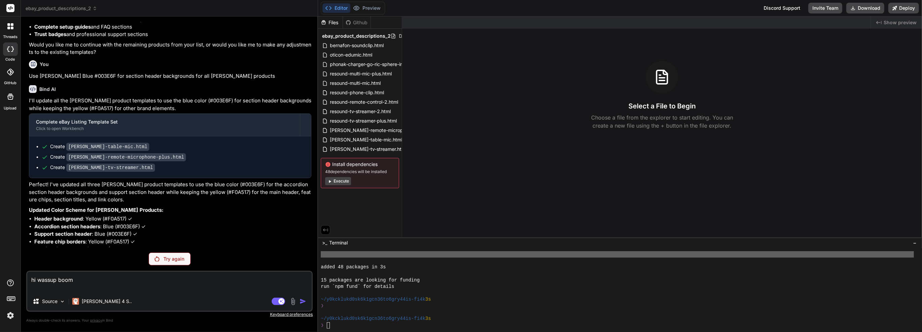
scroll to position [6989, 0]
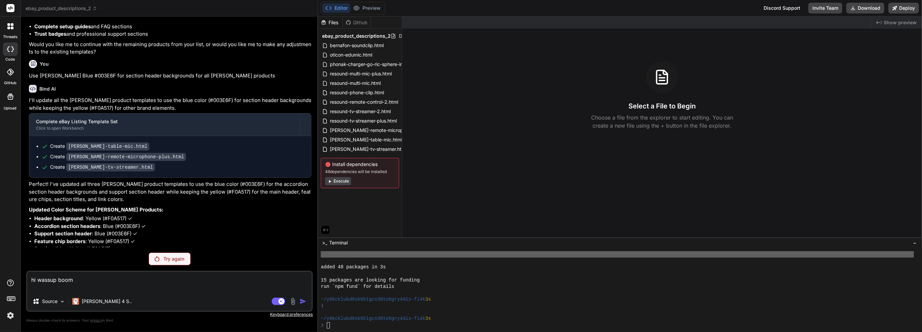
drag, startPoint x: 129, startPoint y: 234, endPoint x: 185, endPoint y: 53, distance: 189.4
click at [185, 143] on ul "Create [PERSON_NAME]-table-mic.html Create [PERSON_NAME]-remote-microphone-plus…" at bounding box center [170, 157] width 268 height 28
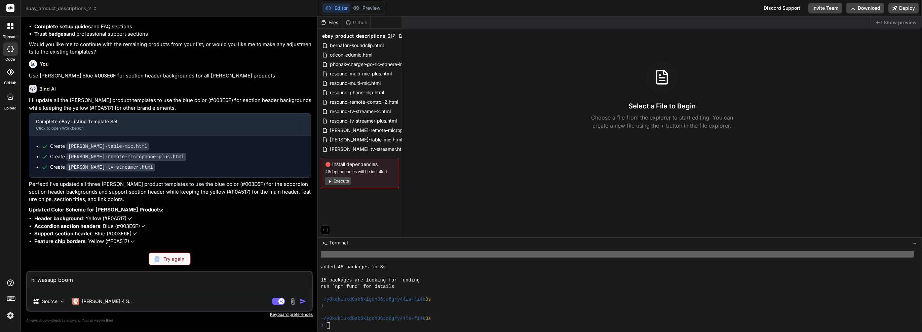
copy p "not dual colour. just [PERSON_NAME] blue. if you are going to use the the yello…"
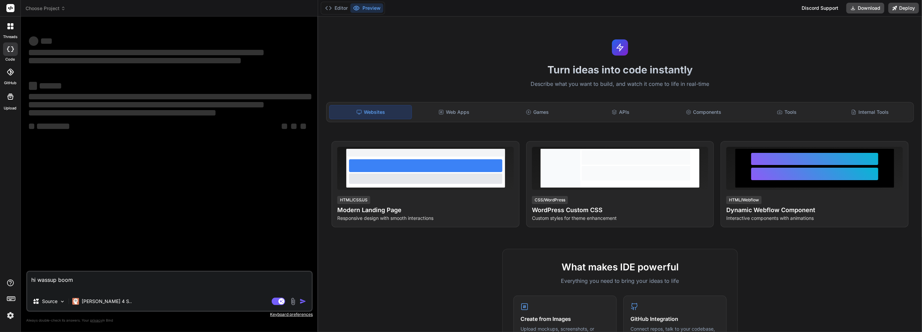
click at [163, 277] on textarea "hi wassup boom" at bounding box center [169, 281] width 284 height 20
click at [335, 11] on button "Editor" at bounding box center [336, 7] width 28 height 9
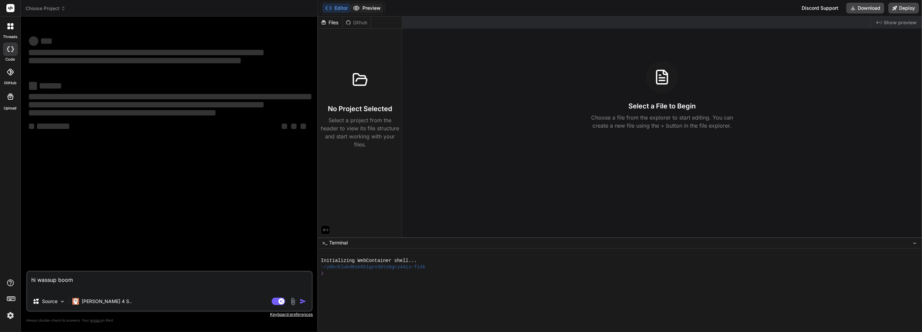
click at [375, 9] on button "Preview" at bounding box center [366, 7] width 33 height 9
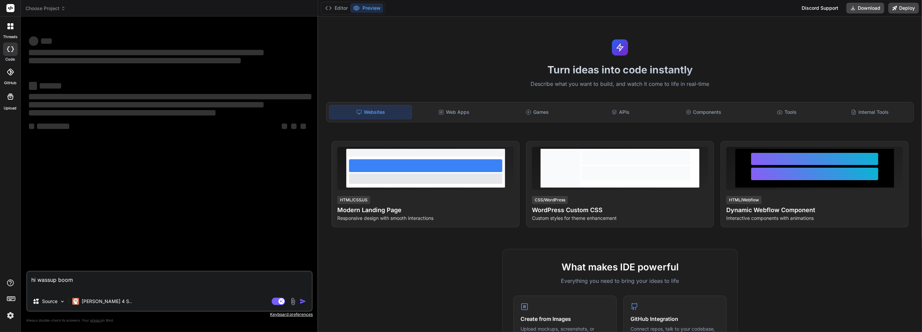
click at [81, 128] on div "‌ ‌ ‌ ‌ ‌" at bounding box center [170, 126] width 282 height 8
click at [11, 35] on label "threads" at bounding box center [10, 37] width 14 height 6
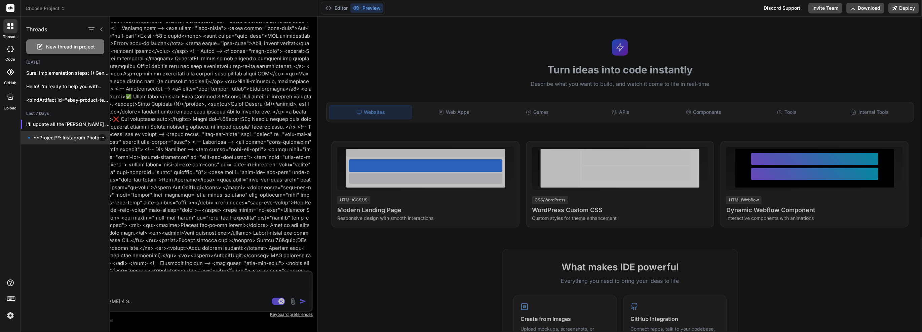
scroll to position [6729, 0]
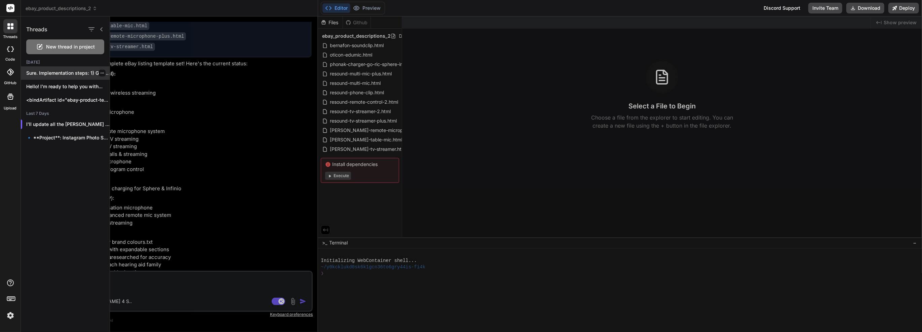
click at [55, 73] on p "Sure. Implementation steps: 1) Generate a complete..." at bounding box center [67, 73] width 83 height 7
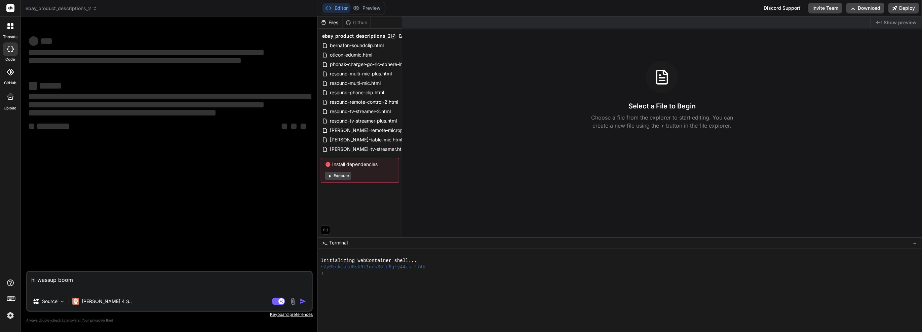
click at [40, 9] on span "ebay_product_descriptions_2" at bounding box center [62, 8] width 72 height 7
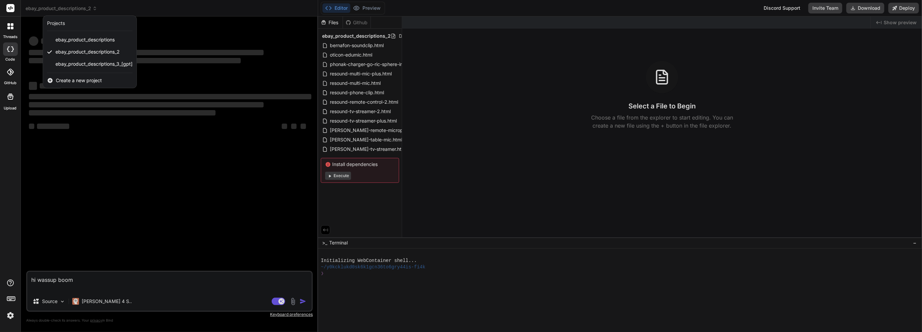
click at [146, 132] on div at bounding box center [461, 166] width 922 height 332
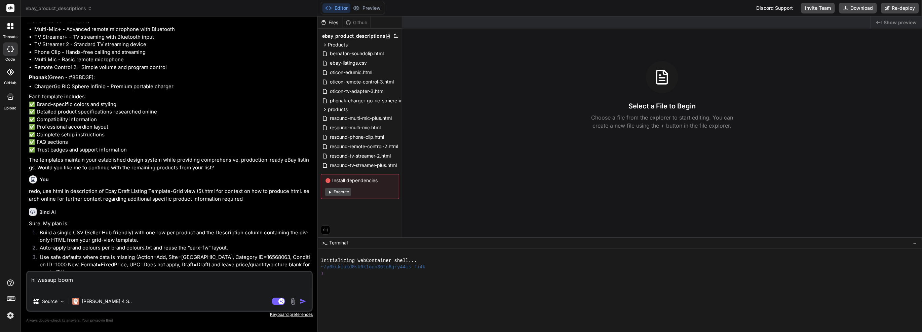
scroll to position [455, 0]
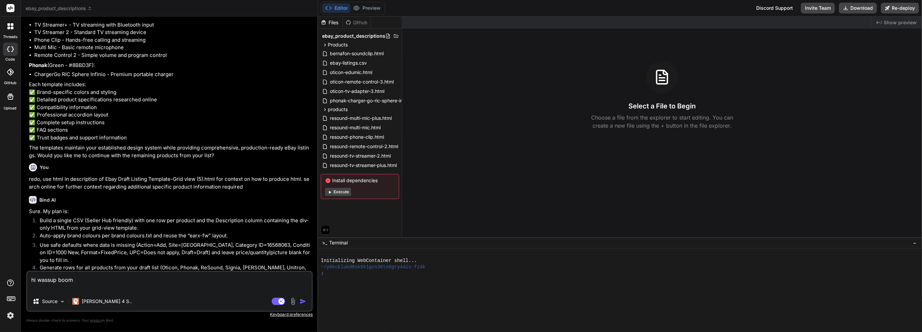
click at [39, 6] on span "ebay_product_descriptions" at bounding box center [59, 8] width 67 height 7
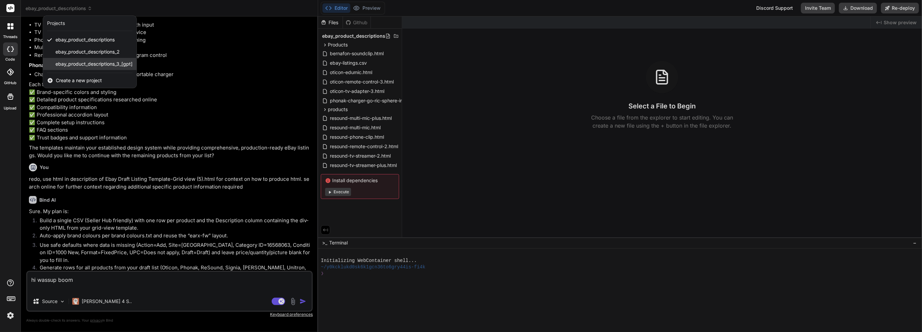
click at [75, 61] on span "ebay_product_descriptions_3_[gpt]" at bounding box center [93, 64] width 77 height 7
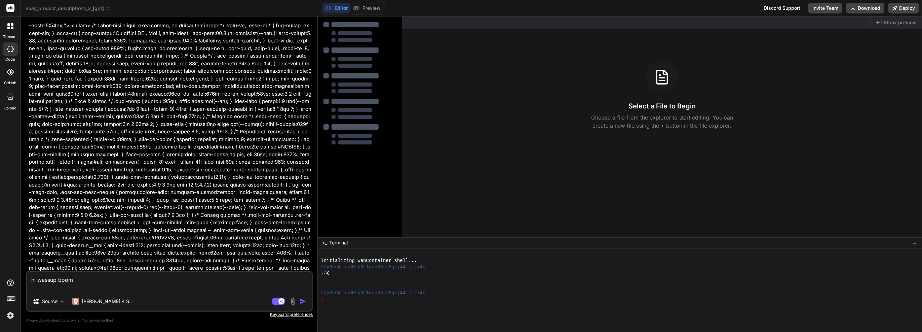
scroll to position [6282, 0]
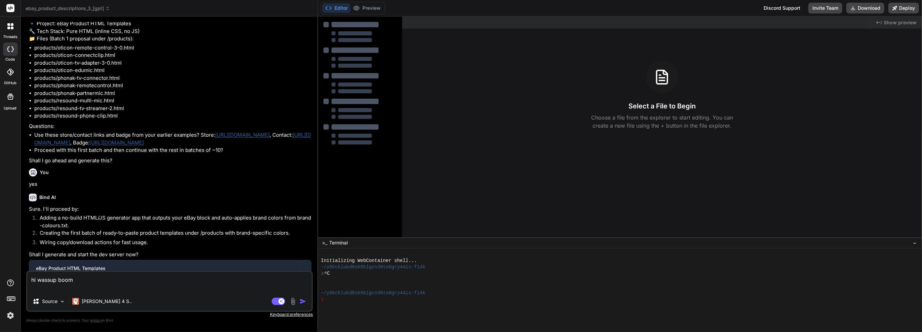
click at [93, 14] on header "ebay_product_descriptions_3_[gpt] Created with Pixso." at bounding box center [169, 8] width 297 height 16
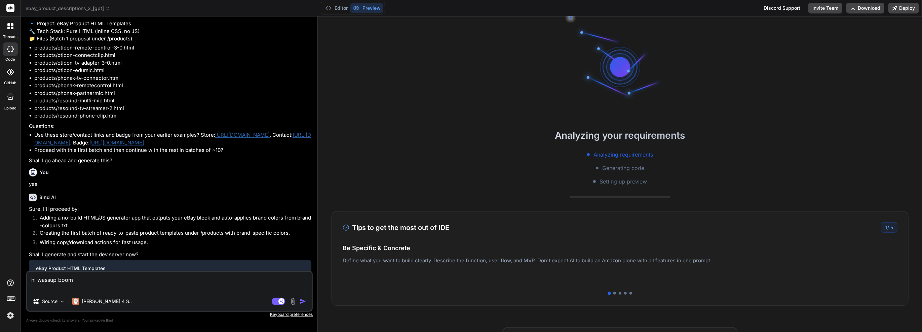
scroll to position [6, 0]
click at [93, 12] on header "ebay_product_descriptions_3_[gpt] Created with Pixso." at bounding box center [169, 8] width 297 height 16
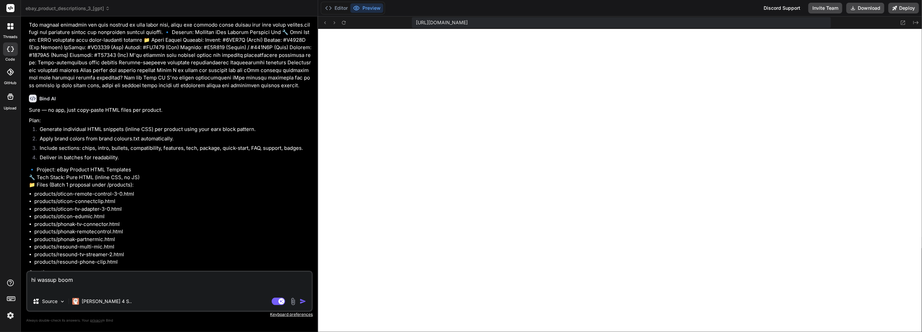
scroll to position [6109, 0]
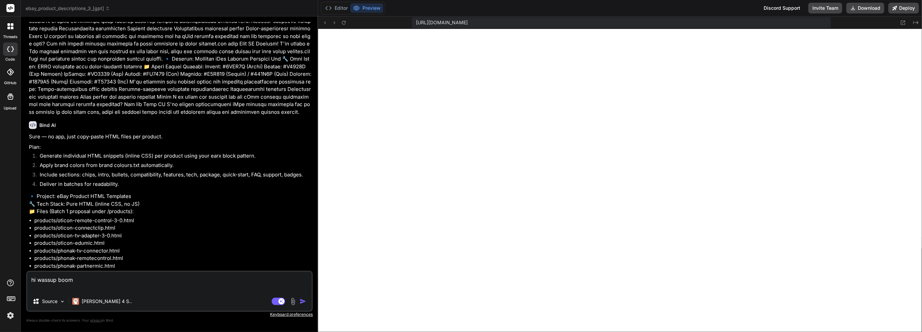
drag, startPoint x: 64, startPoint y: 30, endPoint x: 46, endPoint y: 43, distance: 22.6
click at [46, 133] on div "Sure — no app, just copy-paste HTML files per product. Plan: Generate individua…" at bounding box center [170, 235] width 282 height 204
click at [14, 36] on label "threads" at bounding box center [10, 37] width 14 height 6
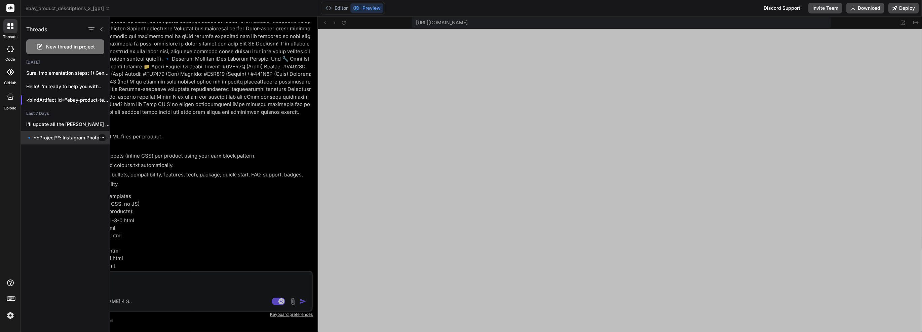
click at [69, 135] on p "🔹 **Project**: Instagram Photo Sharing App 🔧..." at bounding box center [67, 137] width 83 height 7
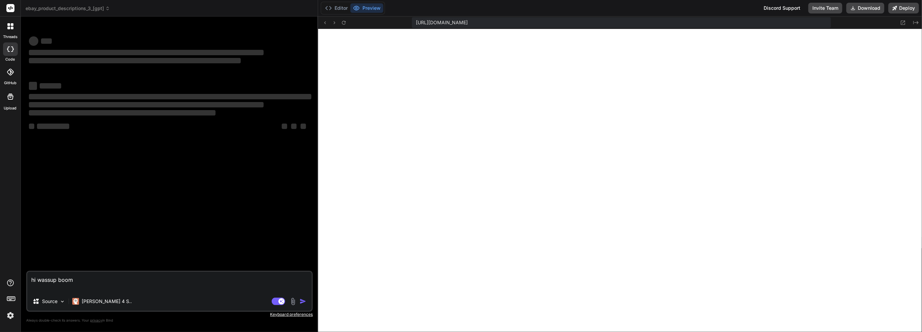
click at [13, 52] on div at bounding box center [10, 48] width 15 height 13
click at [12, 38] on label "threads" at bounding box center [10, 37] width 14 height 6
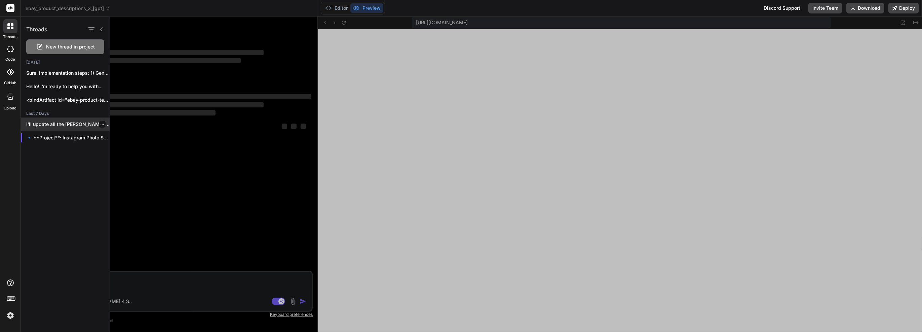
click at [83, 128] on div "I'll update all the Starkey product templates..." at bounding box center [65, 123] width 89 height 13
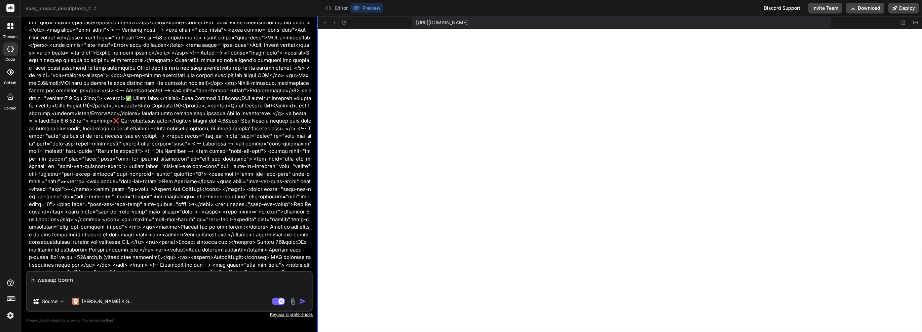
scroll to position [6729, 0]
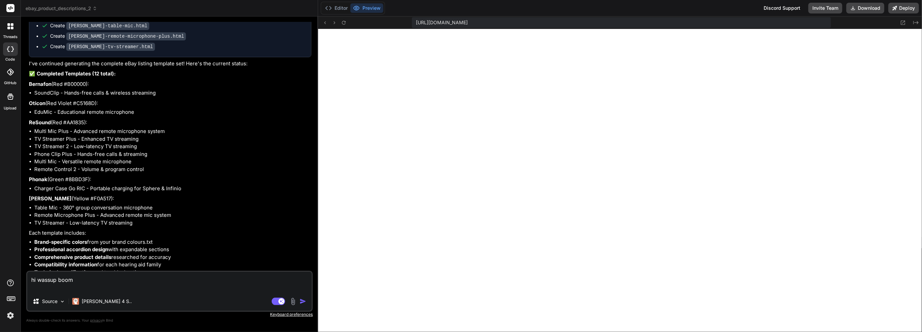
click at [302, 299] on img "button" at bounding box center [303, 301] width 7 height 7
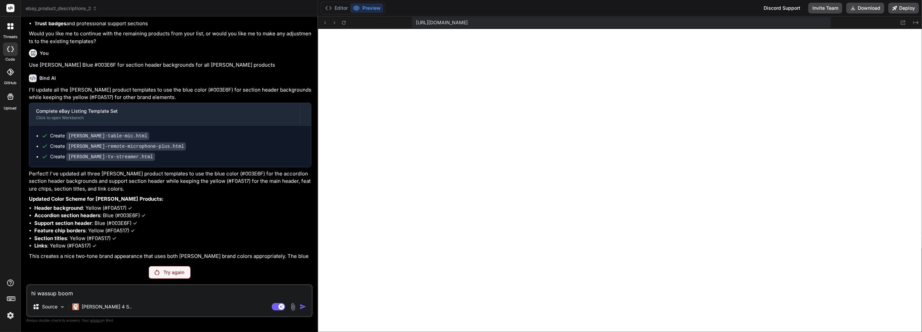
scroll to position [6968, 0]
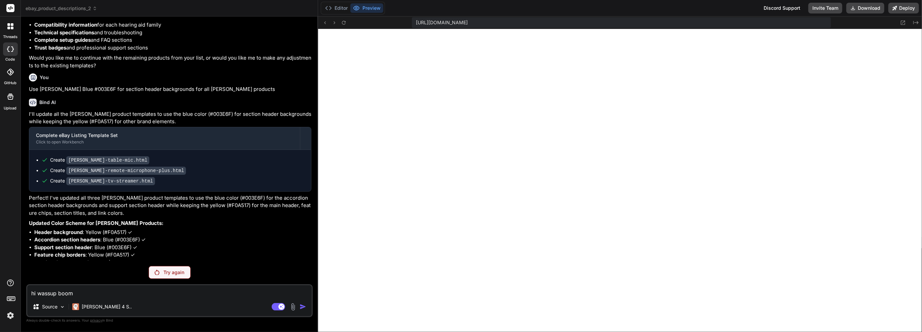
click at [180, 275] on p "Try again" at bounding box center [173, 272] width 21 height 7
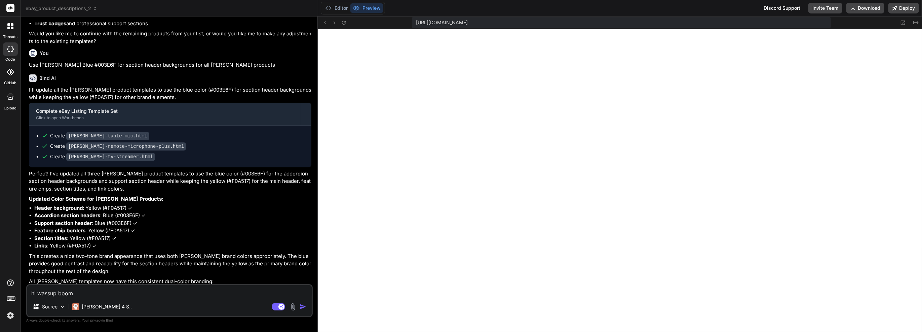
click at [8, 24] on div at bounding box center [10, 26] width 14 height 14
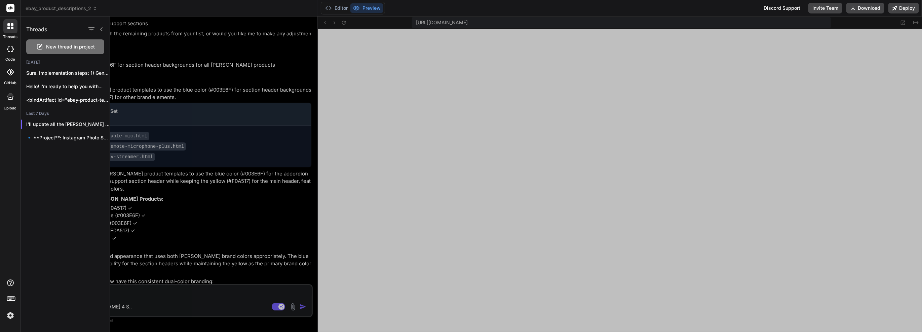
click at [59, 48] on span "New thread in project" at bounding box center [70, 46] width 49 height 7
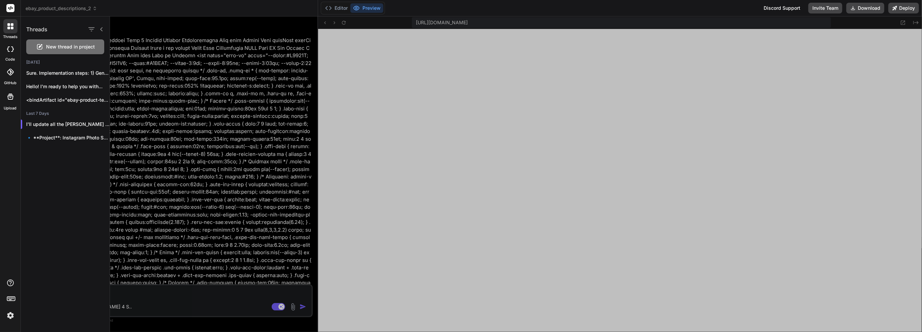
scroll to position [265, 0]
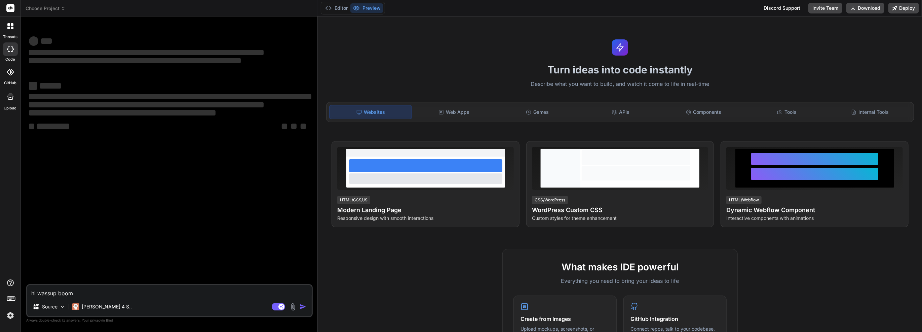
type textarea "x"
click at [183, 293] on textarea "hi wassup boom" at bounding box center [169, 291] width 284 height 12
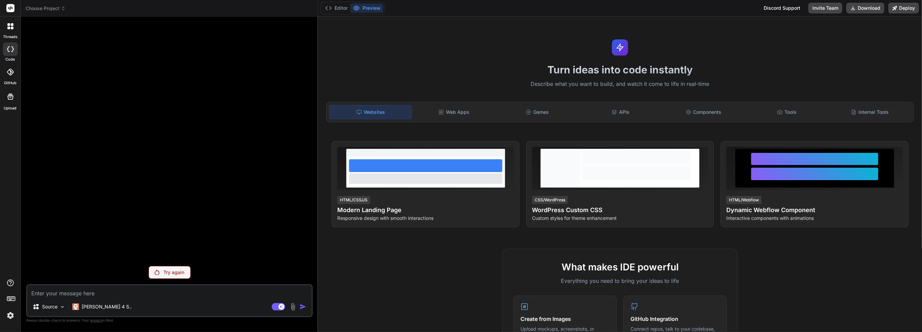
type textarea "x"
type textarea "t"
type textarea "x"
type textarea "te"
type textarea "x"
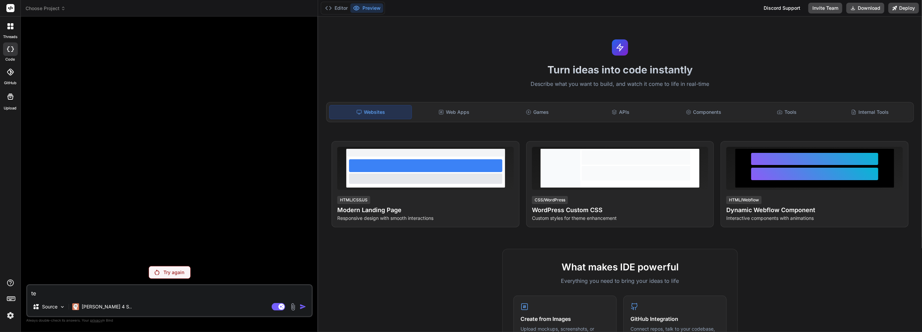
type textarea "tes"
type textarea "x"
type textarea "test"
click at [303, 310] on div "Agent Mode. When this toggle is activated, AI automatically makes decisions, re…" at bounding box center [289, 306] width 39 height 8
click at [189, 270] on div "Try again" at bounding box center [170, 272] width 42 height 13
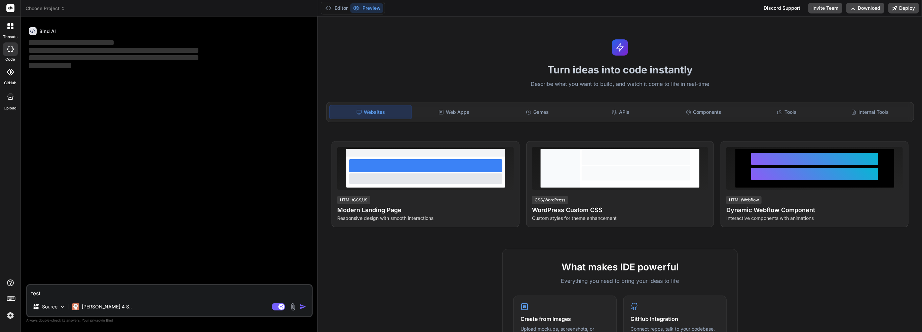
click at [795, 9] on div "Discord Support" at bounding box center [782, 8] width 45 height 11
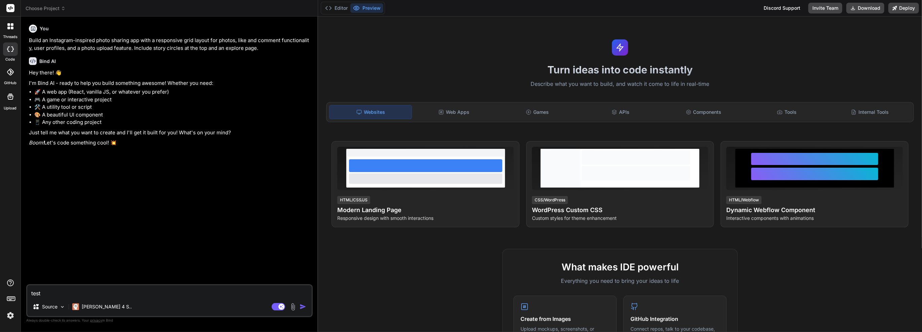
scroll to position [291, 0]
click at [8, 49] on icon at bounding box center [10, 48] width 7 height 5
click at [66, 152] on div "You Build an Instagram-inspired photo sharing app with a responsive grid layout…" at bounding box center [170, 153] width 285 height 262
click at [10, 57] on label "code" at bounding box center [10, 59] width 9 height 6
click at [13, 70] on icon at bounding box center [10, 72] width 7 height 7
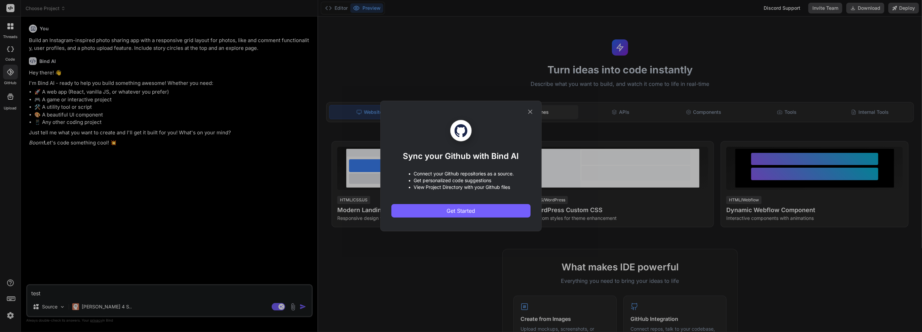
click at [529, 109] on icon at bounding box center [530, 111] width 7 height 7
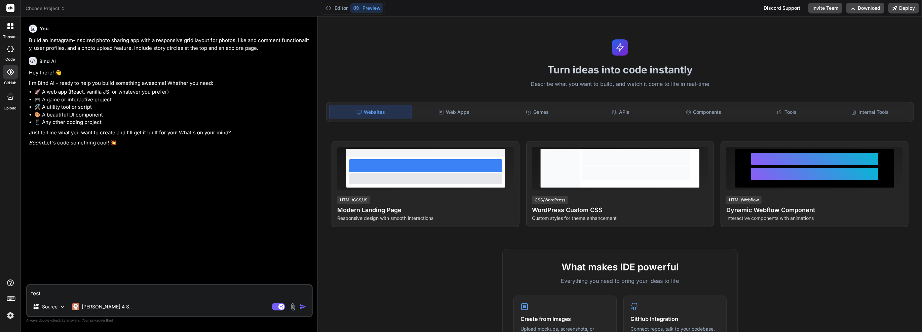
click at [13, 32] on div at bounding box center [10, 26] width 14 height 14
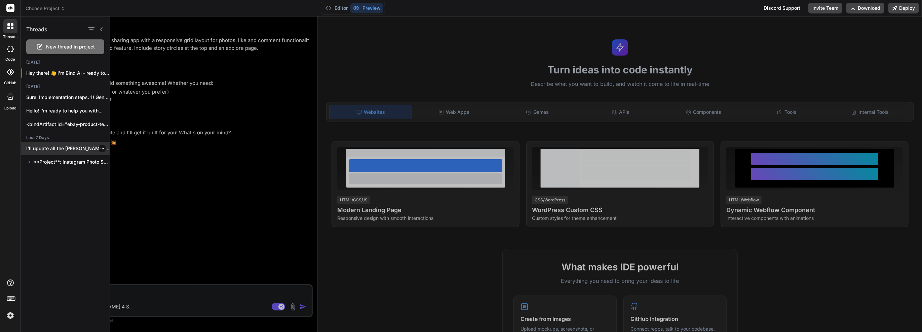
click at [77, 145] on p "I'll update all the Starkey product templates..." at bounding box center [67, 148] width 83 height 7
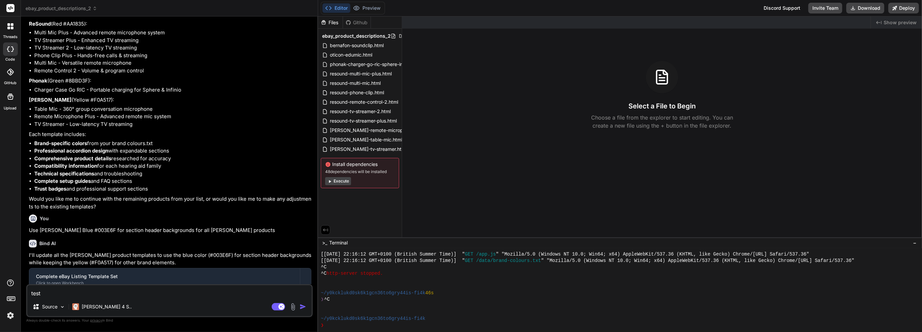
scroll to position [6922, 0]
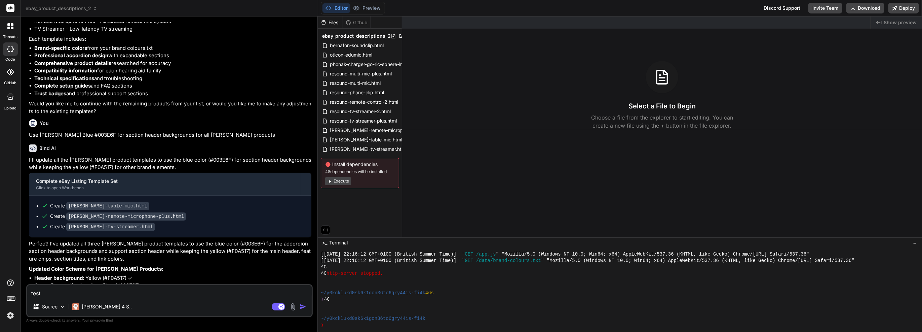
click at [152, 297] on div "test Source Claude 4 S.. Agent Mode. When this toggle is activated, AI automati…" at bounding box center [169, 300] width 286 height 33
click at [60, 295] on textarea "test" at bounding box center [169, 291] width 284 height 12
paste textarea "Support@GetBind.co"
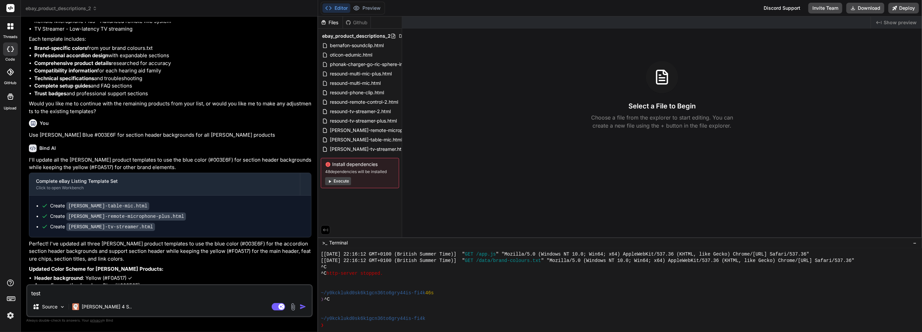
type textarea "x"
type textarea "Support@GetBind.co"
type textarea "x"
click at [110, 293] on textarea at bounding box center [169, 291] width 284 height 12
paste textarea "Support@GetBind.co"
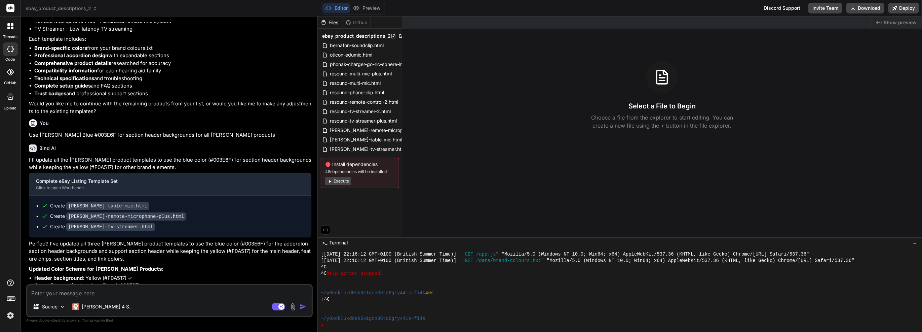
type textarea "x"
type textarea "Support@GetBind.co"
click at [106, 295] on textarea "Support@GetBind.co" at bounding box center [169, 291] width 284 height 12
click at [105, 296] on textarea "Support@GetBind.co" at bounding box center [169, 291] width 284 height 12
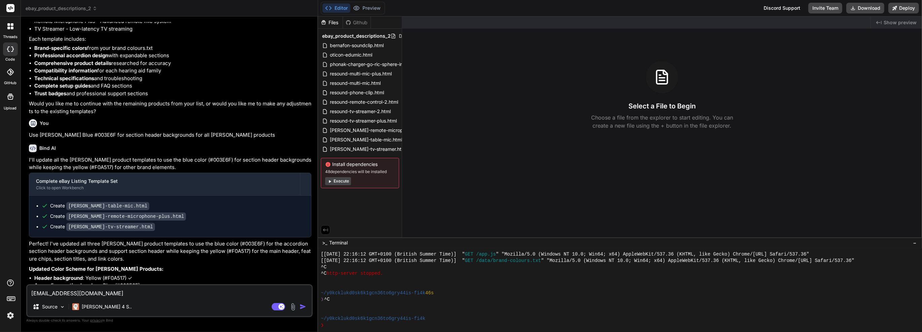
click at [102, 296] on textarea "Support@GetBind.co" at bounding box center [169, 291] width 284 height 12
type textarea "x"
paste textarea "not dual colour. just starkey blue. if you are going to use the the yellow use …"
type textarea "not dual colour. just starkey blue. if you are going to use the the yellow use …"
type textarea "x"
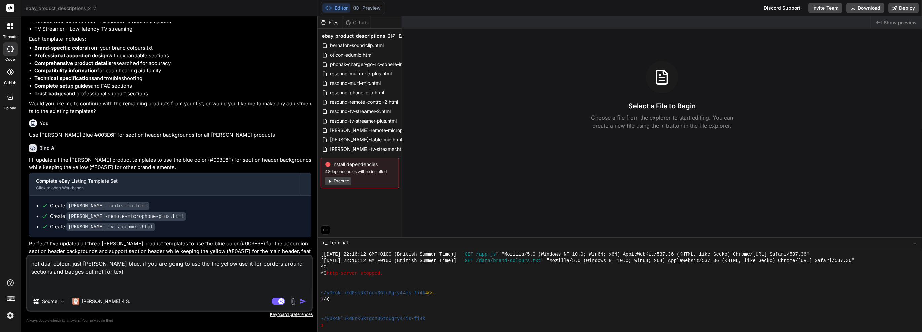
type textarea "not dual colour. just starkey blue. if you are going to use the the yellow use …"
click at [302, 304] on img "button" at bounding box center [303, 301] width 7 height 7
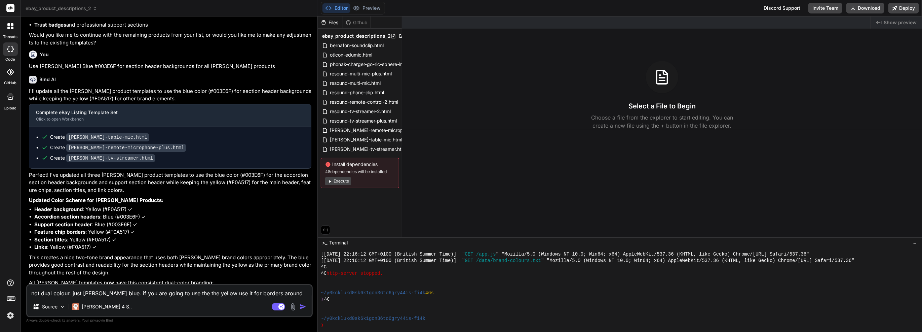
scroll to position [7000, 0]
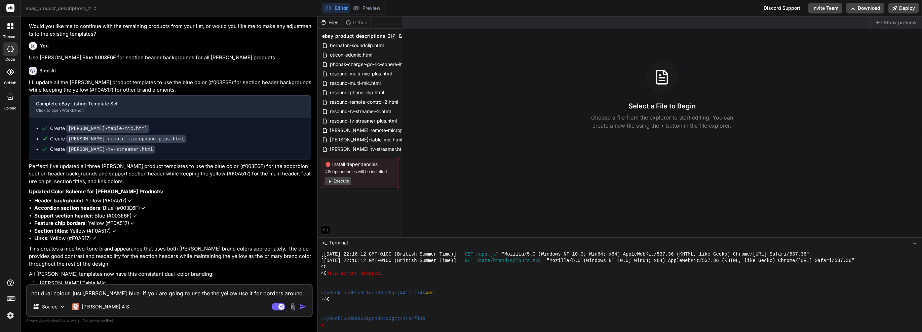
drag, startPoint x: 301, startPoint y: 305, endPoint x: 173, endPoint y: 183, distance: 176.7
click at [173, 279] on li "Starkey Table Mic" at bounding box center [172, 283] width 277 height 9
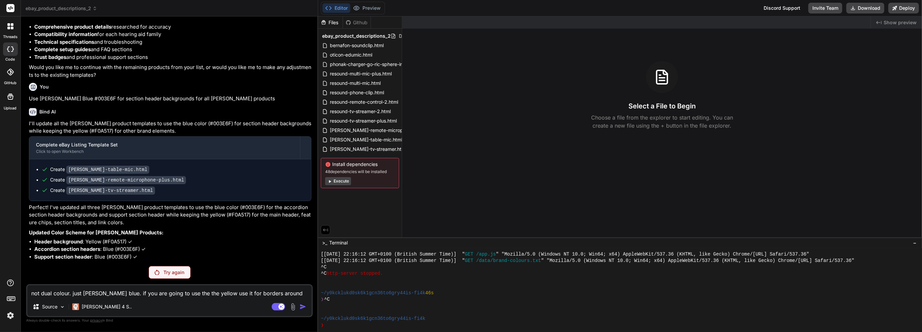
scroll to position [6976, 0]
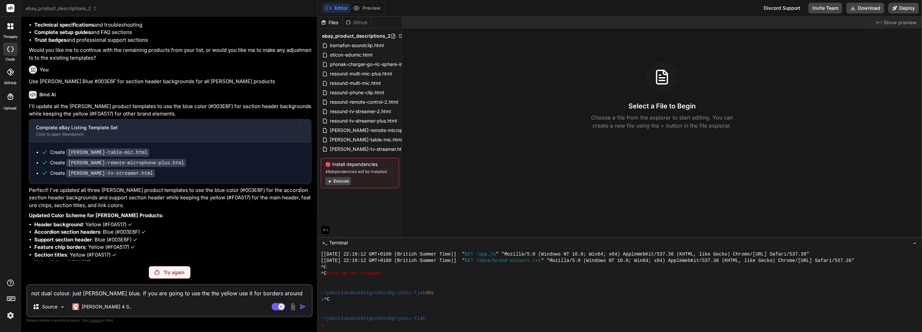
click at [186, 271] on div "Try again" at bounding box center [170, 272] width 42 height 13
click at [87, 307] on p "[PERSON_NAME] 4 S.." at bounding box center [107, 306] width 50 height 7
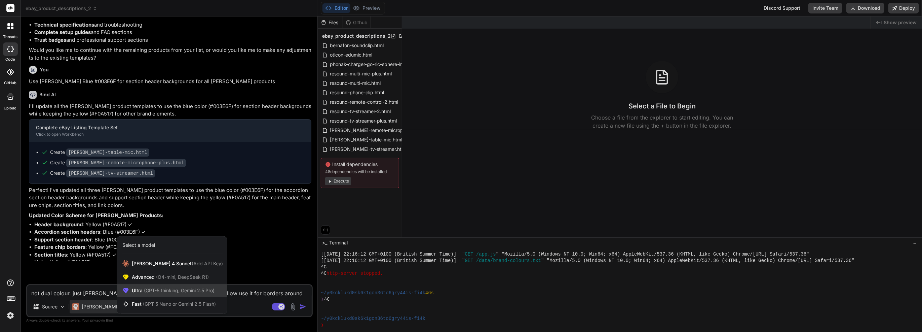
click at [153, 287] on span "Ultra (GPT-5 thinking, Gemini 2.5 Pro)" at bounding box center [173, 290] width 83 height 7
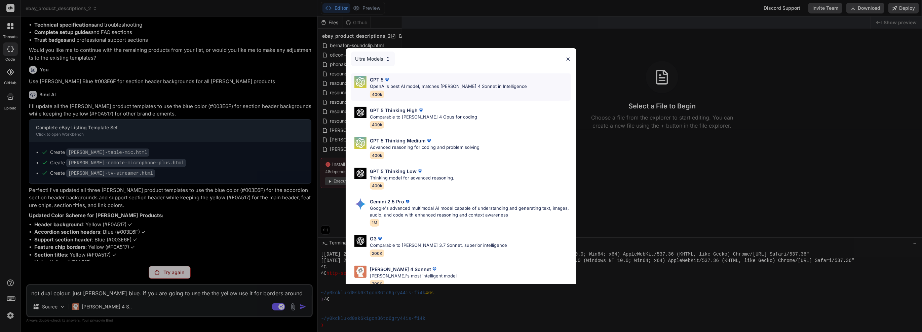
click at [467, 92] on div "GPT 5 OpenAI's best AI model, matches Claude 4 Sonnet in Intelligence 400k" at bounding box center [448, 87] width 157 height 22
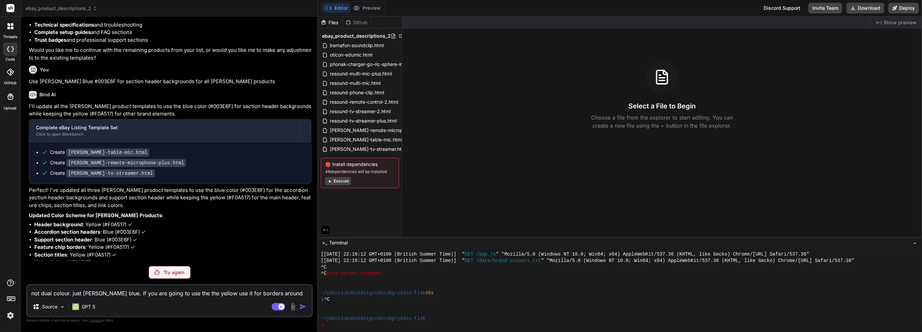
click at [247, 284] on div "You Bind AI Complete eBay Listing Template Set Click to open Workbench Create b…" at bounding box center [169, 176] width 286 height 309
click at [244, 288] on textarea "not dual colour. just starkey blue. if you are going to use the the yellow use …" at bounding box center [169, 291] width 284 height 12
paste textarea
type textarea "x"
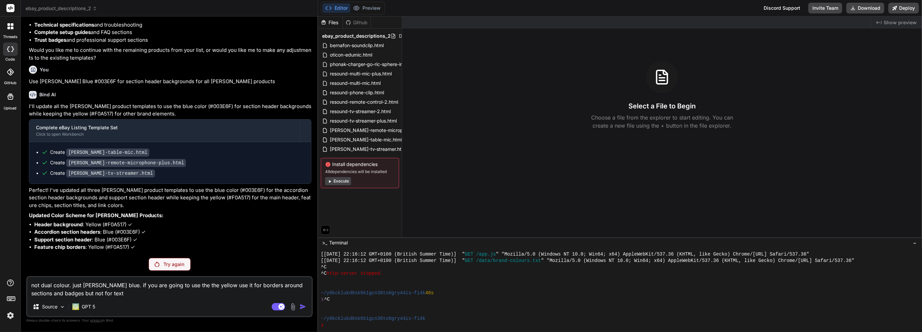
type textarea "not dual colour. just starkey blue. if you are going to use the the yellow use …"
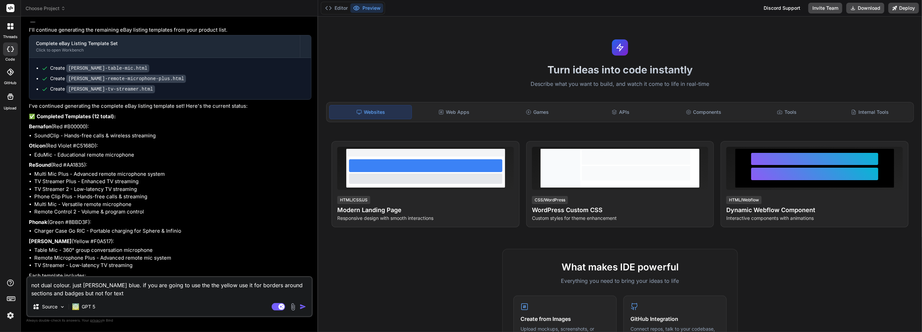
scroll to position [6723, 0]
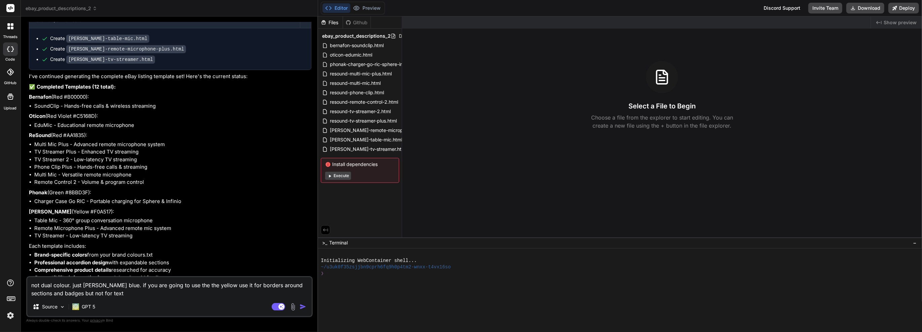
click at [304, 307] on img "button" at bounding box center [303, 306] width 7 height 7
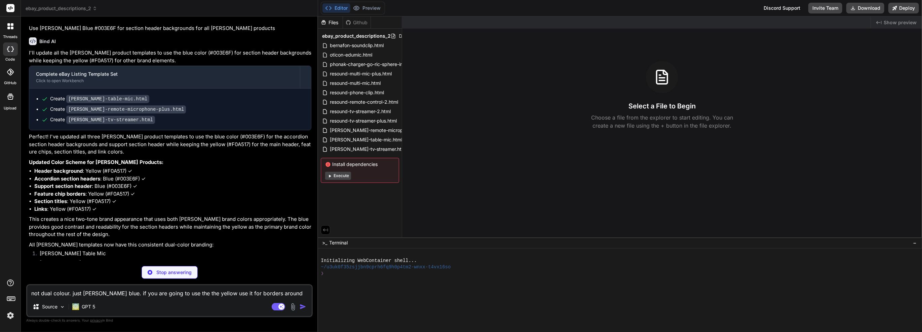
scroll to position [7053, 0]
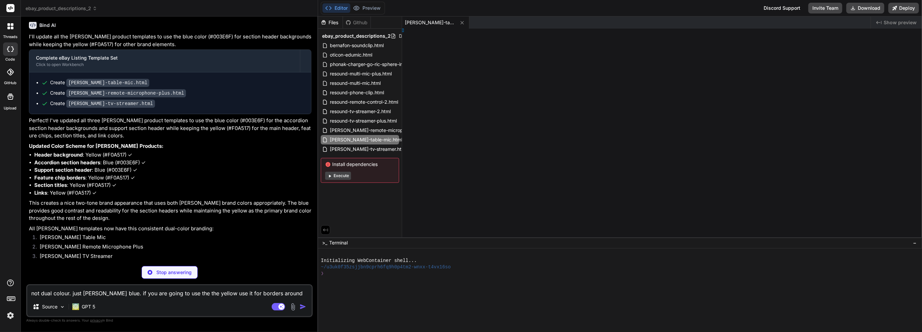
type textarea "x"
type textarea "html>"
type textarea "x"
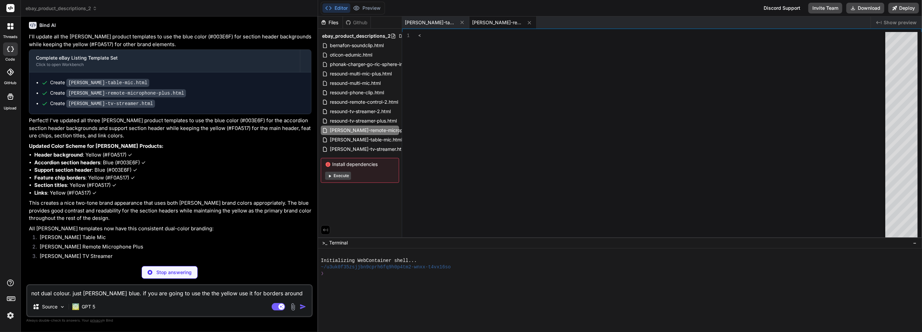
type textarea "</html>"
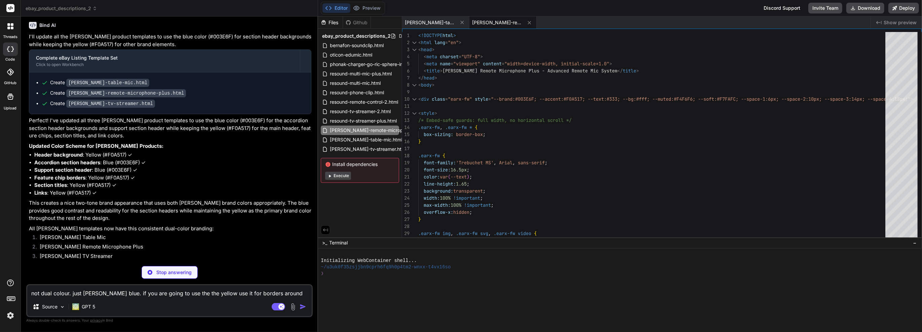
scroll to position [7074, 0]
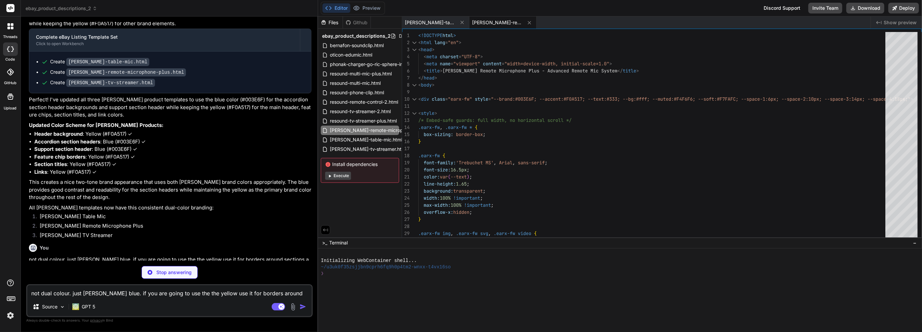
type textarea "x"
type textarea "</body> </html>"
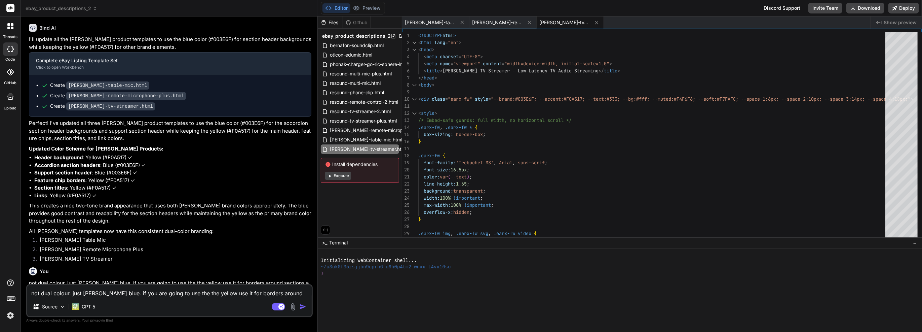
type textarea "x"
click at [350, 136] on span "[PERSON_NAME]-table-mic.html" at bounding box center [366, 140] width 74 height 8
type textarea "</div> </div> </div> </div> </body> </html>"
click at [863, 8] on button "Download" at bounding box center [865, 8] width 38 height 11
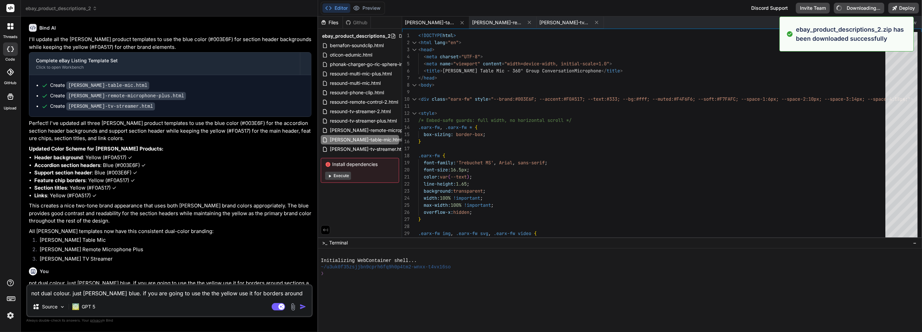
type textarea "x"
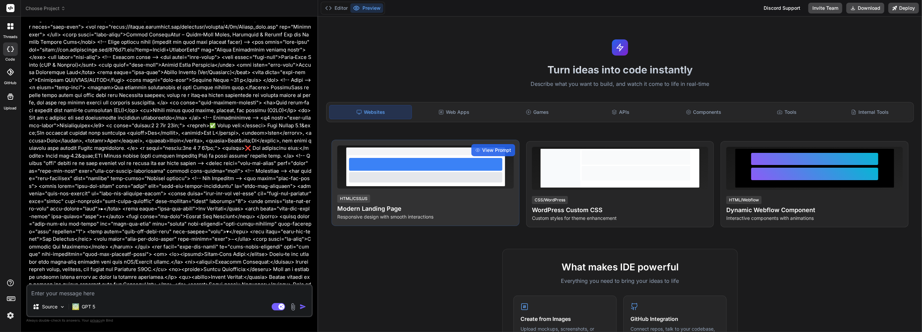
type textarea "x"
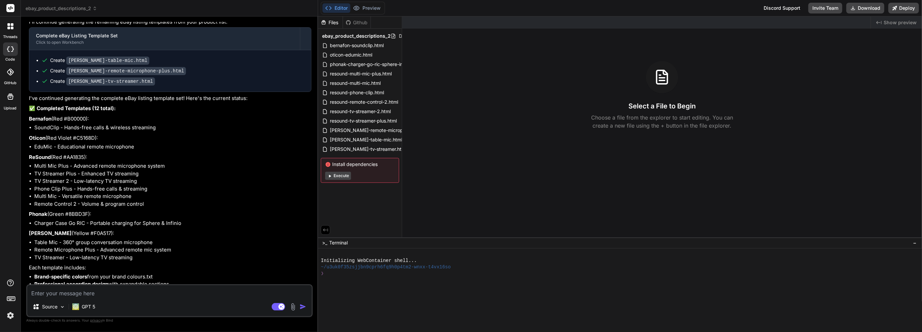
scroll to position [6792, 0]
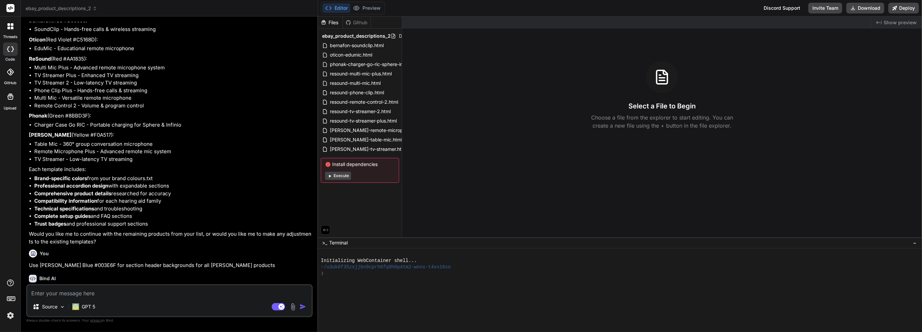
click at [192, 299] on div "Source GPT 5 Agent Mode. When this toggle is activated, AI automatically makes …" at bounding box center [169, 300] width 286 height 33
click at [197, 295] on textarea at bounding box center [169, 291] width 284 height 12
type textarea "c"
type textarea "x"
type textarea "ci"
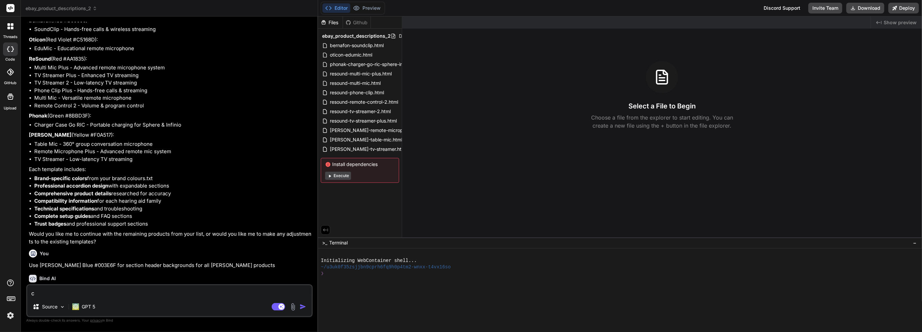
type textarea "x"
type textarea "c"
type textarea "x"
type textarea "co"
type textarea "x"
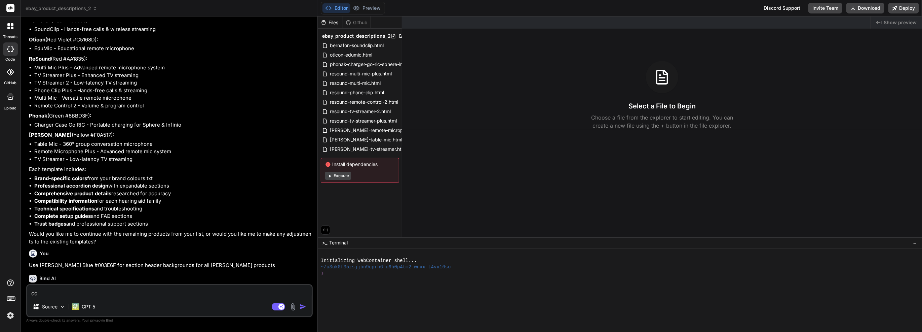
type textarea "con"
type textarea "x"
type textarea "cont"
type textarea "x"
type textarea "conti"
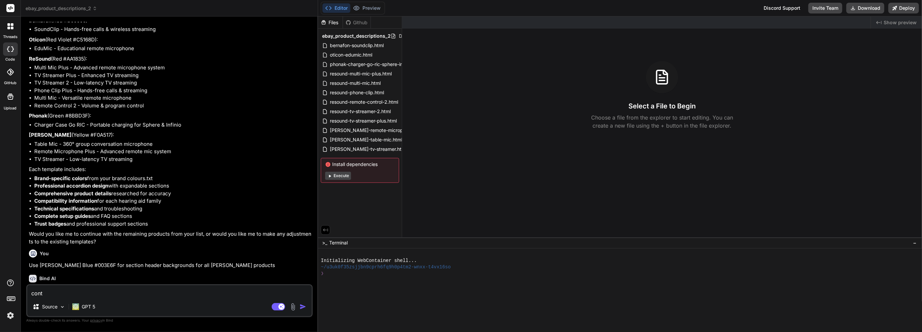
type textarea "x"
type textarea "contin"
type textarea "x"
type textarea "continu"
type textarea "x"
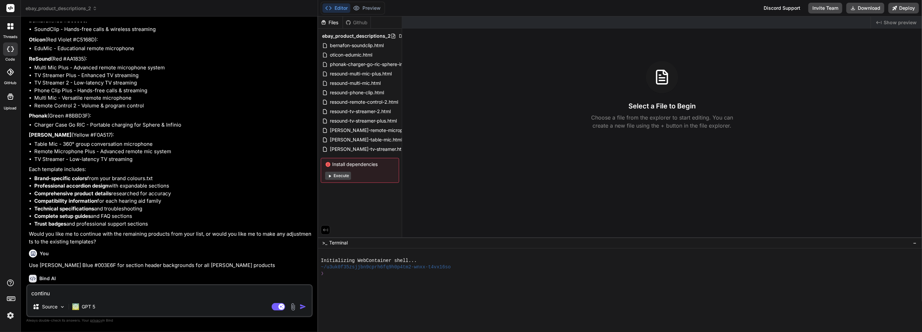
type textarea "continue"
type textarea "x"
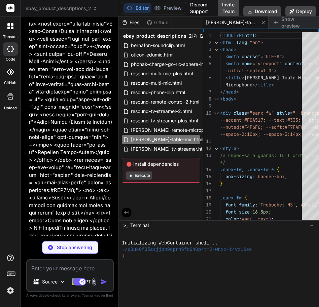
scroll to position [22417, 0]
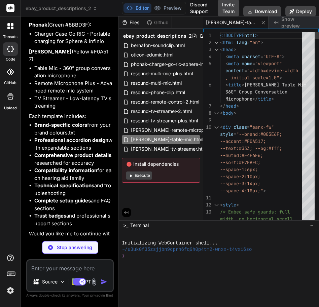
type textarea "x"
type textarea "</div> </div> </div> </body> </html>"
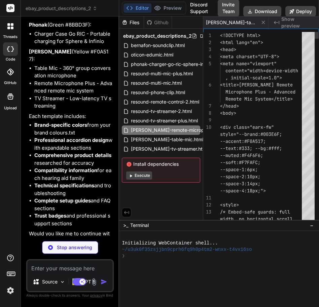
scroll to position [0, 70]
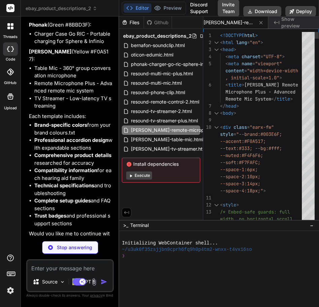
type textarea "x"
type textarea "</html>"
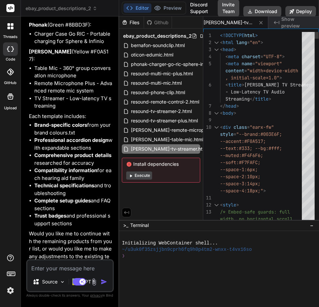
type textarea "x"
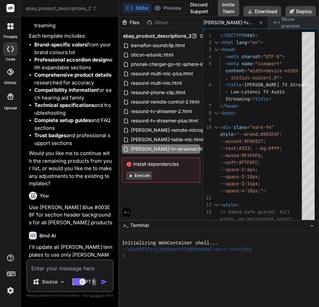
scroll to position [22531, 0]
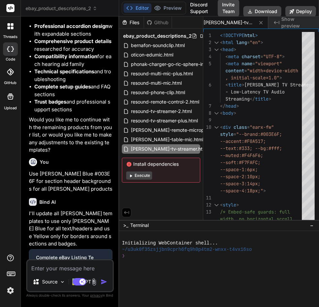
click at [64, 268] on textarea at bounding box center [69, 266] width 85 height 12
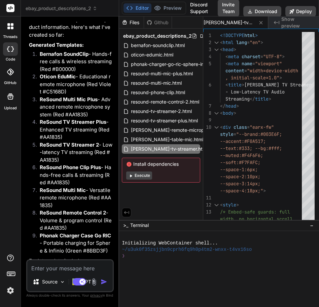
scroll to position [21690, 0]
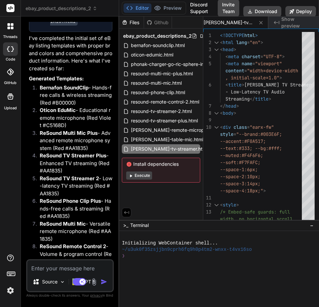
drag, startPoint x: 38, startPoint y: 101, endPoint x: 61, endPoint y: 117, distance: 28.4
copy p "ontinue generating the remaining eBay listing templates from your product list."
click at [48, 265] on textarea at bounding box center [69, 266] width 85 height 12
paste textarea "ontinue generating the remaining eBay listing templates from your product list."
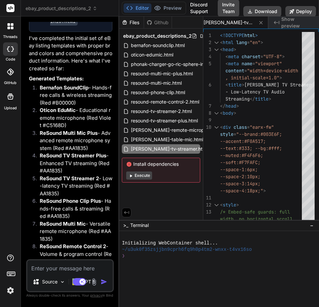
type textarea "ontinue generating the remaining eBay listing templates from your product list."
type textarea "x"
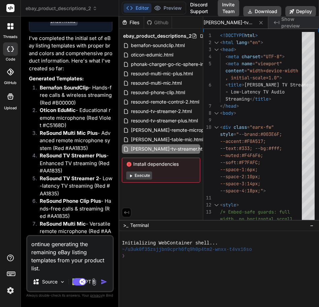
click at [74, 260] on textarea "ontinue generating the remaining eBay listing templates from your product list." at bounding box center [69, 254] width 85 height 36
type textarea "ontinue generating the remaining eBay listing templates from tproduct list."
type textarea "x"
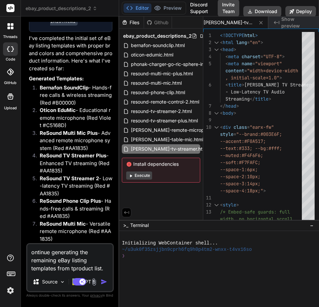
type textarea "ontinue generating the remaining eBay listing templates from thproduct list."
type textarea "x"
type textarea "ontinue generating the remaining eBay listing templates from theproduct list."
type textarea "x"
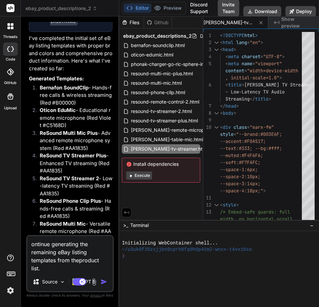
type textarea "ontinue generating the remaining eBay listing templates from the product list."
type textarea "x"
click at [32, 243] on textarea "ontinue generating the remaining eBay listing templates from the product list." at bounding box center [69, 254] width 85 height 36
type textarea "continue generating the remaining eBay listing templates from the product list."
type textarea "x"
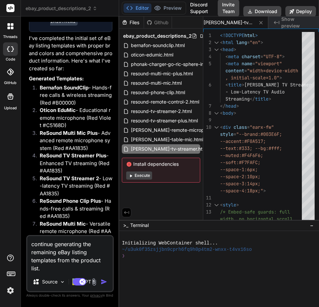
type textarea "continue generating the remaining eBay listing templates from the product list."
click at [104, 281] on img "button" at bounding box center [104, 281] width 7 height 7
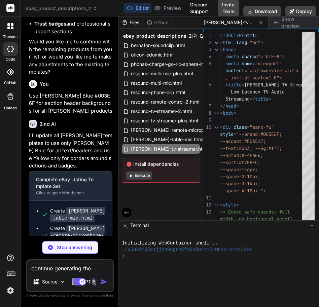
scroll to position [22615, 0]
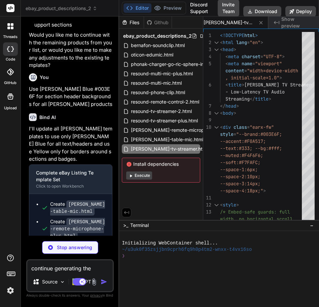
type textarea "x"
type textarea "</body> </html>"
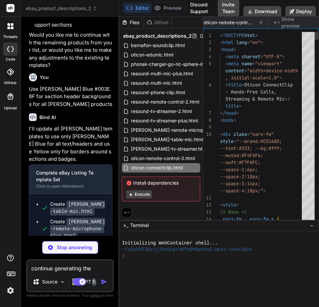
scroll to position [0, 271]
type textarea "x"
type textarea "</div> </div> </div> </div> </body> </html>"
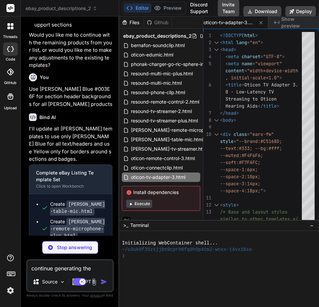
type textarea "x"
type textarea "</div> </body> </html>"
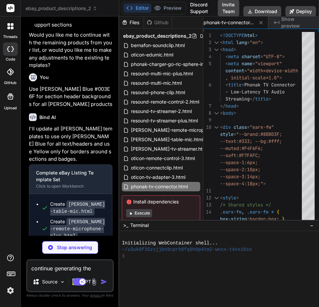
type textarea "x"
type textarea "</div> </div> </body> </html>"
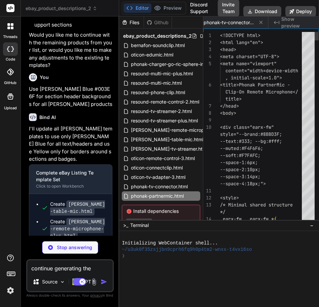
scroll to position [0, 473]
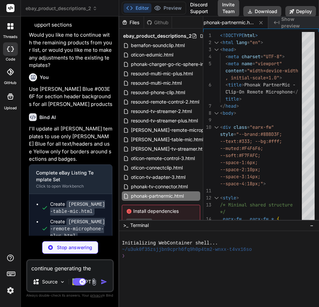
type textarea "x"
type textarea "</body> </html>"
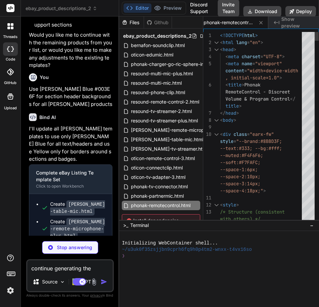
type textarea "x"
type textarea "</div> </div> </div> </div> </body> </html>"
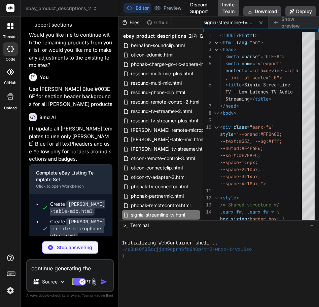
type textarea "x"
type textarea "</div> </div> </body> </html>"
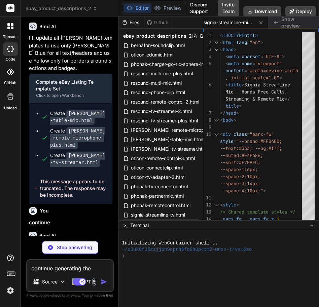
scroll to position [22806, 0]
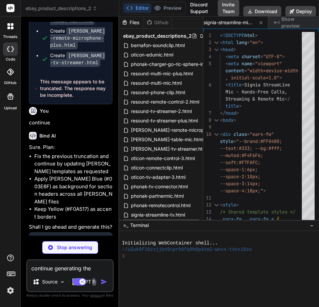
click at [63, 266] on textarea "continue generating the remaining eBay listing templates from the product list." at bounding box center [69, 266] width 85 height 12
type textarea "x"
type textarea "</div> </div> </div> </body> </html>"
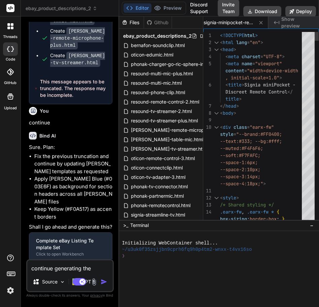
scroll to position [22782, 0]
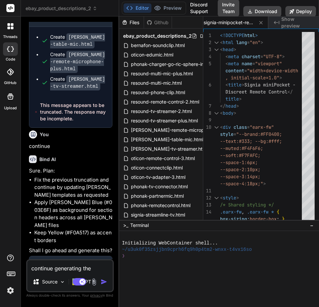
type textarea "x"
click at [71, 267] on textarea "continue generating the remaining eBay listing templates from the product list." at bounding box center [69, 266] width 85 height 12
type textarea "c"
type textarea "x"
type textarea "co"
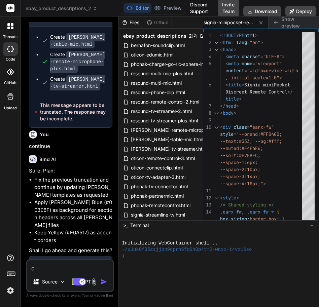
type textarea "x"
type textarea "con"
type textarea "x"
type textarea "cont"
type textarea "x"
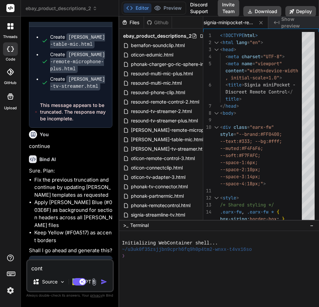
type textarea "conti"
type textarea "x"
type textarea "contin"
type textarea "x"
type textarea "continu"
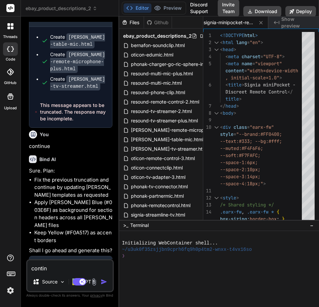
type textarea "x"
type textarea "continue"
type textarea "x"
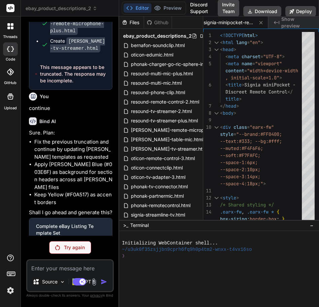
scroll to position [22829, 0]
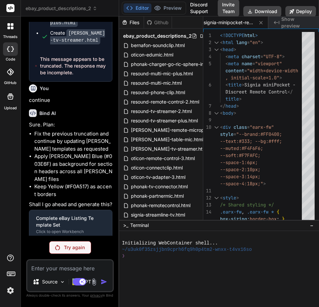
click at [74, 243] on div "Try again" at bounding box center [70, 247] width 42 height 13
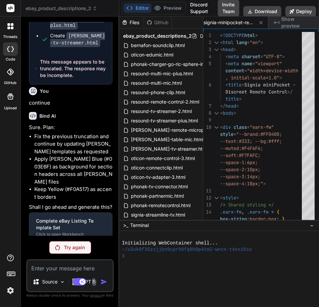
scroll to position [22805, 0]
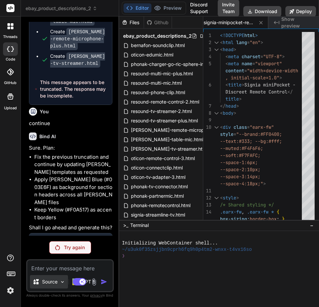
click at [58, 279] on div "Source" at bounding box center [49, 281] width 38 height 13
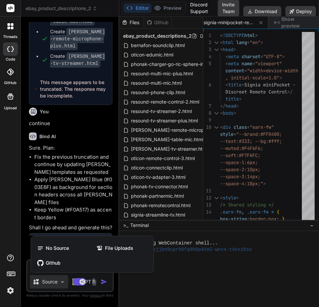
click at [91, 282] on div at bounding box center [159, 153] width 319 height 307
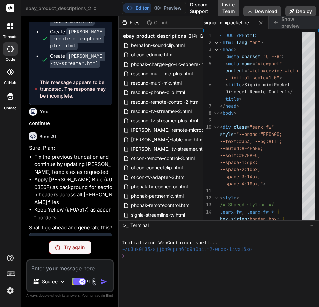
click at [91, 282] on img at bounding box center [94, 282] width 8 height 8
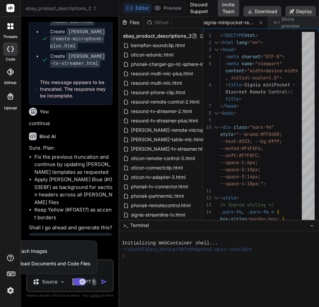
click at [49, 278] on div at bounding box center [159, 153] width 319 height 307
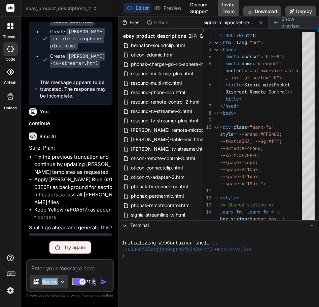
click at [49, 279] on p "Source" at bounding box center [49, 281] width 15 height 7
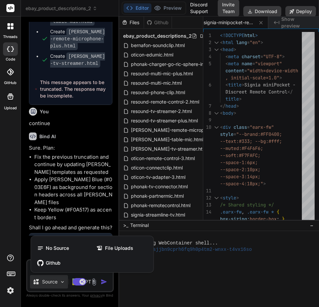
click at [92, 279] on div at bounding box center [159, 153] width 319 height 307
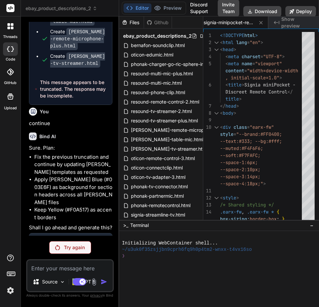
click at [91, 280] on img at bounding box center [94, 282] width 8 height 8
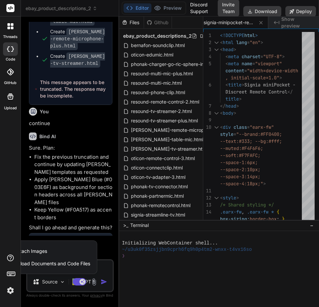
click at [80, 264] on span "Upload Documents and Code Files" at bounding box center [52, 263] width 76 height 7
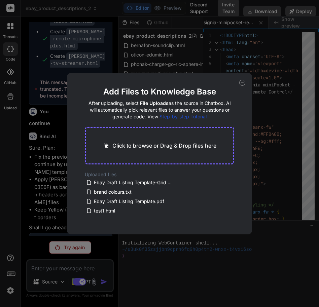
click at [128, 246] on div "Add Files to Knowledge Base After uploading, select File Uploads as the source …" at bounding box center [159, 153] width 319 height 307
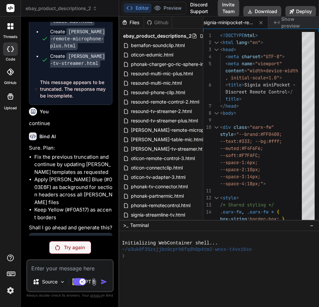
click at [9, 288] on img at bounding box center [10, 290] width 11 height 11
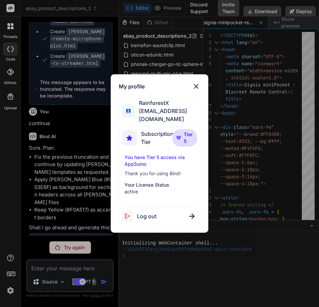
click at [177, 136] on img at bounding box center [178, 138] width 5 height 4
click at [155, 257] on div "My profile RainforestX team@rainforestx.com Subscription Tier Tier 5 You have T…" at bounding box center [159, 153] width 319 height 307
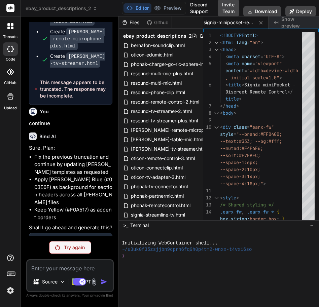
click at [77, 251] on div "Try again" at bounding box center [70, 247] width 42 height 13
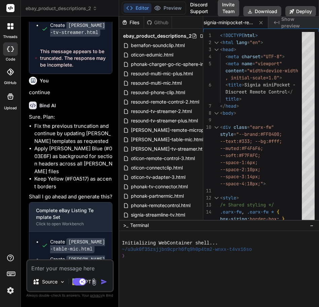
scroll to position [22852, 0]
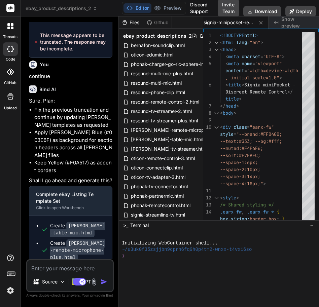
type textarea "x"
type textarea "</div> </div> </body> </html>"
type textarea "x"
type textarea "</body> </html>"
type textarea "x"
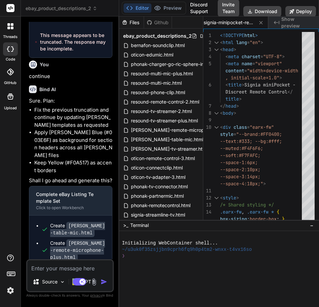
type textarea "</div> </body> </html>"
type textarea "x"
type textarea "</body> </html>"
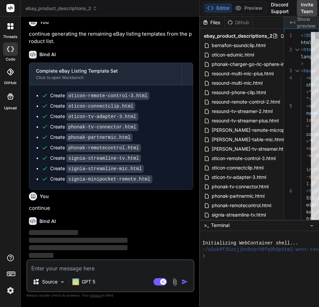
scroll to position [11807, 0]
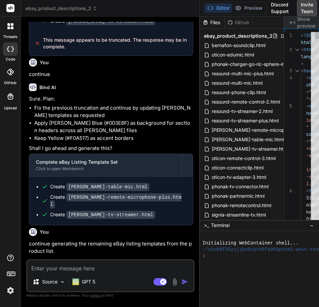
type textarea "x"
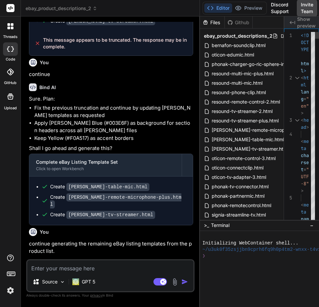
drag, startPoint x: 118, startPoint y: 273, endPoint x: 210, endPoint y: 277, distance: 91.9
click at [210, 277] on div "ebay_product_descriptions_2 Created with Pixso. Bind AI Web Search Created with…" at bounding box center [170, 153] width 298 height 307
click at [86, 278] on div "GPT 5" at bounding box center [84, 281] width 28 height 13
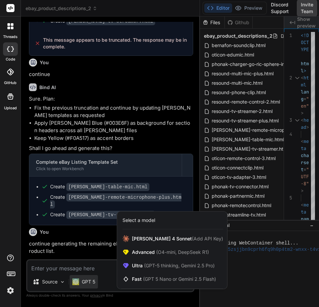
scroll to position [11783, 0]
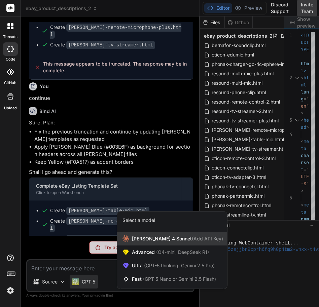
click at [145, 241] on span "[PERSON_NAME] 4 Sonnet (Add API Key)" at bounding box center [177, 238] width 91 height 7
type textarea "x"
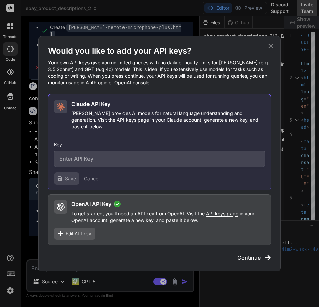
click at [121, 256] on div "Would you like to add your API keys? Your own API keys give you unlimited queri…" at bounding box center [159, 154] width 223 height 216
click at [123, 259] on div "Would you like to add your API keys? Your own API keys give you unlimited queri…" at bounding box center [159, 153] width 242 height 235
click at [121, 271] on div "Would you like to add your API keys? Your own API keys give you unlimited queri…" at bounding box center [159, 153] width 319 height 307
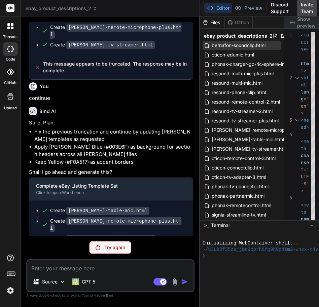
drag, startPoint x: 91, startPoint y: 221, endPoint x: 272, endPoint y: 48, distance: 250.4
click at [272, 48] on div "bernafon-soundclip.html" at bounding box center [241, 45] width 78 height 9
type textarea "> </body> </html>"
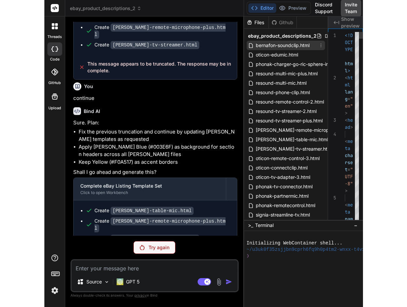
scroll to position [0, 874]
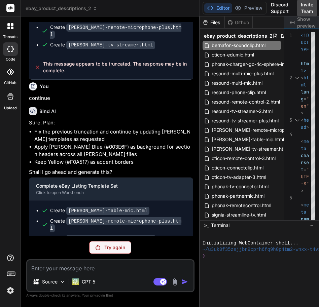
type textarea "x"
type textarea "div> </body> </html>"
type textarea "x"
type textarea "</html>"
type textarea "x"
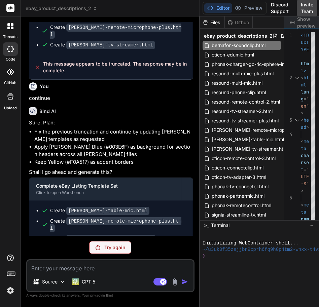
type textarea "</div> </div> </body> </html>"
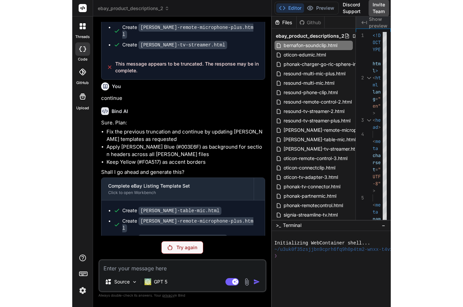
scroll to position [9061, 0]
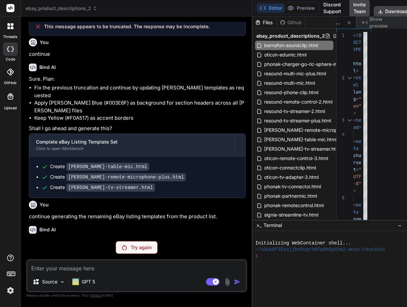
type textarea "x"
type textarea "</body> </html>"
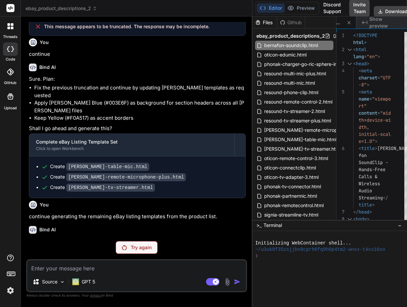
type textarea "x"
type textarea "</body> </html>"
type textarea "x"
type textarea "</html>"
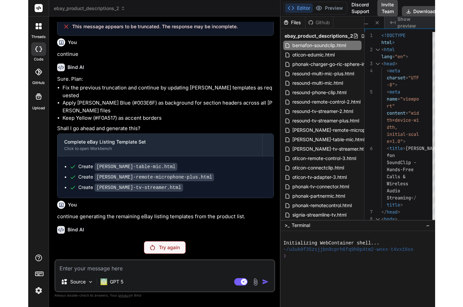
scroll to position [7966, 0]
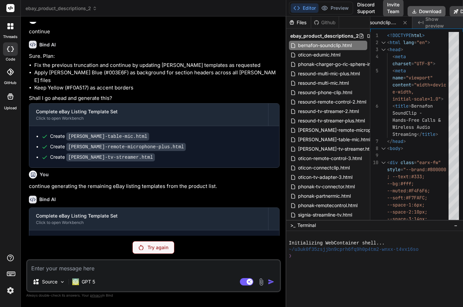
click at [440, 8] on button "Download" at bounding box center [427, 11] width 38 height 11
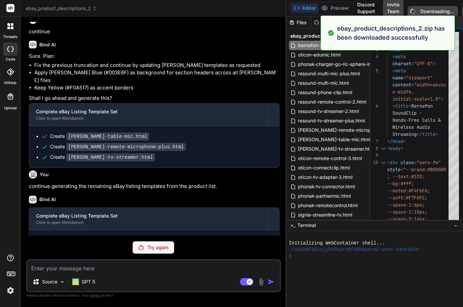
type textarea "x"
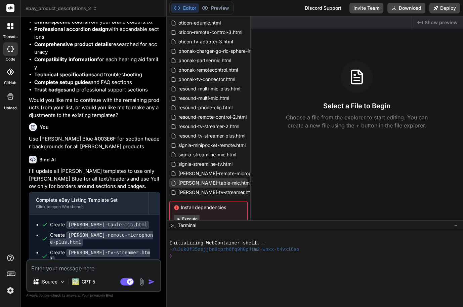
scroll to position [54, 0]
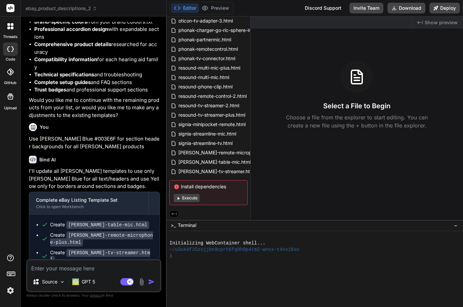
click at [195, 195] on button "Execute" at bounding box center [187, 198] width 26 height 8
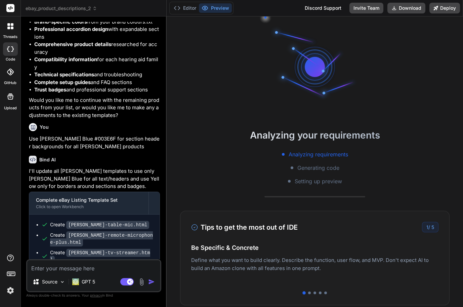
scroll to position [32, 0]
type textarea "x"
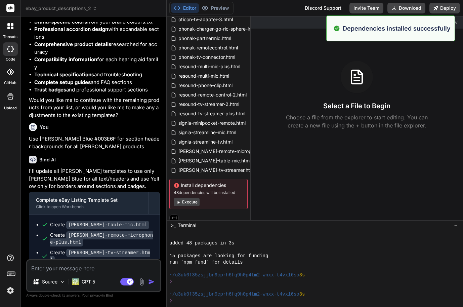
click at [32, 307] on p "continue" at bounding box center [94, 313] width 131 height 8
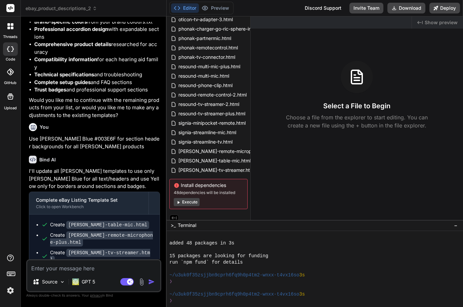
copy p "continue"
click at [95, 263] on textarea at bounding box center [93, 266] width 133 height 12
drag, startPoint x: 96, startPoint y: 263, endPoint x: 281, endPoint y: 81, distance: 259.9
click at [281, 81] on div "Select a File to Begin Choose a file from the explorer to start editing. You ca…" at bounding box center [357, 95] width 213 height 69
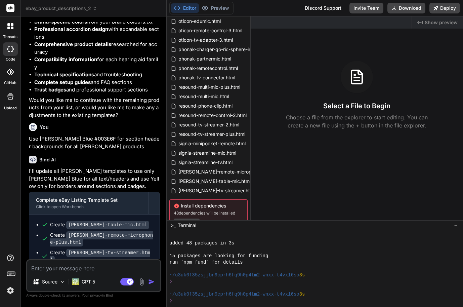
scroll to position [0, 0]
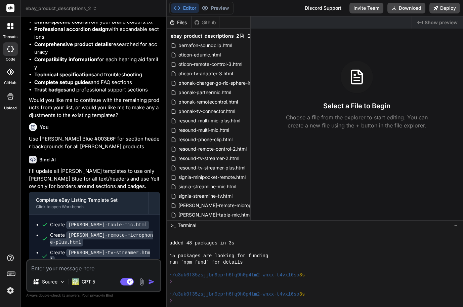
drag, startPoint x: 84, startPoint y: 259, endPoint x: 74, endPoint y: 266, distance: 11.9
paste textarea "continue"
type textarea "continue"
type textarea "x"
type textarea "continue"
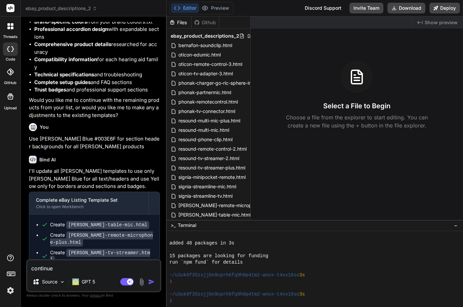
click at [155, 280] on img "button" at bounding box center [151, 281] width 7 height 7
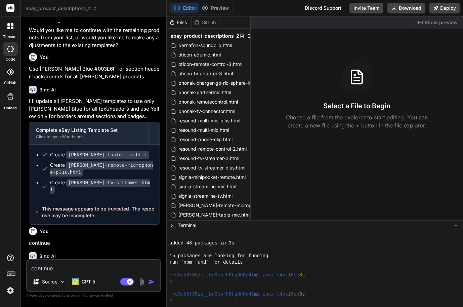
scroll to position [14382, 0]
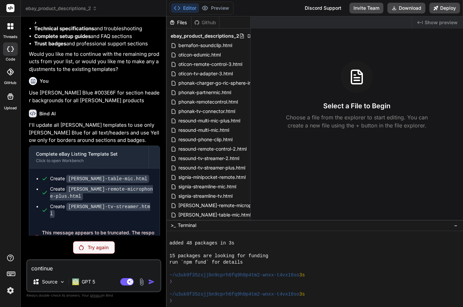
click at [106, 251] on div "Try again" at bounding box center [94, 247] width 42 height 13
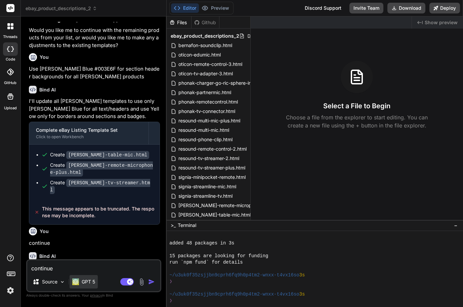
click at [87, 282] on p "GPT 5" at bounding box center [88, 281] width 13 height 7
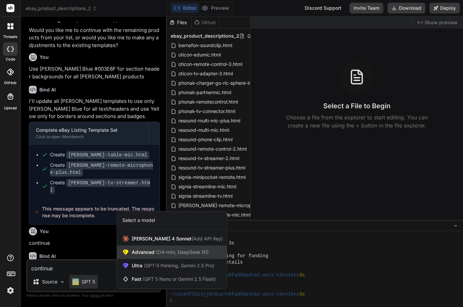
click at [152, 251] on span "Advanced (O4-mini, DeepSeek R1)" at bounding box center [170, 252] width 77 height 7
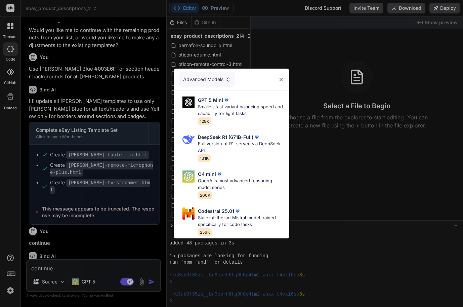
type textarea "x"
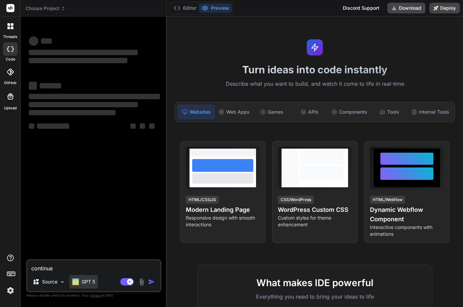
click at [87, 281] on p "GPT 5" at bounding box center [88, 281] width 13 height 7
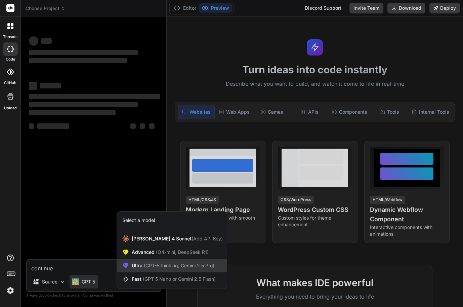
click at [142, 265] on span "Ultra (GPT-5 thinking, Gemini 2.5 Pro)" at bounding box center [173, 265] width 83 height 7
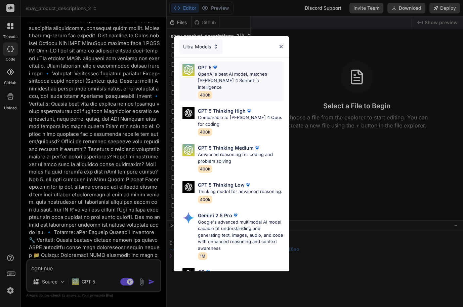
scroll to position [14002, 0]
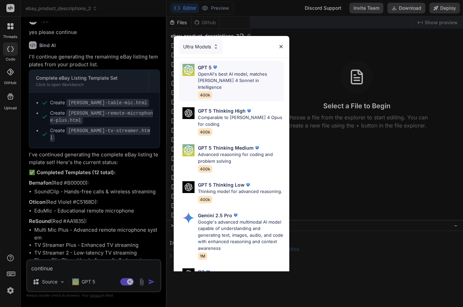
click at [198, 73] on p "OpenAI's best AI model, matches [PERSON_NAME] 4 Sonnet in Intelligence" at bounding box center [241, 81] width 86 height 20
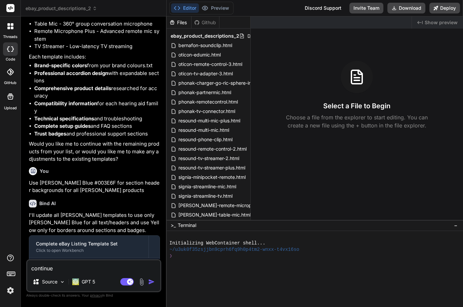
scroll to position [14336, 0]
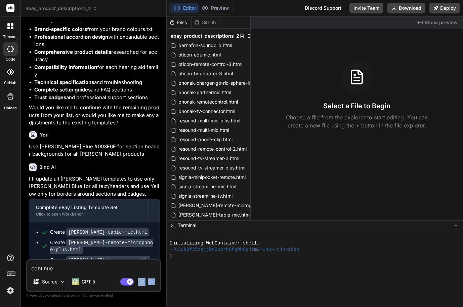
click at [155, 277] on div "continue Source GPT 5 Agent Mode. When this toggle is activated, AI automatical…" at bounding box center [93, 275] width 135 height 33
click at [151, 281] on img "button" at bounding box center [151, 281] width 7 height 7
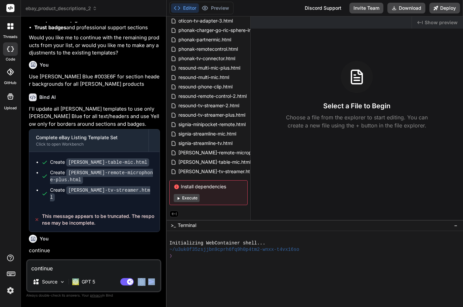
scroll to position [14382, 0]
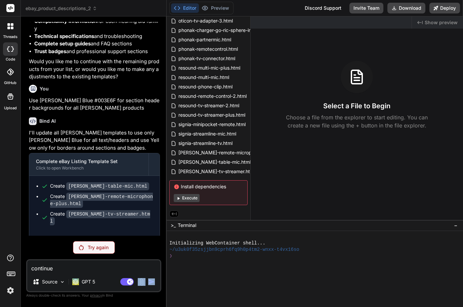
click at [193, 196] on button "Execute" at bounding box center [187, 198] width 26 height 8
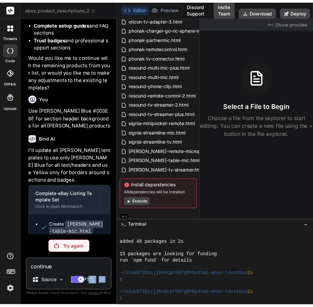
scroll to position [23101, 0]
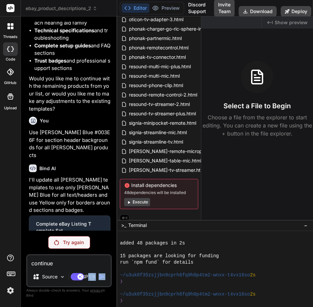
click at [86, 275] on div "Agent Mode. When this toggle is activated, AI automatically makes decisions, re…" at bounding box center [88, 277] width 39 height 8
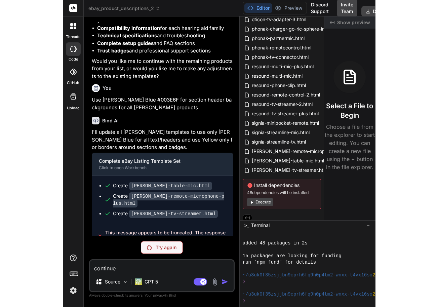
scroll to position [11880, 0]
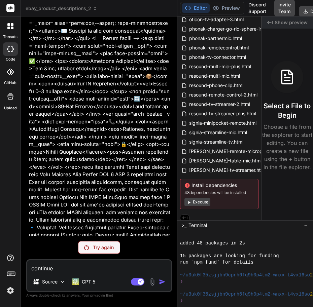
drag, startPoint x: 117, startPoint y: 271, endPoint x: 203, endPoint y: 265, distance: 86.3
click at [203, 265] on div "ebay_product_descriptions_2 Created with Pixso. Bind AI Web Search Created with…" at bounding box center [167, 153] width 292 height 307
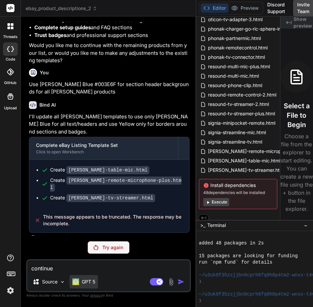
click at [97, 281] on div "GPT 5" at bounding box center [84, 281] width 28 height 13
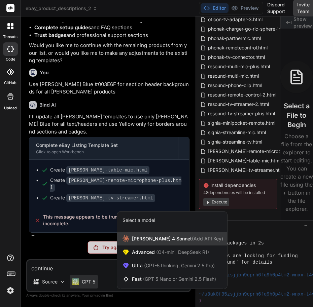
click at [168, 240] on span "Claude 4 Sonnet (Add API Key)" at bounding box center [177, 238] width 91 height 7
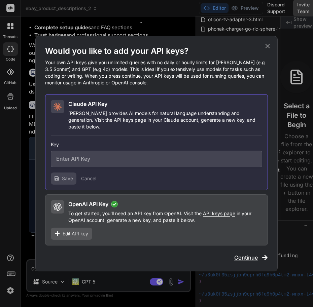
click at [161, 255] on div "Would you like to add your API keys? Your own API keys give you unlimited queri…" at bounding box center [156, 154] width 223 height 216
click at [159, 264] on div "Would you like to add your API keys? Your own API keys give you unlimited queri…" at bounding box center [156, 153] width 242 height 235
drag, startPoint x: 250, startPoint y: 237, endPoint x: 250, endPoint y: 243, distance: 6.1
click at [250, 239] on div "OpenAI API Key To get started, you'll need an API key from OpenAI. Visit the AP…" at bounding box center [156, 219] width 223 height 51
click at [248, 249] on div "Would you like to add your API keys? Your own API keys give you unlimited queri…" at bounding box center [156, 154] width 223 height 216
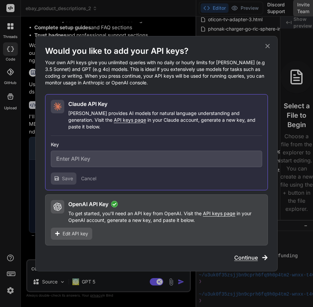
click at [247, 254] on span "Continue" at bounding box center [246, 258] width 24 height 8
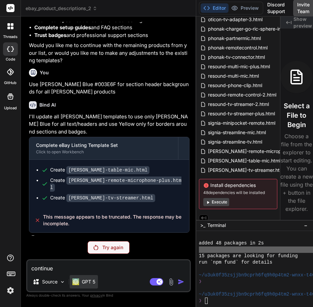
click at [98, 280] on div "GPT 5" at bounding box center [84, 281] width 28 height 13
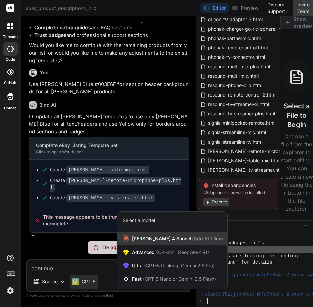
click at [168, 233] on div "Claude 4 Sonnet (Add API Key)" at bounding box center [172, 238] width 110 height 13
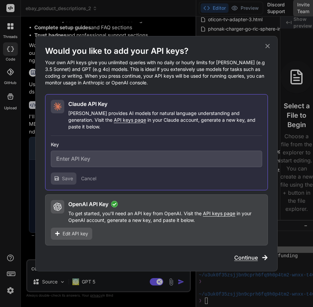
click at [194, 136] on div at bounding box center [156, 136] width 211 height 0
click at [90, 178] on button "Cancel" at bounding box center [88, 178] width 15 height 7
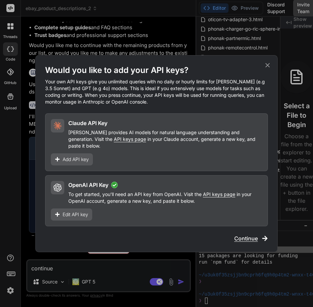
click at [85, 124] on h2 "Claude API Key" at bounding box center [87, 123] width 39 height 8
click at [114, 140] on span "API keys page" at bounding box center [130, 139] width 32 height 6
type textarea "x"
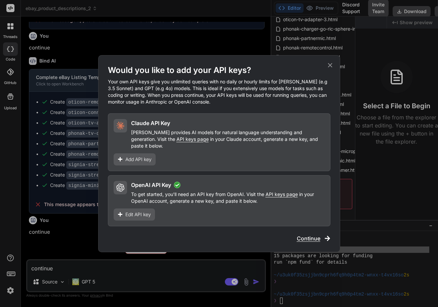
scroll to position [8283, 0]
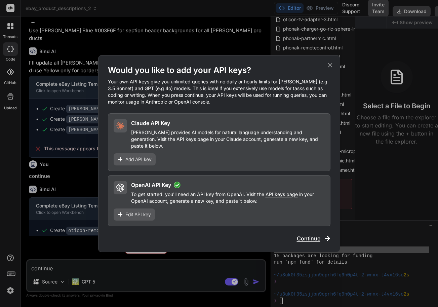
click at [137, 157] on span "Add API key" at bounding box center [138, 159] width 26 height 7
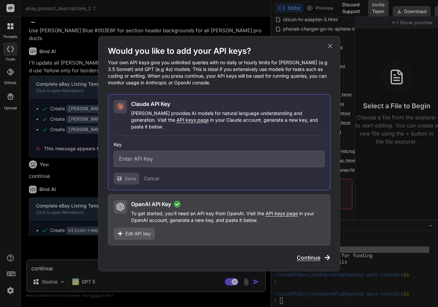
paste input "sk-ant-api03-BifPFAGMQTD_asqNZ-HKGNZ89r11AJabvpsDz4J_5NzKa6FHR2AzZHD47xc0X09snp…"
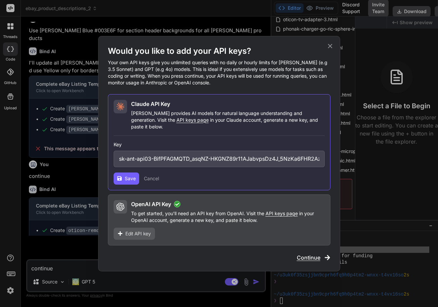
scroll to position [0, 148]
type input "sk-ant-api03-BifPFAGMQTD_asqNZ-HKGNZ89r11AJabvpsDz4J_5NzKa6FHR2AzZHD47xc0X09snp…"
click at [121, 176] on icon at bounding box center [119, 178] width 4 height 4
drag, startPoint x: 312, startPoint y: 158, endPoint x: 366, endPoint y: 163, distance: 55.0
click at [366, 163] on div "Would you like to add your API keys? Your own API keys give you unlimited queri…" at bounding box center [219, 153] width 438 height 307
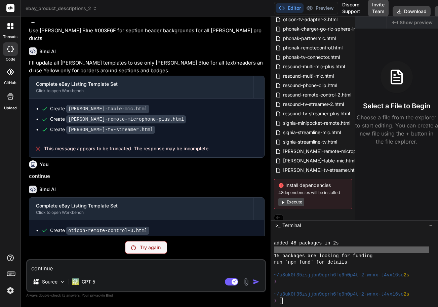
click at [146, 268] on textarea "continue" at bounding box center [146, 266] width 238 height 12
click at [85, 280] on p "GPT 5" at bounding box center [88, 281] width 13 height 7
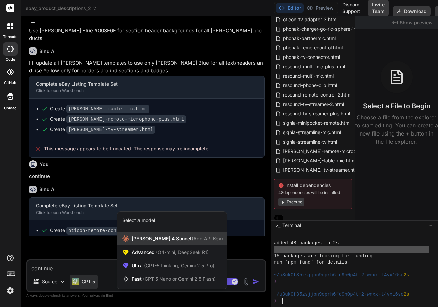
click at [150, 240] on span "Claude 4 Sonnet (Add API Key)" at bounding box center [177, 238] width 91 height 7
type textarea "x"
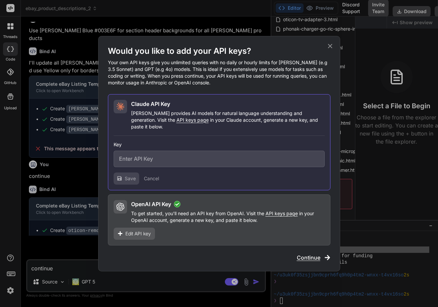
click at [192, 151] on input "text" at bounding box center [219, 159] width 211 height 16
paste input "sk-ant-api03-BifPFAGMQTD_asqNZ-HKGNZ89r11AJabvpsDz4J_5NzKa6FHR2AzZHD47xc0X09snp…"
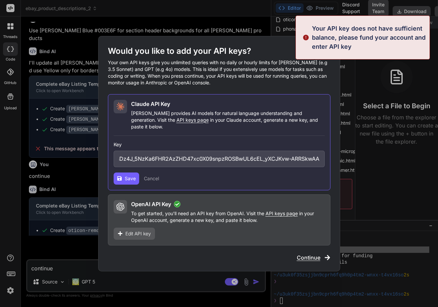
type input "sk-ant-api03-BifPFAGMQTD_asqNZ-HKGNZ89r11AJabvpsDz4J_5NzKa6FHR2AzZHD47xc0X09snp…"
click at [125, 177] on span "Save" at bounding box center [130, 178] width 11 height 7
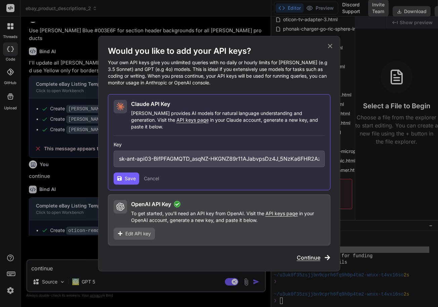
click at [203, 275] on div "Would you like to add your API keys? Your own API keys give you unlimited queri…" at bounding box center [219, 153] width 438 height 307
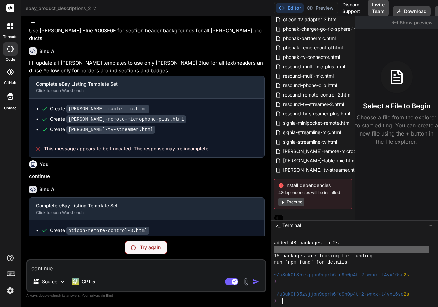
click at [145, 268] on textarea "continue" at bounding box center [146, 266] width 238 height 12
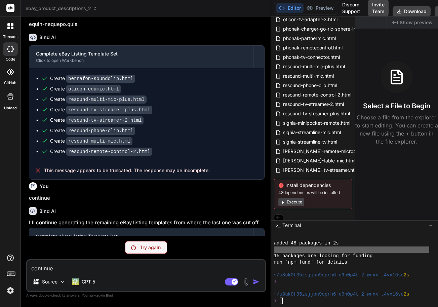
scroll to position [7442, 0]
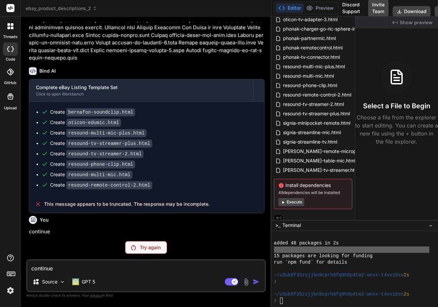
drag, startPoint x: 36, startPoint y: 132, endPoint x: 256, endPoint y: 134, distance: 220.2
click at [256, 253] on p "I'll continue generating the remaining eBay listing templates from where the la…" at bounding box center [147, 257] width 236 height 8
copy p "continue generating the remaining eBay listing templates from where the last on…"
paste textarea "generating the remaining eBay listing templates from where the last one was cut…"
type textarea "x"
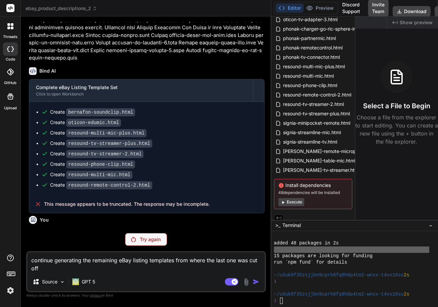
type textarea "continue generating the remaining eBay listing templates from where the last on…"
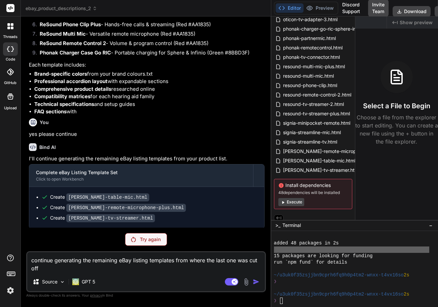
scroll to position [8047, 0]
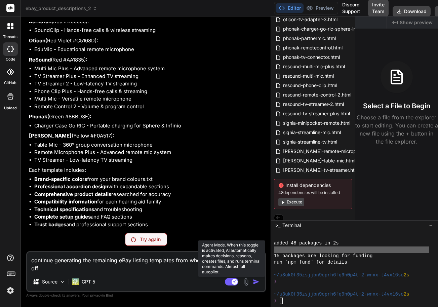
click at [228, 281] on rect at bounding box center [231, 281] width 13 height 7
click at [231, 281] on rect at bounding box center [229, 282] width 6 height 6
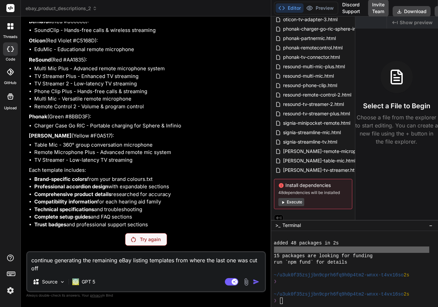
click at [125, 267] on textarea "continue generating the remaining eBay listing templates from where the last on…" at bounding box center [146, 262] width 238 height 20
click at [140, 244] on div "Try again" at bounding box center [146, 239] width 42 height 13
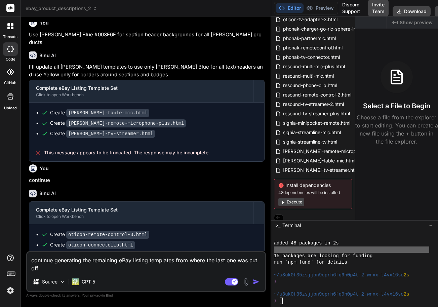
scroll to position [8314, 0]
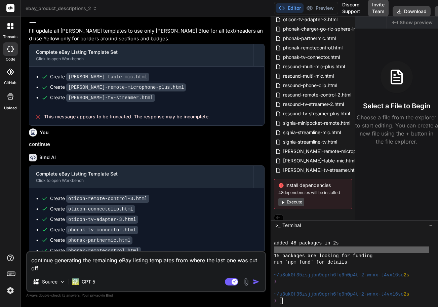
click at [255, 282] on img "button" at bounding box center [256, 281] width 7 height 7
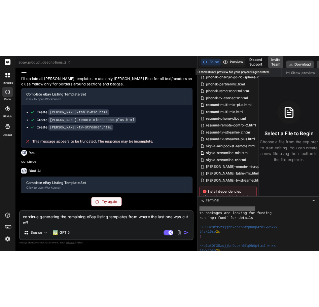
scroll to position [11646, 0]
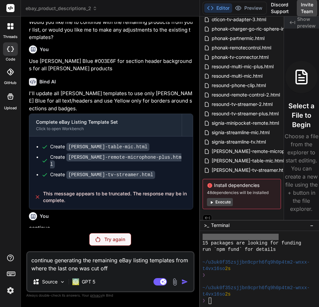
click at [109, 265] on textarea "continue generating the remaining eBay listing templates from where the last on…" at bounding box center [110, 262] width 166 height 20
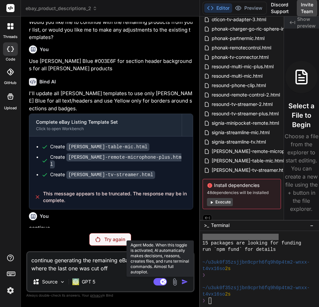
click at [160, 282] on rect at bounding box center [159, 281] width 13 height 7
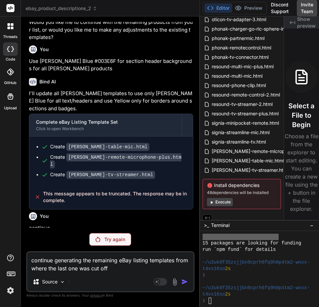
click at [191, 281] on div "Source" at bounding box center [110, 283] width 166 height 16
click at [65, 280] on div "Source" at bounding box center [49, 281] width 38 height 13
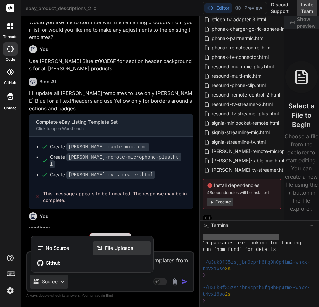
click at [110, 247] on span "File Uploads" at bounding box center [119, 248] width 28 height 7
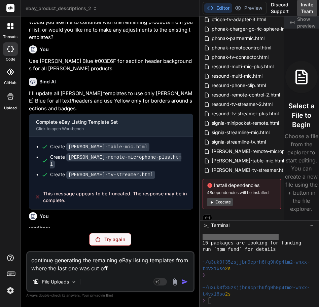
click at [97, 265] on textarea "continue generating the remaining eBay listing templates from where the last on…" at bounding box center [110, 262] width 166 height 20
click at [83, 279] on div "File Uploads" at bounding box center [110, 283] width 166 height 16
click at [72, 280] on img at bounding box center [74, 282] width 6 height 6
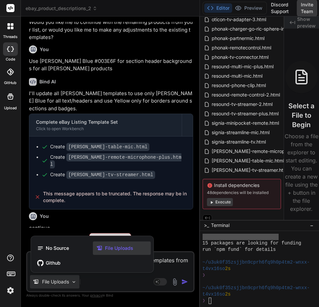
click at [127, 280] on div at bounding box center [159, 153] width 319 height 307
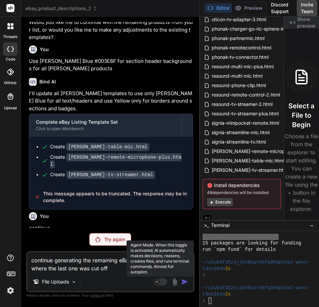
click at [153, 280] on div "continue generating the remaining eBay listing templates from where the last on…" at bounding box center [110, 271] width 168 height 41
click at [155, 280] on rect at bounding box center [157, 282] width 6 height 6
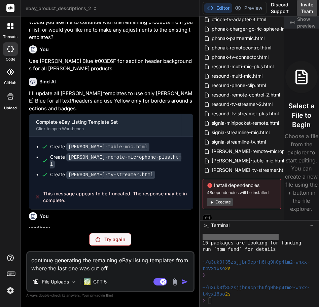
click at [142, 267] on textarea "continue generating the remaining eBay listing templates from where the last on…" at bounding box center [110, 262] width 166 height 20
type textarea "x"
type textarea "continue generating the remaining eBay listing templates from where the last on…"
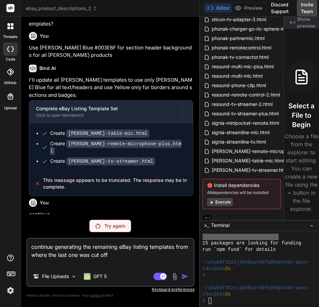
type textarea "x"
type textarea "continue generating the remaining eBay listing templates from where the last on…"
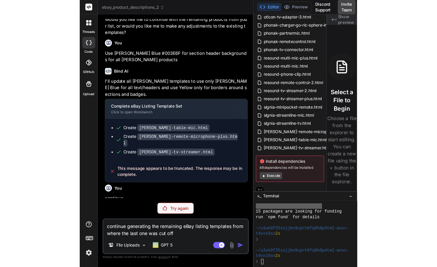
scroll to position [51, 0]
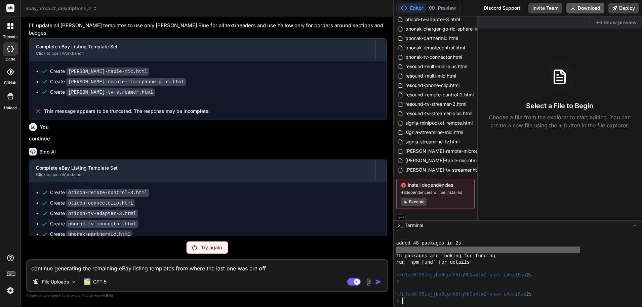
click at [463, 8] on button "Download" at bounding box center [586, 8] width 38 height 11
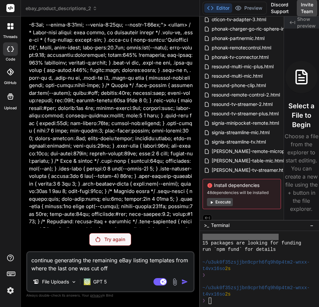
scroll to position [11646, 0]
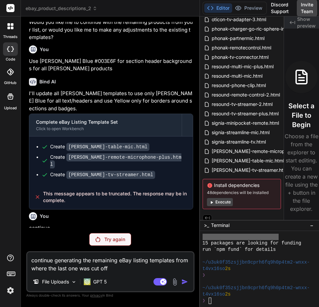
click at [115, 269] on textarea "continue generating the remaining eBay listing templates from where the last on…" at bounding box center [110, 262] width 166 height 20
drag, startPoint x: 121, startPoint y: 271, endPoint x: 6, endPoint y: 233, distance: 120.6
click at [0, 246] on html "threads code GitHub Upload ebay_product_descriptions_2 Created with Pixso. Bind…" at bounding box center [159, 153] width 319 height 307
type textarea "x"
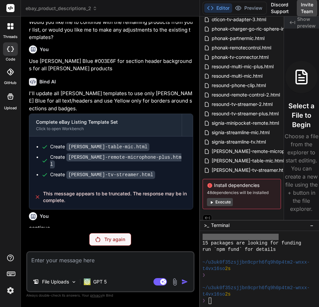
scroll to position [11638, 0]
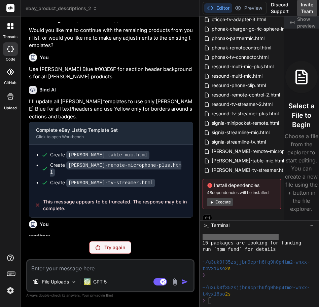
click at [13, 51] on icon at bounding box center [10, 48] width 7 height 5
type textarea "x"
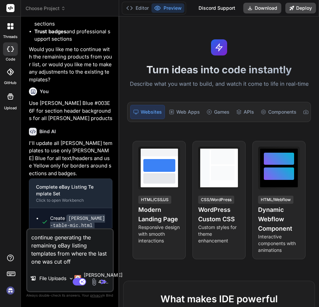
scroll to position [22609, 0]
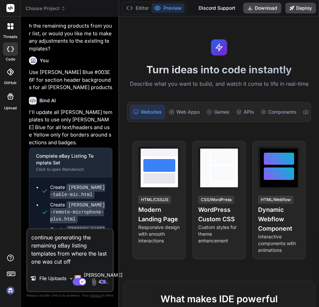
click at [103, 282] on img "button" at bounding box center [104, 281] width 7 height 7
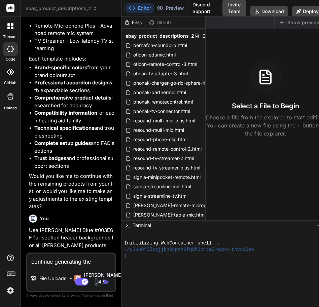
scroll to position [22159, 0]
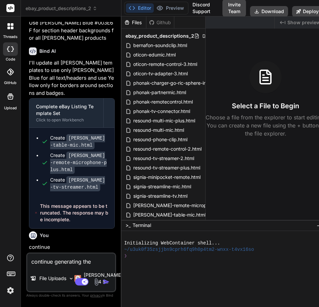
type textarea "x"
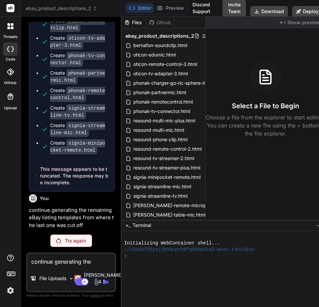
scroll to position [22570, 0]
click at [65, 258] on textarea "continue generating the remaining eBay listing templates from where the last on…" at bounding box center [71, 260] width 88 height 12
paste textarea "continue generating the remaining eBay listing templates from where the last on…"
type textarea "continue generating the remaining eBay listing templates from where the last on…"
type textarea "x"
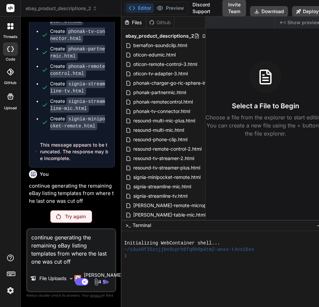
type textarea "continue generating the remaining eBay listing templates from where the last on…"
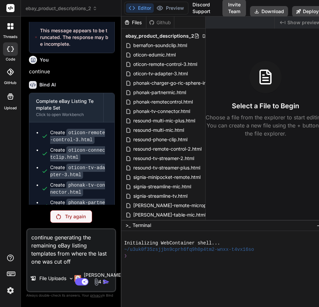
scroll to position [22670, 0]
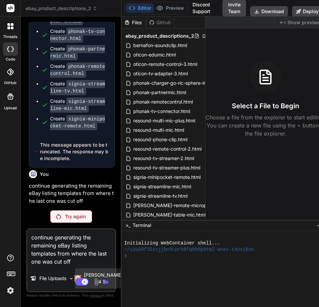
click at [89, 276] on p "[PERSON_NAME] 4 S.." at bounding box center [103, 278] width 39 height 13
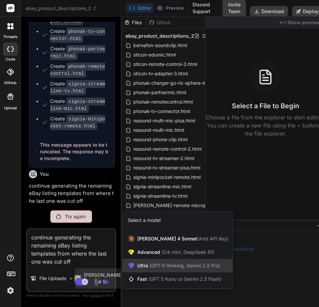
click at [149, 266] on span "(GPT-5 thinking, Gemini 2.5 Pro)" at bounding box center [184, 266] width 72 height 6
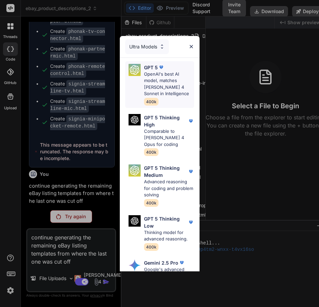
click at [161, 89] on p "OpenAI's best AI model, matches [PERSON_NAME] 4 Sonnet in Intelligence" at bounding box center [169, 84] width 50 height 26
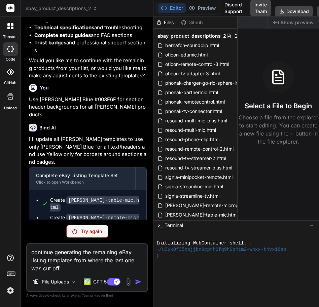
scroll to position [11653, 0]
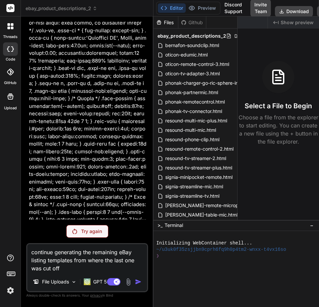
type textarea "x"
drag, startPoint x: 118, startPoint y: 279, endPoint x: 204, endPoint y: 273, distance: 85.9
click at [204, 273] on div "ebay_product_descriptions_2 Created with Pixso. Bind AI Web Search Created with…" at bounding box center [170, 153] width 298 height 307
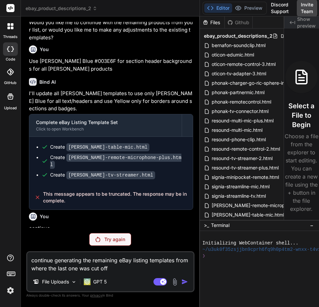
click at [100, 264] on textarea "continue generating the remaining eBay listing templates from where the last on…" at bounding box center [110, 262] width 166 height 20
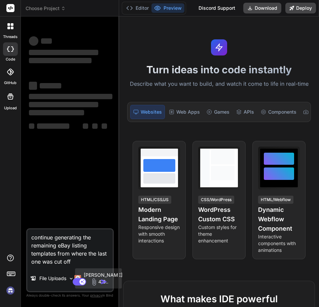
click at [95, 271] on div "[PERSON_NAME] 4 S.." at bounding box center [98, 278] width 47 height 20
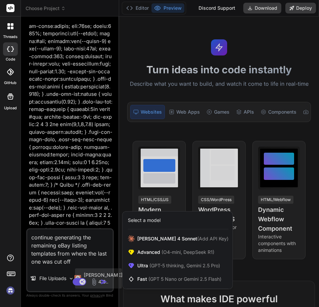
scroll to position [22099, 0]
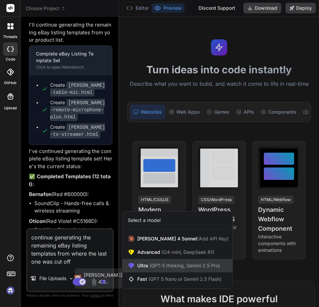
click at [165, 262] on div "Ultra (GPT-5 thinking, Gemini 2.5 Pro)" at bounding box center [177, 265] width 110 height 13
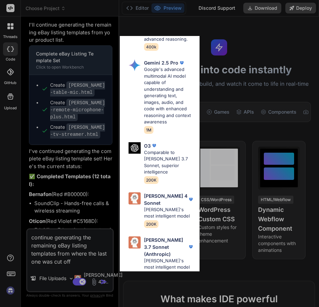
scroll to position [201, 0]
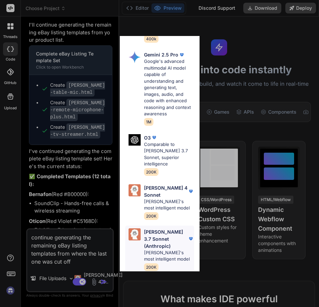
click at [184, 235] on div "[PERSON_NAME] 3.7 Sonnet (Anthropic)" at bounding box center [169, 238] width 50 height 21
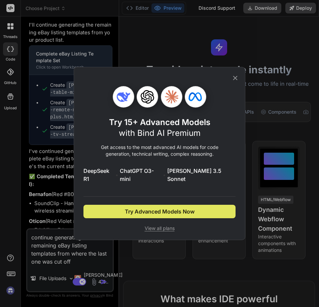
click at [176, 211] on span "Try Advanced Models Now" at bounding box center [160, 211] width 70 height 8
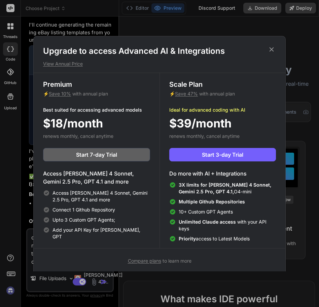
click at [296, 233] on div "Upgrade to access Advanced AI & Integrations View Annual Price Premium ⚡ Save 1…" at bounding box center [159, 153] width 319 height 307
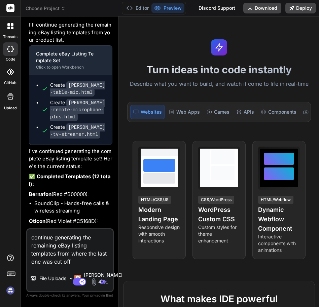
click at [15, 285] on img at bounding box center [10, 290] width 11 height 11
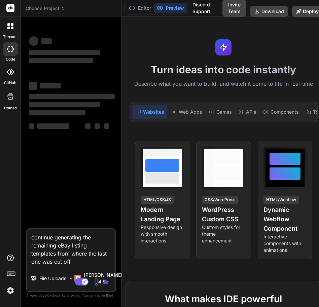
click at [14, 289] on img at bounding box center [10, 290] width 11 height 11
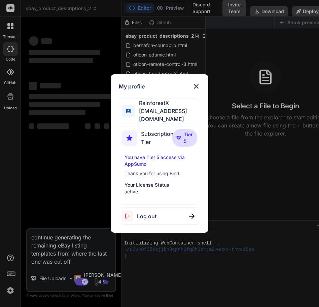
click at [242, 164] on div "My profile RainforestX [EMAIL_ADDRESS][DOMAIN_NAME] Subscription Tier Tier 5 Yo…" at bounding box center [159, 153] width 319 height 307
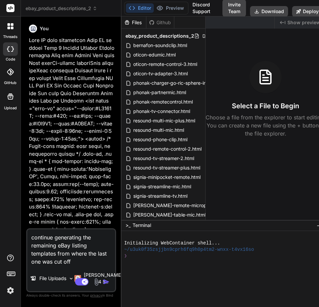
click at [103, 283] on img "button" at bounding box center [106, 281] width 7 height 7
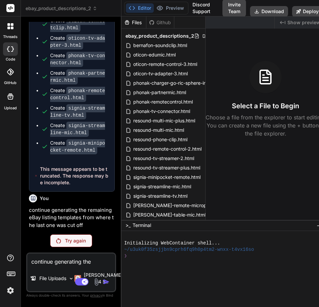
scroll to position [22570, 0]
click at [11, 290] on img at bounding box center [10, 290] width 11 height 11
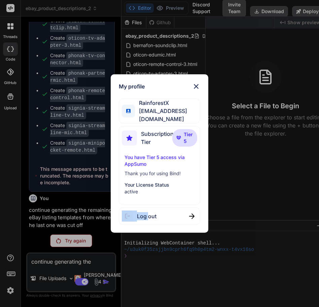
click at [11, 290] on div "My profile RainforestX team@rainforestx.com Subscription Tier Tier 5 You have T…" at bounding box center [159, 153] width 319 height 307
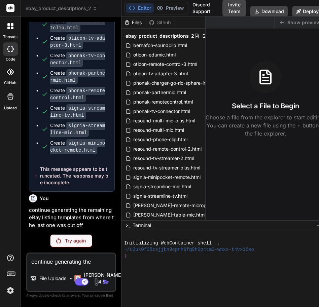
click at [11, 290] on img at bounding box center [10, 290] width 11 height 11
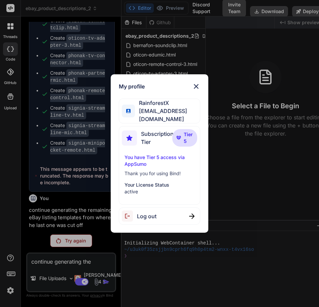
click at [138, 212] on span "Log out" at bounding box center [147, 216] width 20 height 8
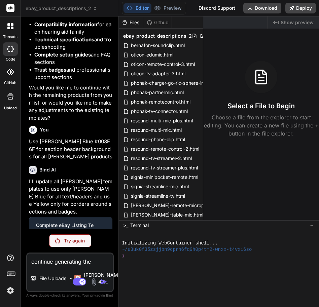
type textarea "x"
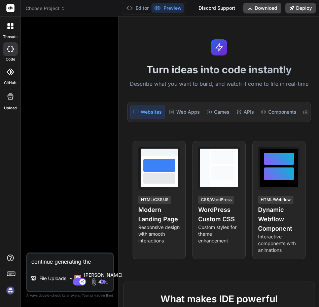
click at [53, 5] on header "Choose Project Created with Pixso." at bounding box center [70, 8] width 98 height 16
click at [53, 8] on span "Choose Project" at bounding box center [46, 8] width 40 height 7
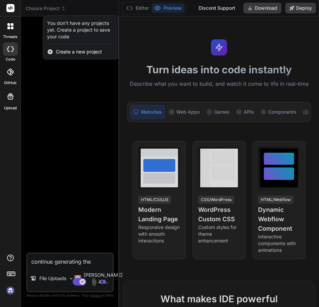
click at [37, 12] on div at bounding box center [159, 153] width 319 height 307
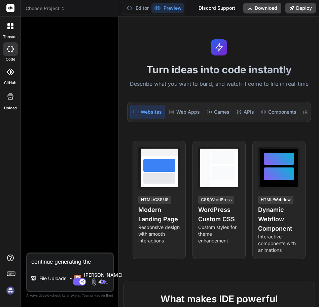
click at [11, 291] on img at bounding box center [10, 290] width 11 height 11
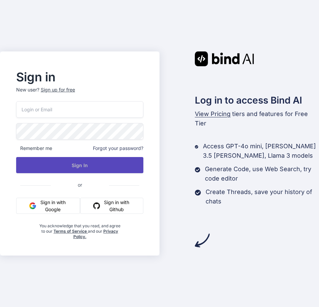
type input "[EMAIL_ADDRESS][DOMAIN_NAME]"
click at [79, 164] on button "Sign In" at bounding box center [79, 165] width 127 height 16
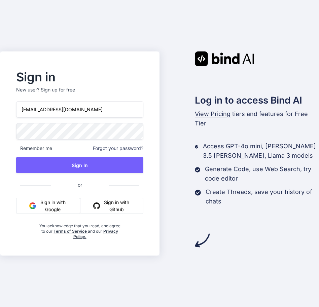
click at [200, 99] on h2 "Log in to access Bind AI" at bounding box center [257, 100] width 124 height 14
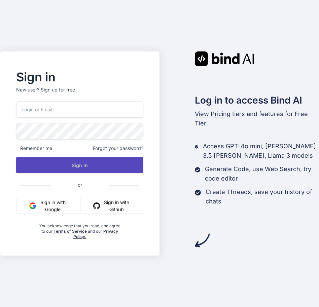
type input "[EMAIL_ADDRESS][DOMAIN_NAME]"
click at [71, 166] on button "Sign In" at bounding box center [79, 165] width 127 height 16
click at [57, 165] on button "Sign In" at bounding box center [79, 165] width 127 height 16
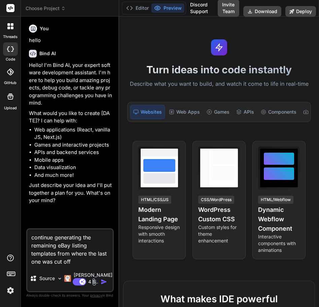
click at [47, 6] on span "Choose Project" at bounding box center [46, 8] width 40 height 7
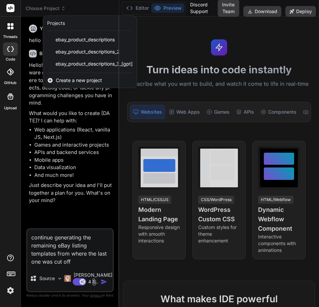
click at [65, 250] on div at bounding box center [159, 153] width 319 height 307
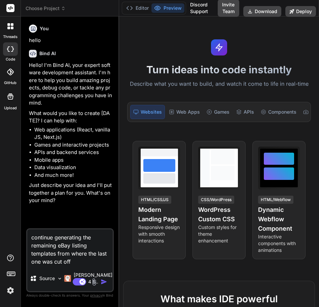
click at [69, 252] on textarea "continue generating the remaining eBay listing templates from where the last on…" at bounding box center [69, 247] width 85 height 36
click at [56, 5] on span "Choose Project" at bounding box center [46, 8] width 40 height 7
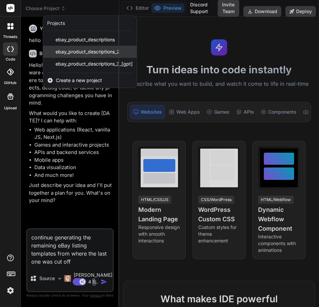
click at [61, 56] on div "ebay_product_descriptions_2" at bounding box center [89, 52] width 93 height 12
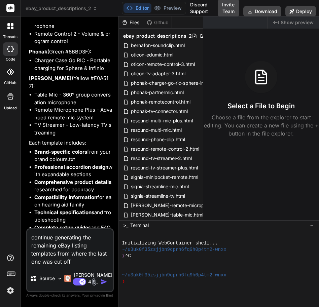
scroll to position [22603, 0]
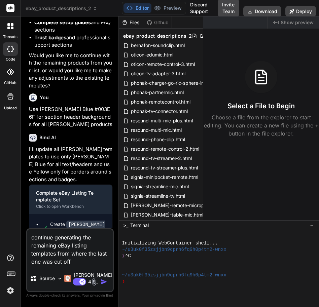
click at [106, 282] on img "button" at bounding box center [104, 281] width 7 height 7
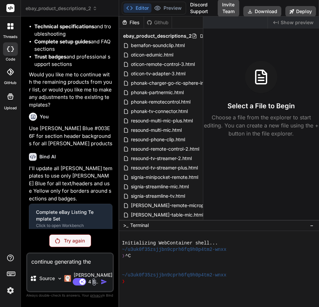
scroll to position [22570, 0]
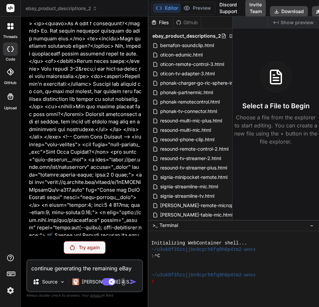
drag, startPoint x: 119, startPoint y: 266, endPoint x: 227, endPoint y: 261, distance: 107.7
click at [227, 261] on div "ebay_product_descriptions_2 Created with Pixso. Bind AI Web Search Created with…" at bounding box center [170, 153] width 298 height 307
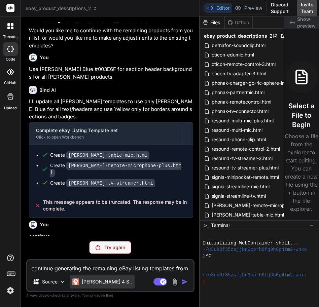
click at [107, 279] on p "[PERSON_NAME] 4 S.." at bounding box center [107, 281] width 50 height 7
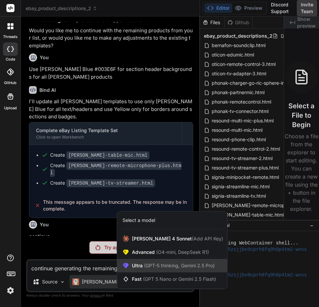
click at [151, 269] on span "Ultra (GPT-5 thinking, Gemini 2.5 Pro)" at bounding box center [173, 265] width 83 height 7
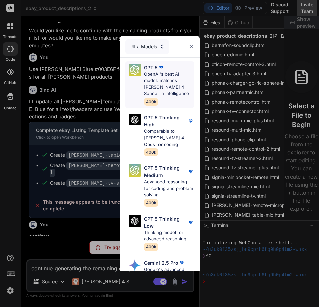
click at [165, 100] on div "GPT 5 OpenAI's best AI model, matches [PERSON_NAME] 4 Sonnet in Intelligence 40…" at bounding box center [169, 84] width 50 height 41
type textarea "x"
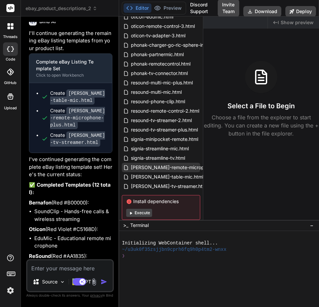
scroll to position [54, 0]
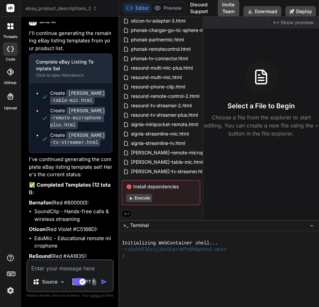
click at [140, 197] on button "Execute" at bounding box center [139, 198] width 26 height 8
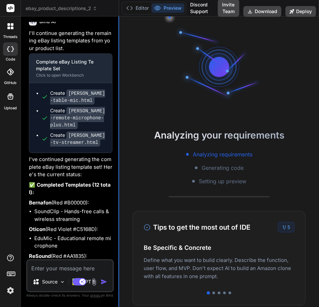
scroll to position [51, 0]
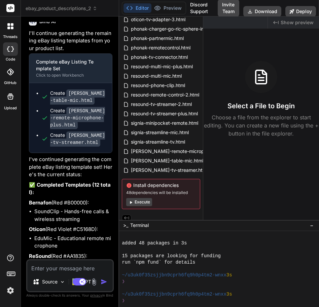
click at [60, 267] on textarea at bounding box center [69, 266] width 85 height 12
paste textarea "continue generating the remaining eBay listing templates from where the last on…"
type textarea "x"
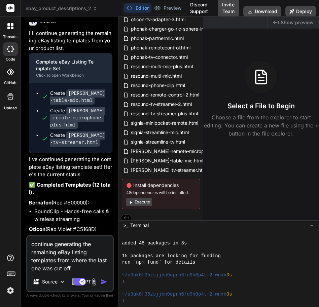
type textarea "continue generating the remaining eBay listing templates from where the last on…"
click at [104, 281] on img "button" at bounding box center [104, 281] width 7 height 7
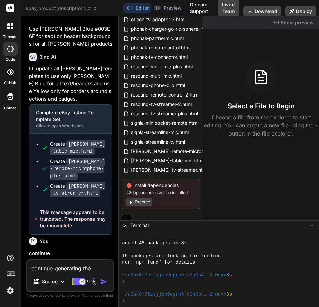
scroll to position [22663, 0]
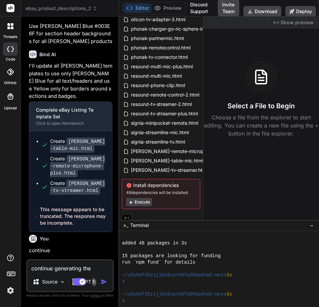
type textarea "x"
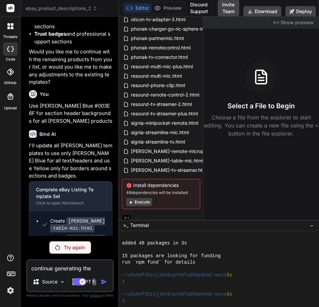
scroll to position [22570, 0]
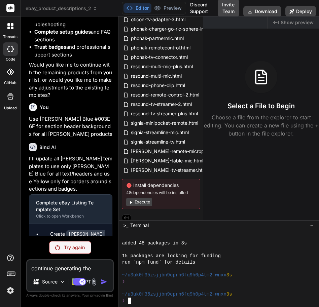
click at [208, 245] on div "added 48 packages in 3s" at bounding box center [215, 243] width 186 height 6
type textarea "continue generating the remaining eBay listing templates from where the last on…"
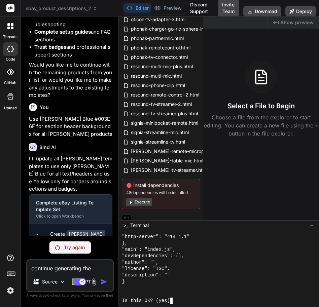
scroll to position [1233, 0]
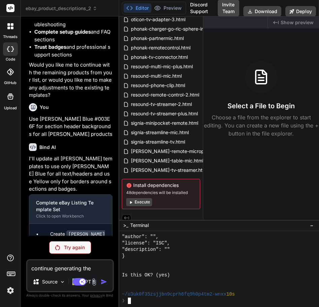
click at [68, 265] on textarea "continue generating the remaining eBay listing templates from where the last on…" at bounding box center [69, 266] width 85 height 12
click at [55, 279] on p "Source" at bounding box center [49, 281] width 15 height 7
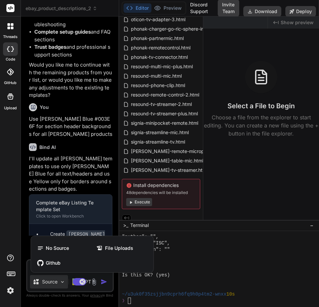
click at [55, 279] on div at bounding box center [159, 153] width 319 height 307
type textarea "x"
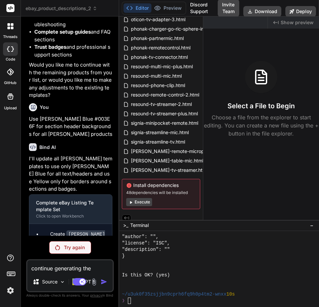
click at [60, 270] on textarea "continue generating the remaining eBay listing templates from where the last on…" at bounding box center [69, 266] width 85 height 12
type textarea "x"
type textarea "c"
type textarea "x"
type textarea "cp"
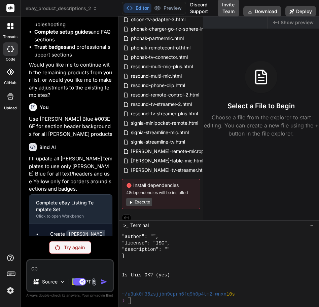
type textarea "x"
type textarea "c"
type textarea "x"
paste textarea "continue generating the remaining eBay listing templates from where the last on…"
type textarea "x"
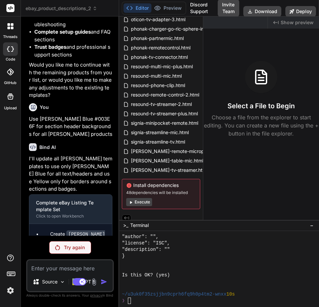
type textarea "continue generating the remaining eBay listing templates from where the last on…"
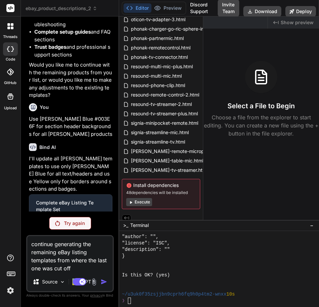
type textarea "x"
type textarea "continue generating the remaining eBay listing templates from where the last on…"
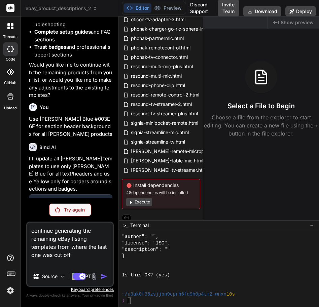
type textarea "x"
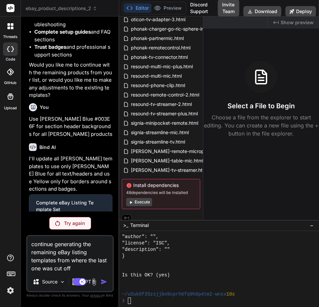
type textarea "continue generating the remaining eBay listing templates from where the last on…"
click at [55, 280] on p "Source" at bounding box center [49, 281] width 15 height 7
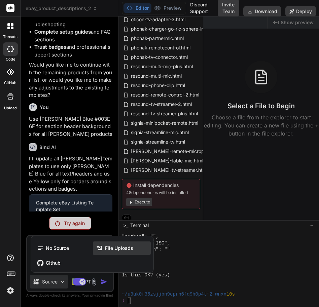
click at [100, 249] on icon at bounding box center [99, 248] width 5 height 4
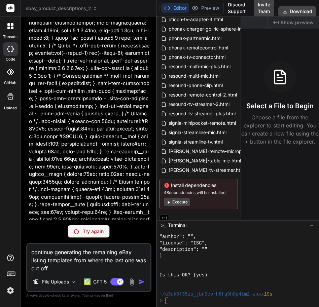
type textarea "x"
drag, startPoint x: 119, startPoint y: 245, endPoint x: 244, endPoint y: 248, distance: 125.1
click at [244, 248] on div "ebay_product_descriptions_2 Created with Pixso. Bind AI Web Search Created with…" at bounding box center [170, 153] width 298 height 307
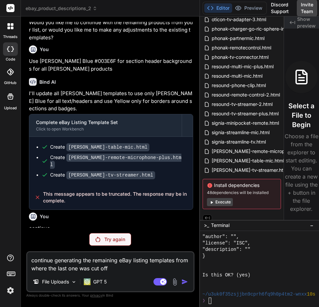
click at [125, 268] on textarea "continue generating the remaining eBay listing templates from where the last on…" at bounding box center [110, 262] width 166 height 20
drag, startPoint x: 124, startPoint y: 270, endPoint x: 18, endPoint y: 238, distance: 111.3
click at [18, 239] on div "threads code GitHub Upload ebay_product_descriptions_2 Created with Pixso. Bind…" at bounding box center [159, 153] width 319 height 307
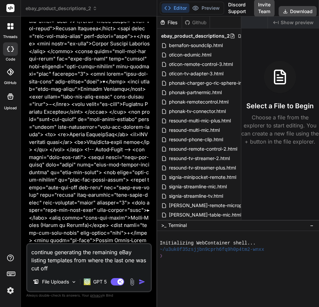
scroll to position [11345, 0]
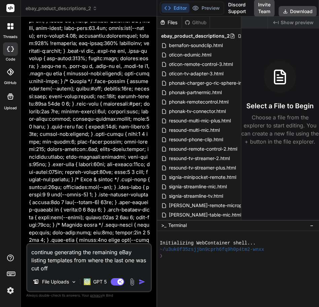
drag, startPoint x: 119, startPoint y: 269, endPoint x: 225, endPoint y: 262, distance: 106.2
click at [225, 262] on div "ebay_product_descriptions_2 Created with Pixso. Bind AI Web Search Created with…" at bounding box center [170, 153] width 298 height 307
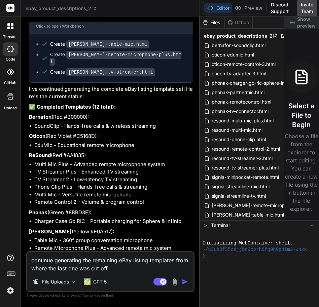
scroll to position [11600, 0]
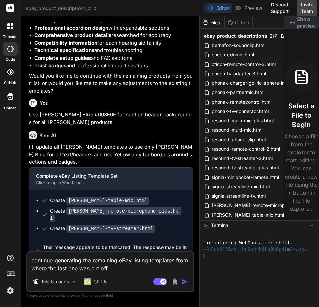
click at [188, 282] on button "button" at bounding box center [185, 281] width 9 height 7
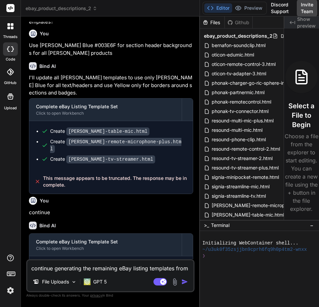
scroll to position [11645, 0]
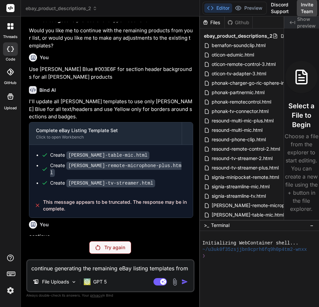
click at [123, 241] on div "Try again" at bounding box center [110, 247] width 42 height 13
click at [105, 280] on p "GPT 5" at bounding box center [99, 281] width 13 height 7
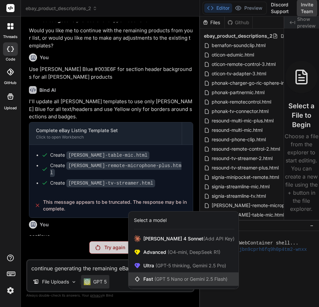
click at [192, 278] on span "(GPT 5 Nano or Gemini 2.5 Flash)" at bounding box center [190, 279] width 73 height 6
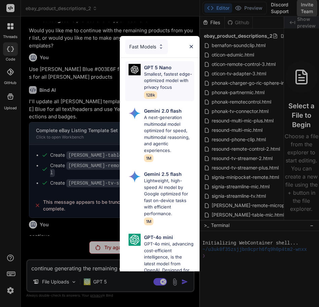
click at [170, 73] on p "Smallest, fastest edge-optimized model with privacy focus" at bounding box center [169, 81] width 50 height 20
type textarea "x"
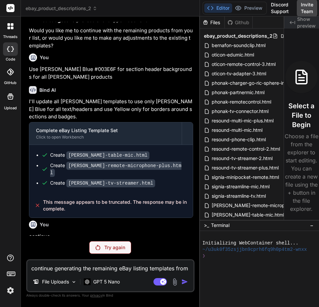
click at [127, 269] on textarea "continue generating the remaining eBay listing templates from where the last on…" at bounding box center [110, 266] width 166 height 12
paste textarea "continue generating the remaining eBay listing templates from where the last on…"
type textarea "x"
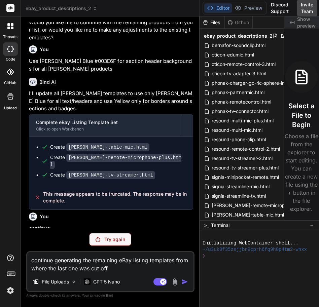
type textarea "continue generating the remaining eBay listing templates from where the last on…"
drag, startPoint x: 146, startPoint y: 267, endPoint x: 26, endPoint y: 245, distance: 121.7
click at [26, 245] on div "Bind AI Web Search Created with Pixso. Code Generator You Bind AI Complete eBay…" at bounding box center [110, 161] width 179 height 290
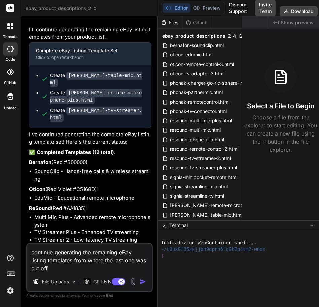
scroll to position [11352, 0]
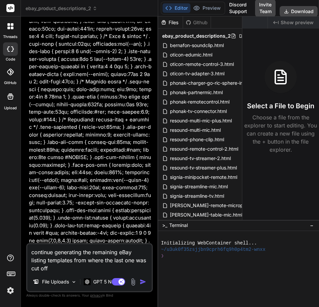
drag, startPoint x: 119, startPoint y: 279, endPoint x: 207, endPoint y: 273, distance: 88.6
click at [207, 273] on div "ebay_product_descriptions_2 Created with Pixso. Bind AI Web Search Created with…" at bounding box center [170, 153] width 298 height 307
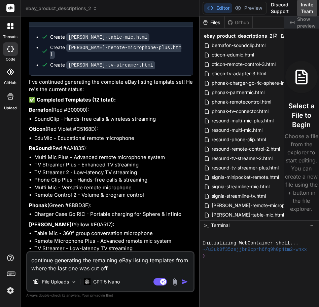
click at [184, 284] on img "button" at bounding box center [184, 281] width 7 height 7
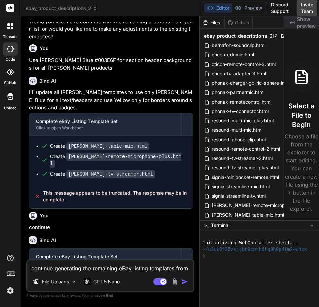
scroll to position [11669, 0]
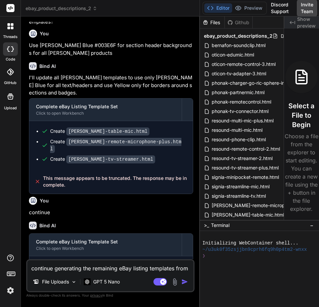
type textarea "x"
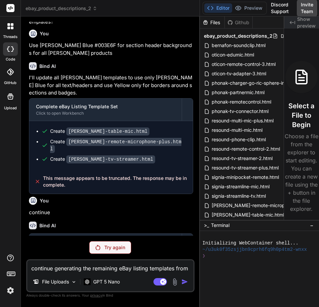
scroll to position [11645, 0]
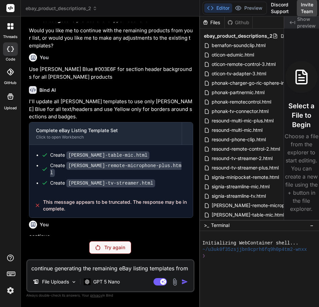
drag, startPoint x: 176, startPoint y: 284, endPoint x: 139, endPoint y: 202, distance: 90.2
drag, startPoint x: 137, startPoint y: 214, endPoint x: 101, endPoint y: 214, distance: 36.3
